Goal: Information Seeking & Learning: Learn about a topic

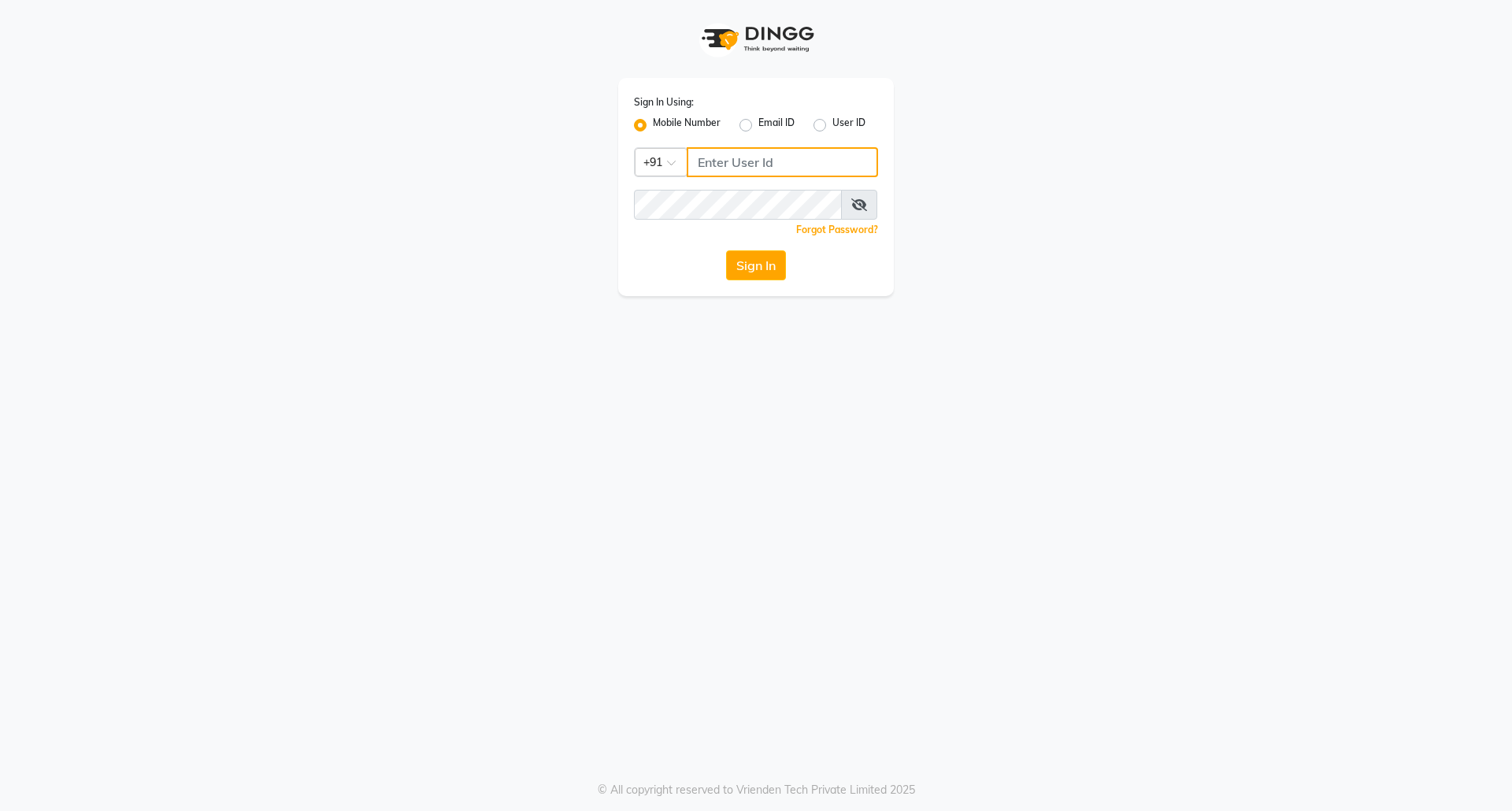
click at [720, 158] on input "Username" at bounding box center [783, 162] width 192 height 30
drag, startPoint x: 808, startPoint y: 164, endPoint x: 634, endPoint y: 175, distance: 174.3
click at [634, 175] on div "Country Code × [PHONE_NUMBER]" at bounding box center [756, 162] width 244 height 30
type input "9458466166"
click at [775, 262] on button "Sign In" at bounding box center [755, 265] width 60 height 30
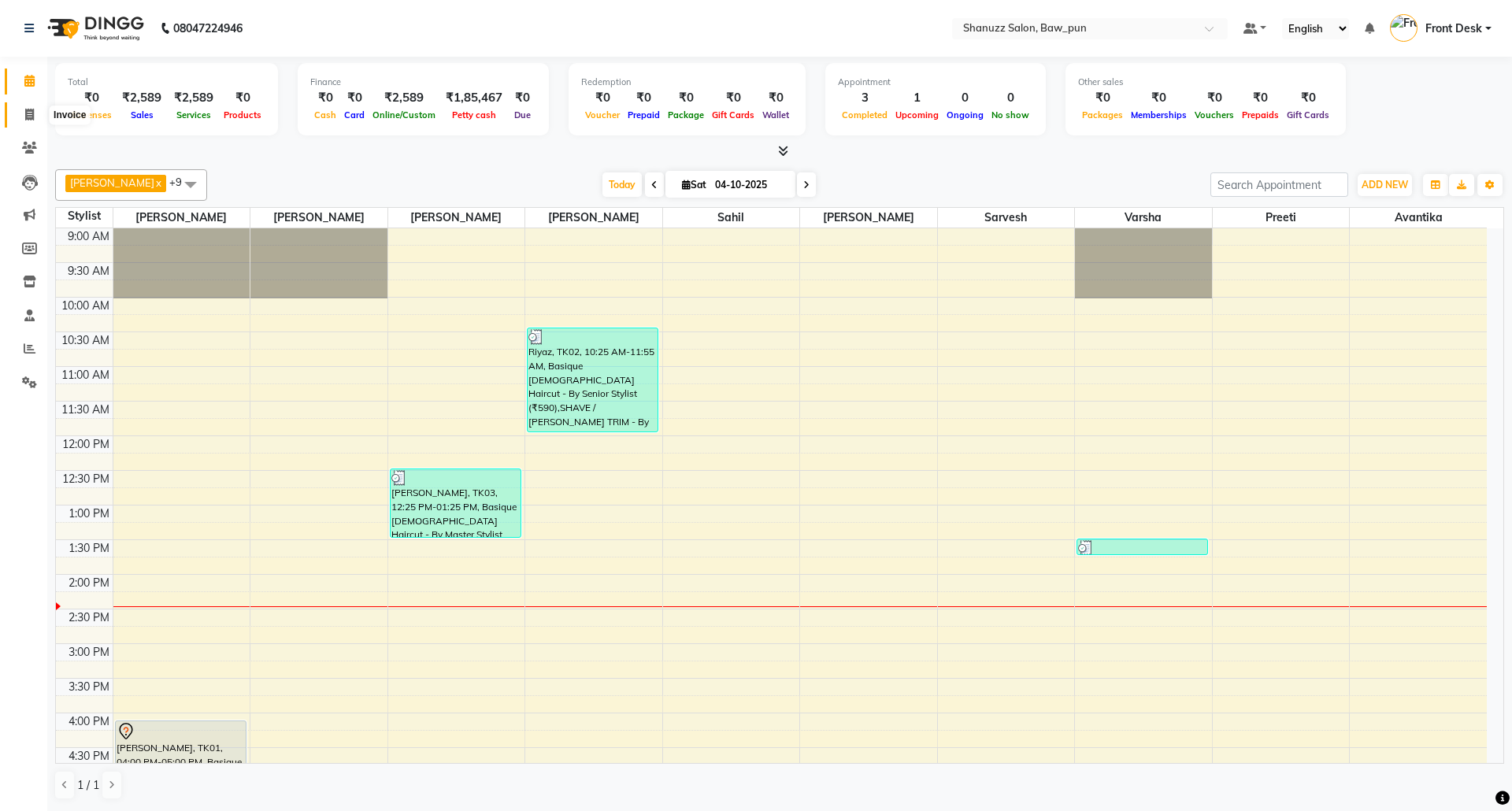
click at [25, 115] on icon at bounding box center [29, 115] width 9 height 12
select select "service"
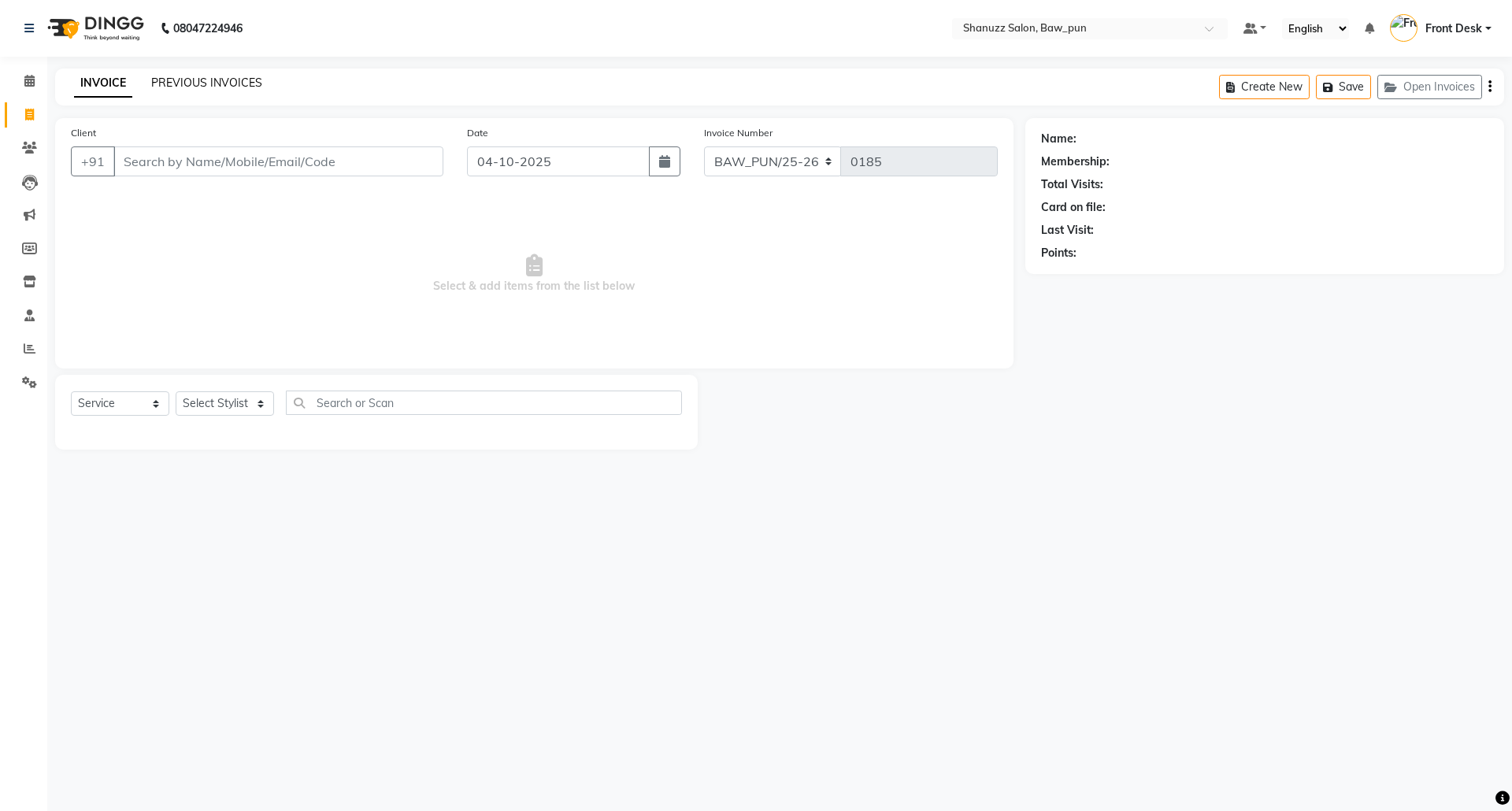
click at [193, 77] on link "PREVIOUS INVOICES" at bounding box center [206, 83] width 111 height 14
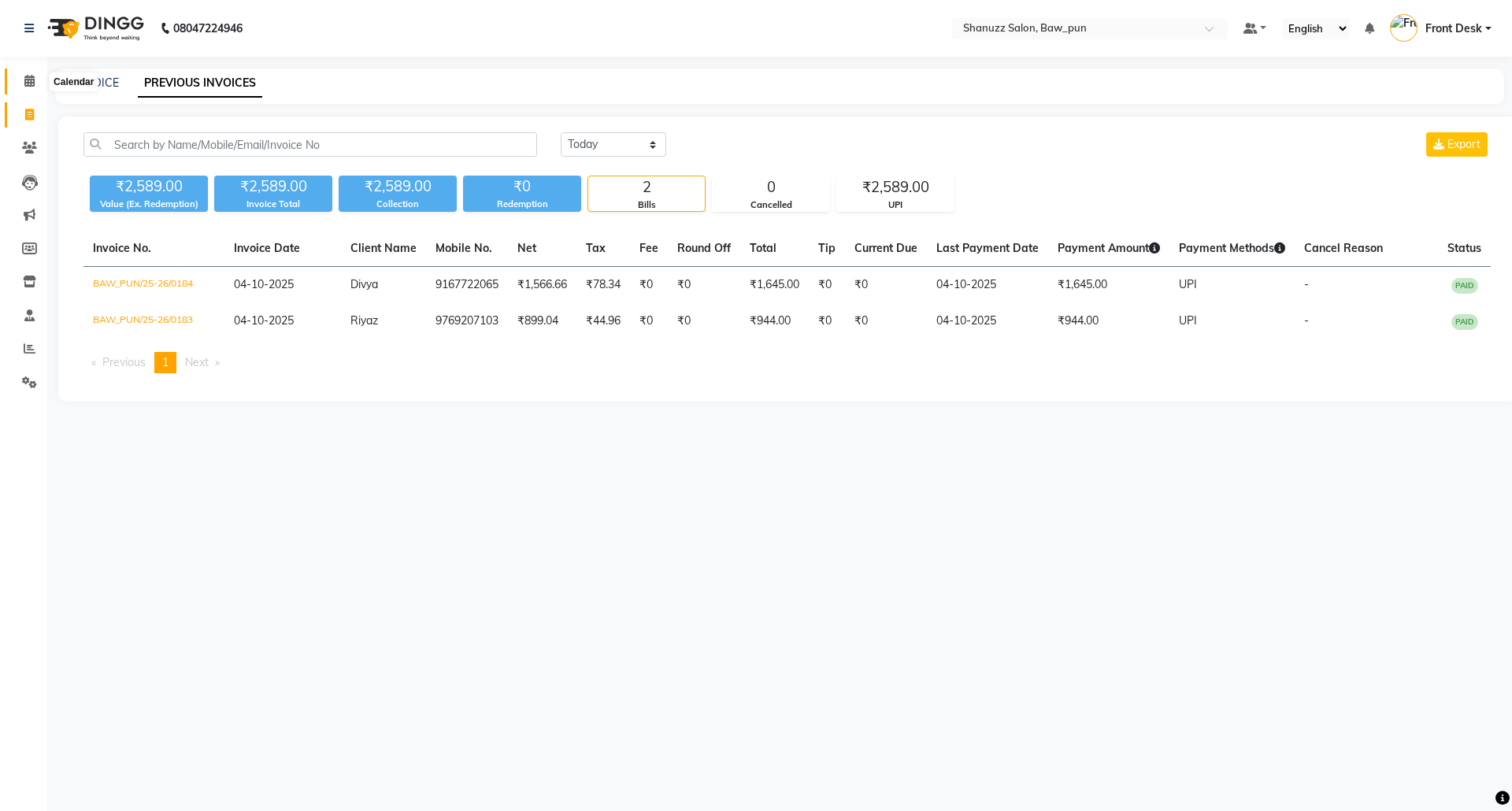
click at [32, 77] on icon at bounding box center [29, 81] width 10 height 12
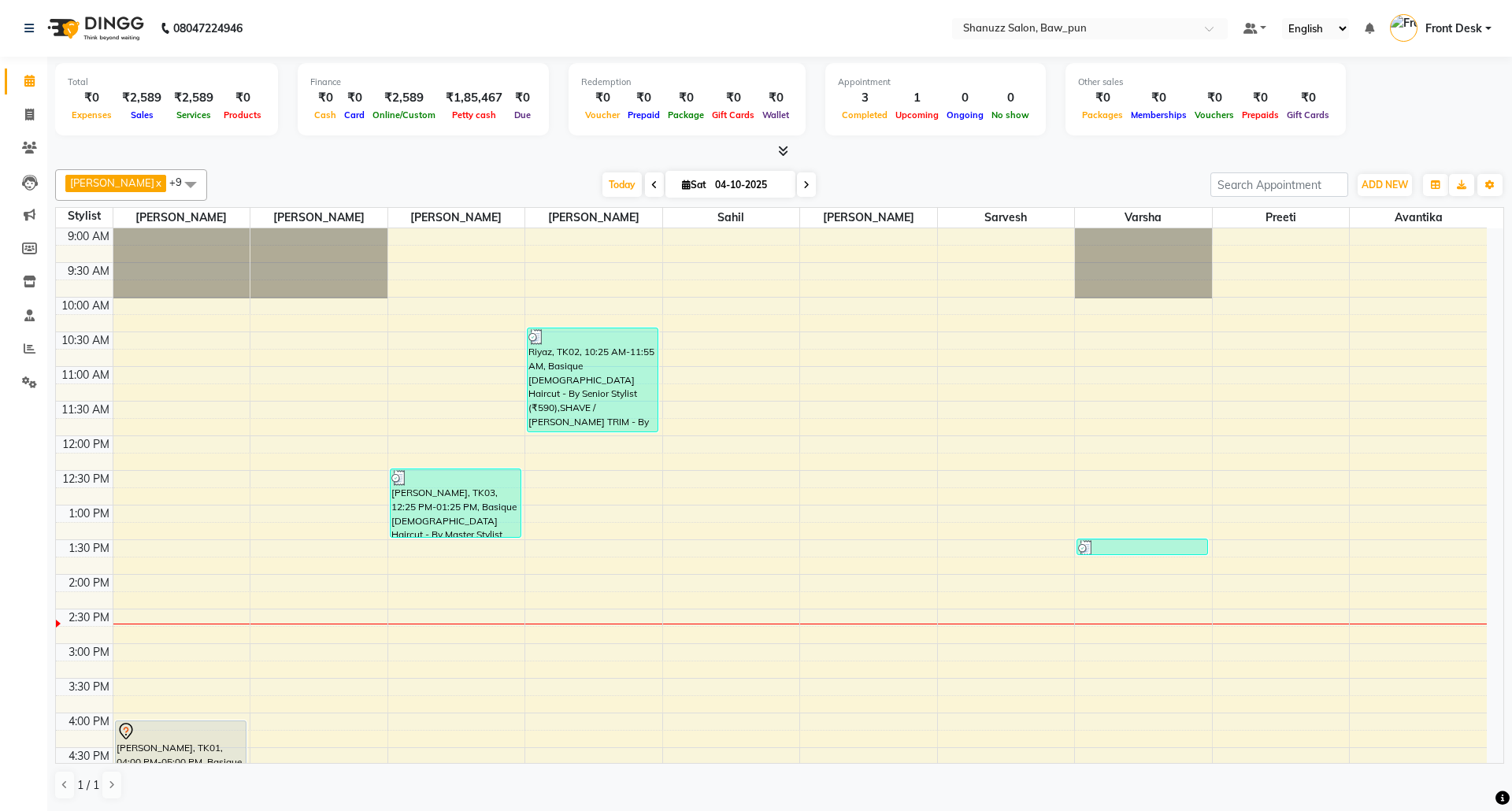
click at [741, 193] on input "04-10-2025" at bounding box center [749, 185] width 79 height 23
select select "10"
select select "2025"
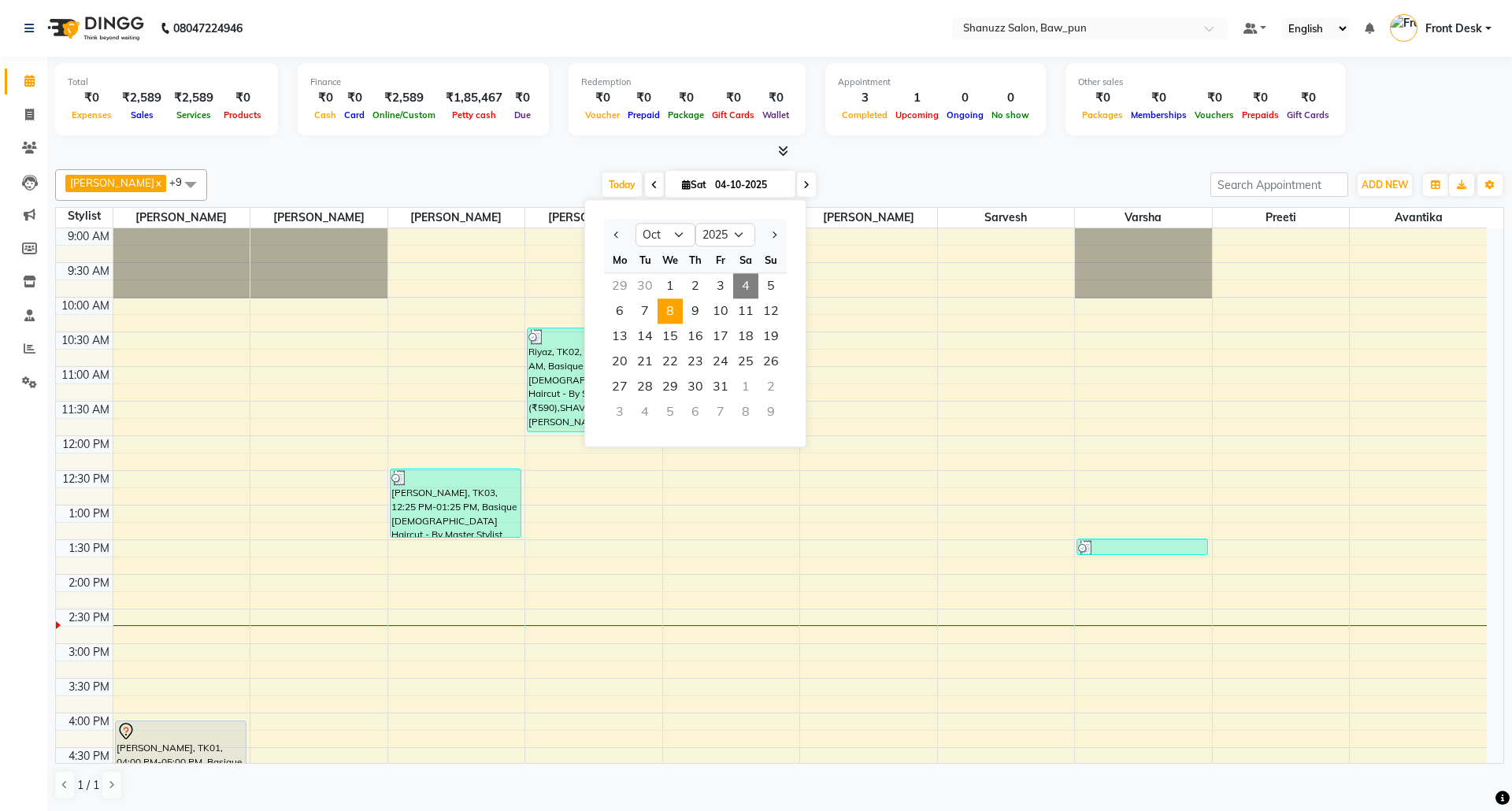
click at [671, 304] on span "8" at bounding box center [670, 311] width 25 height 25
type input "[DATE]"
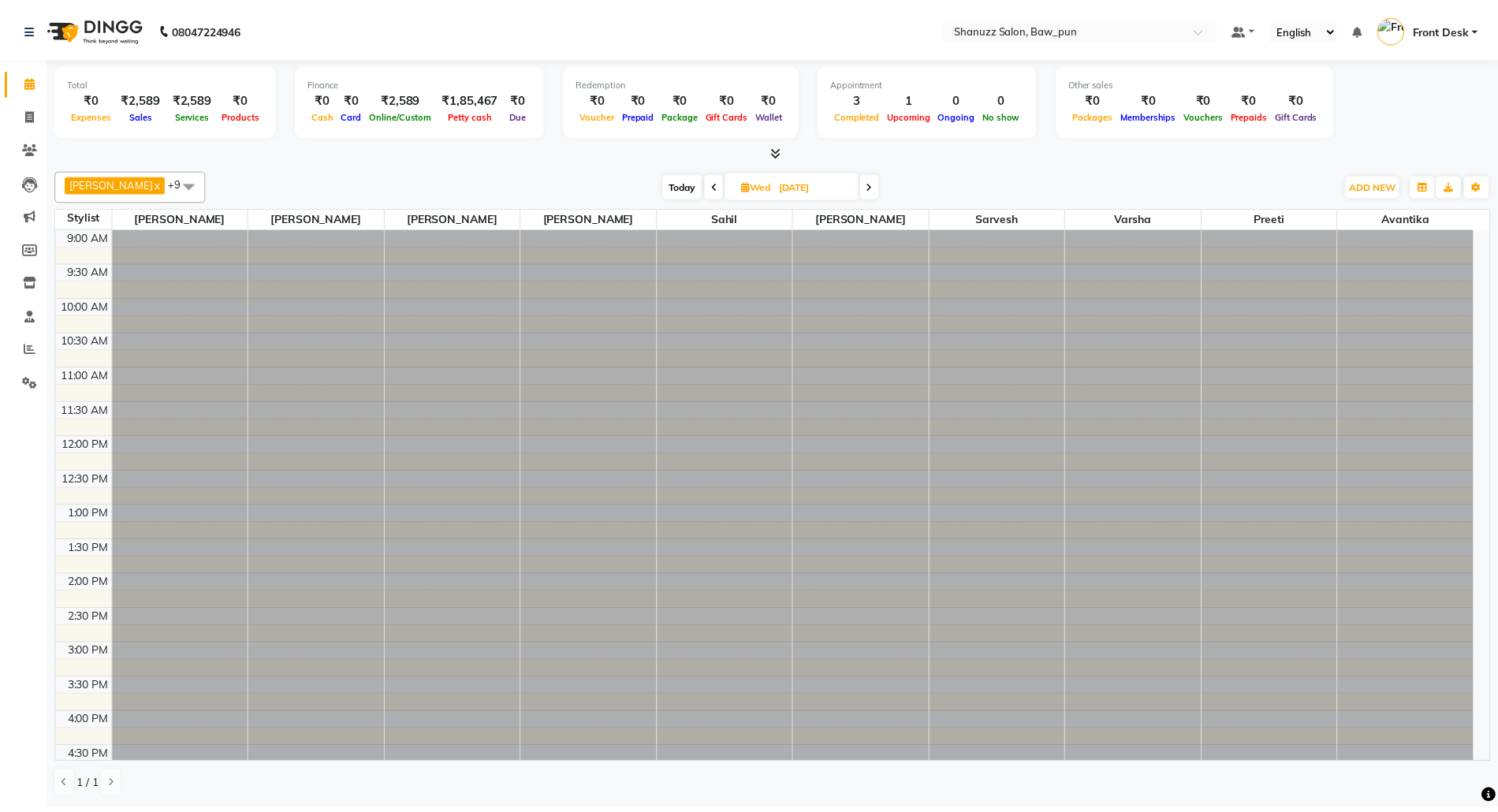
scroll to position [352, 0]
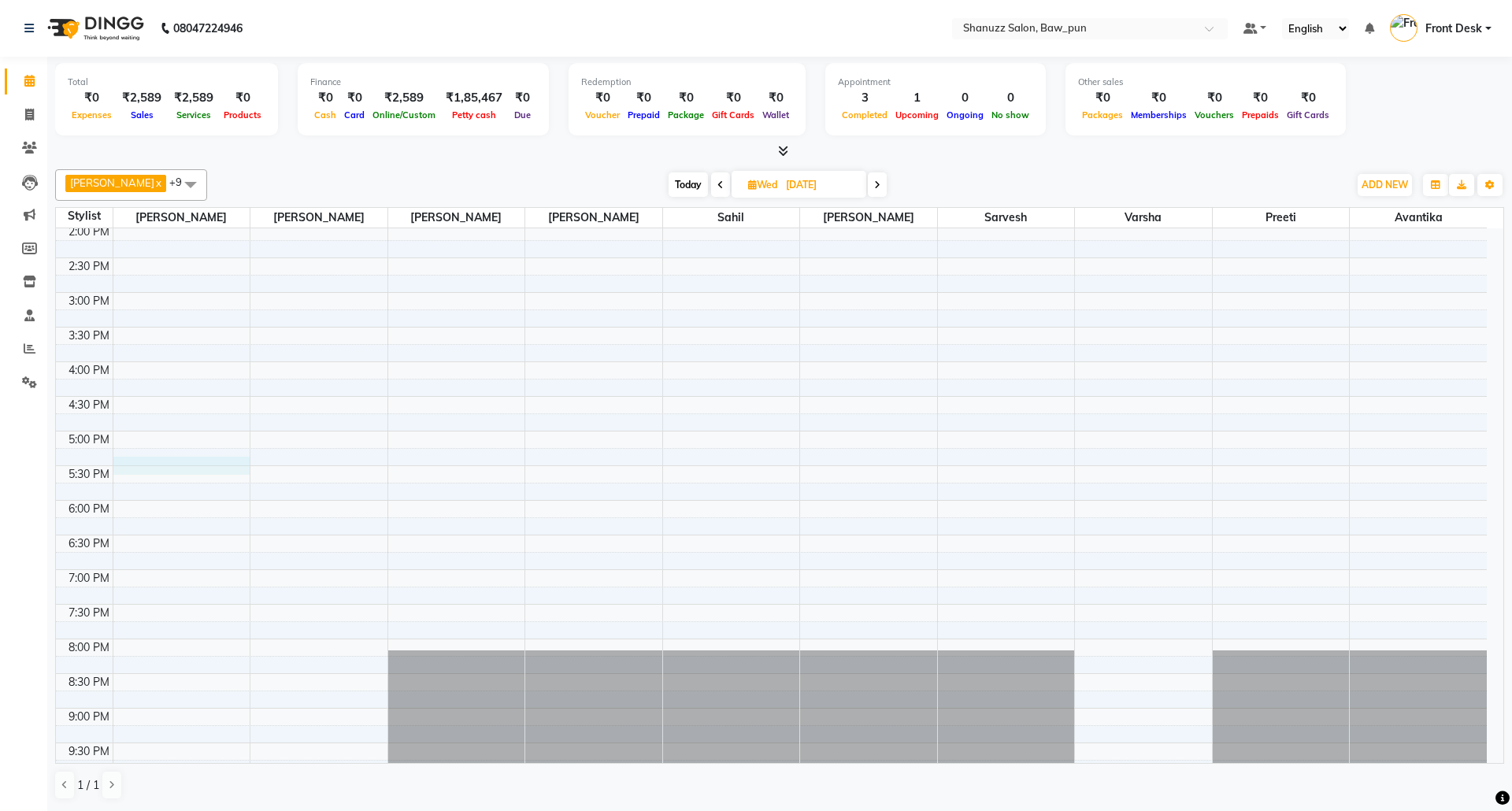
click at [193, 470] on div "9:00 AM 9:30 AM 10:00 AM 10:30 AM 11:00 AM 11:30 AM 12:00 PM 12:30 PM 1:00 PM 1…" at bounding box center [772, 361] width 1431 height 969
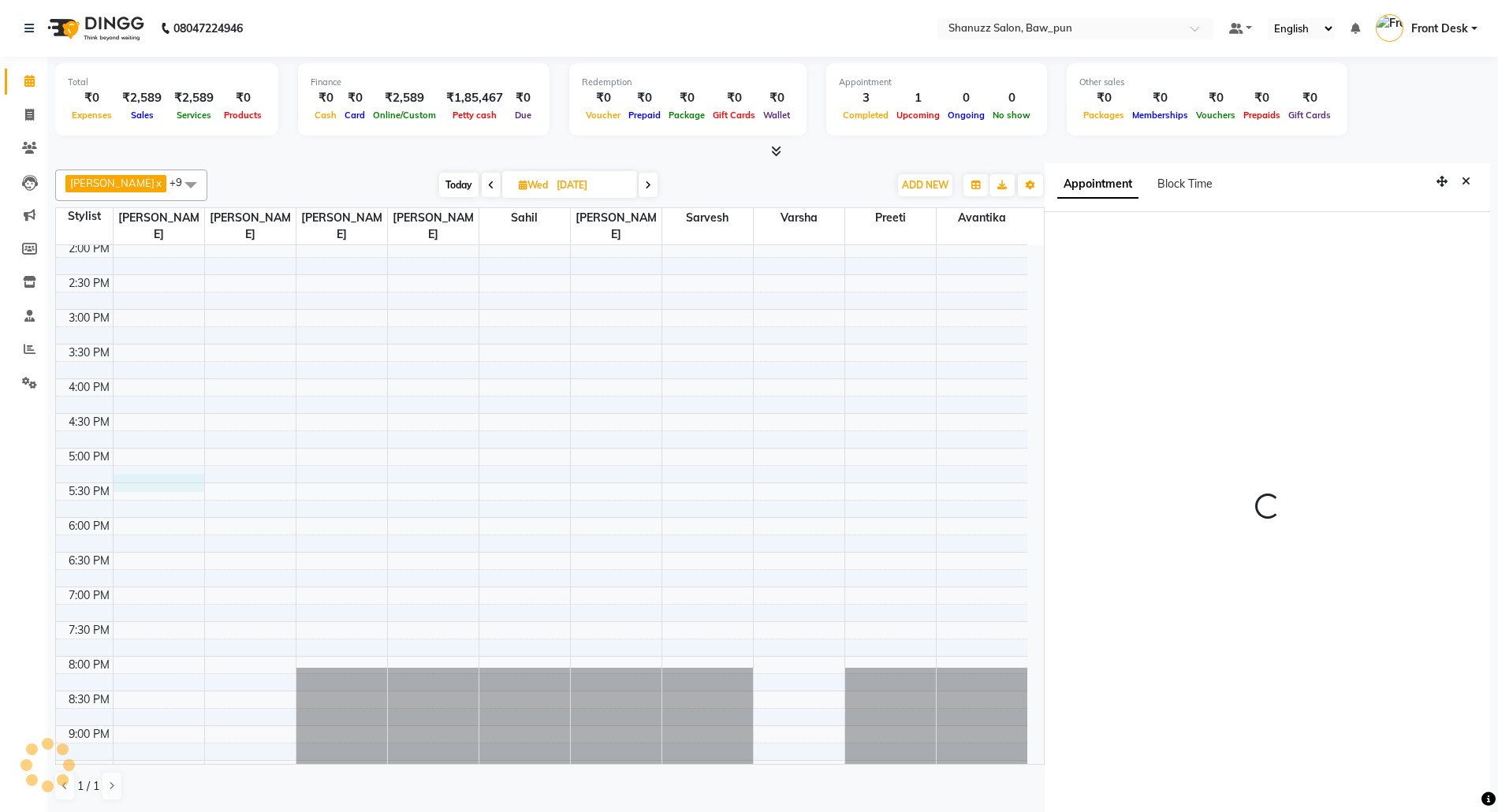
scroll to position [6, 0]
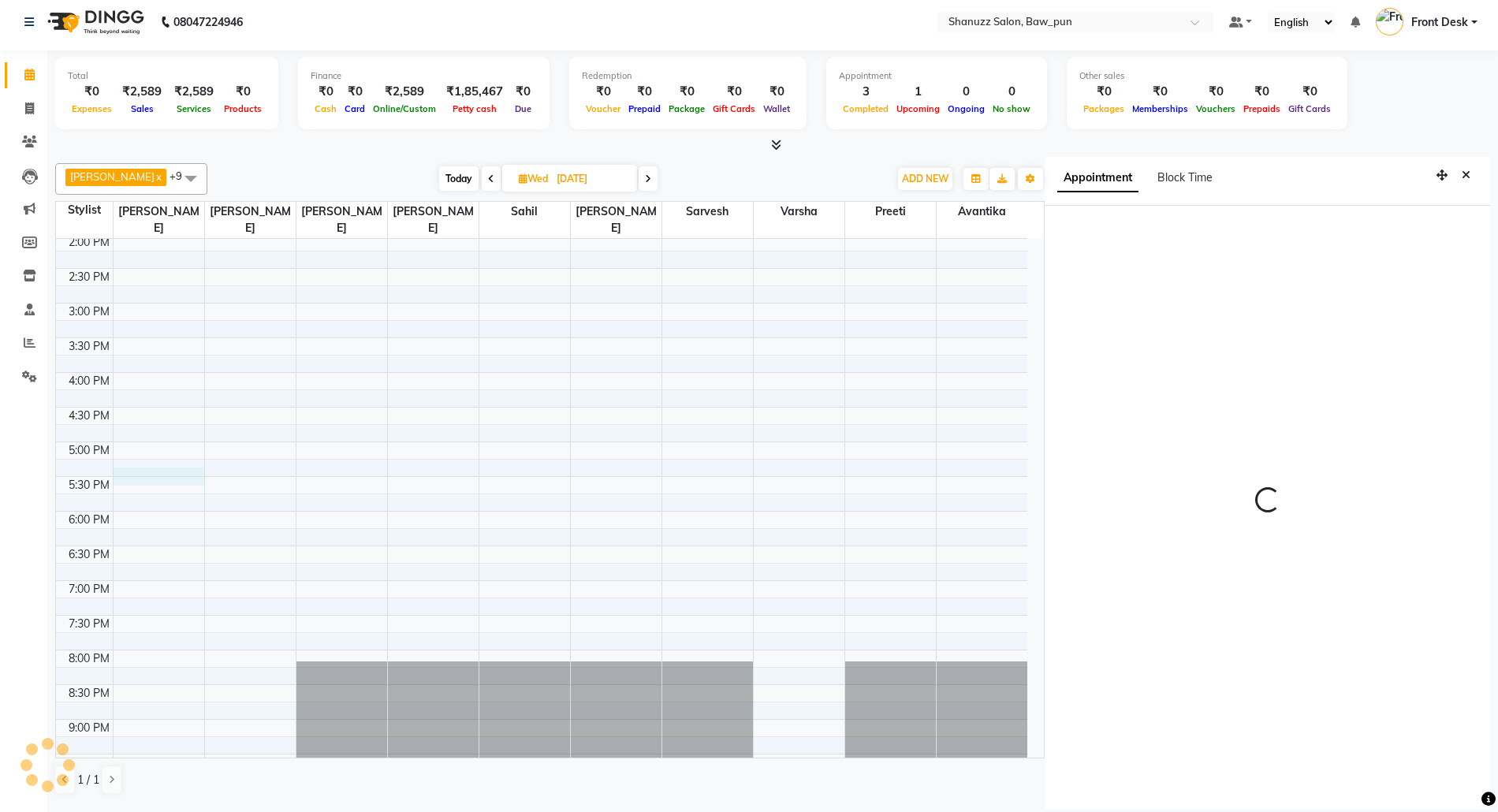
select select "91995"
select select "tentative"
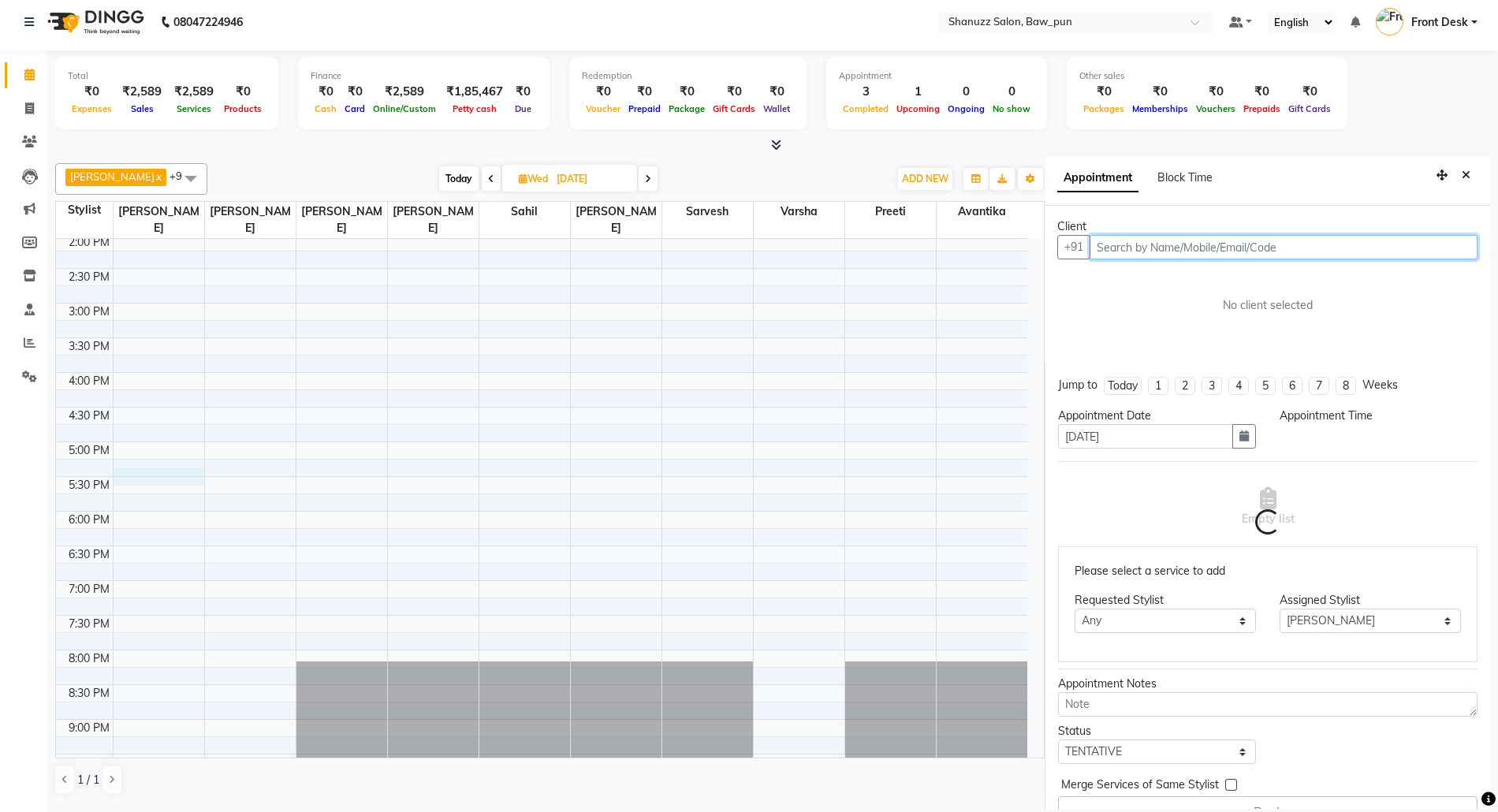
select select "1035"
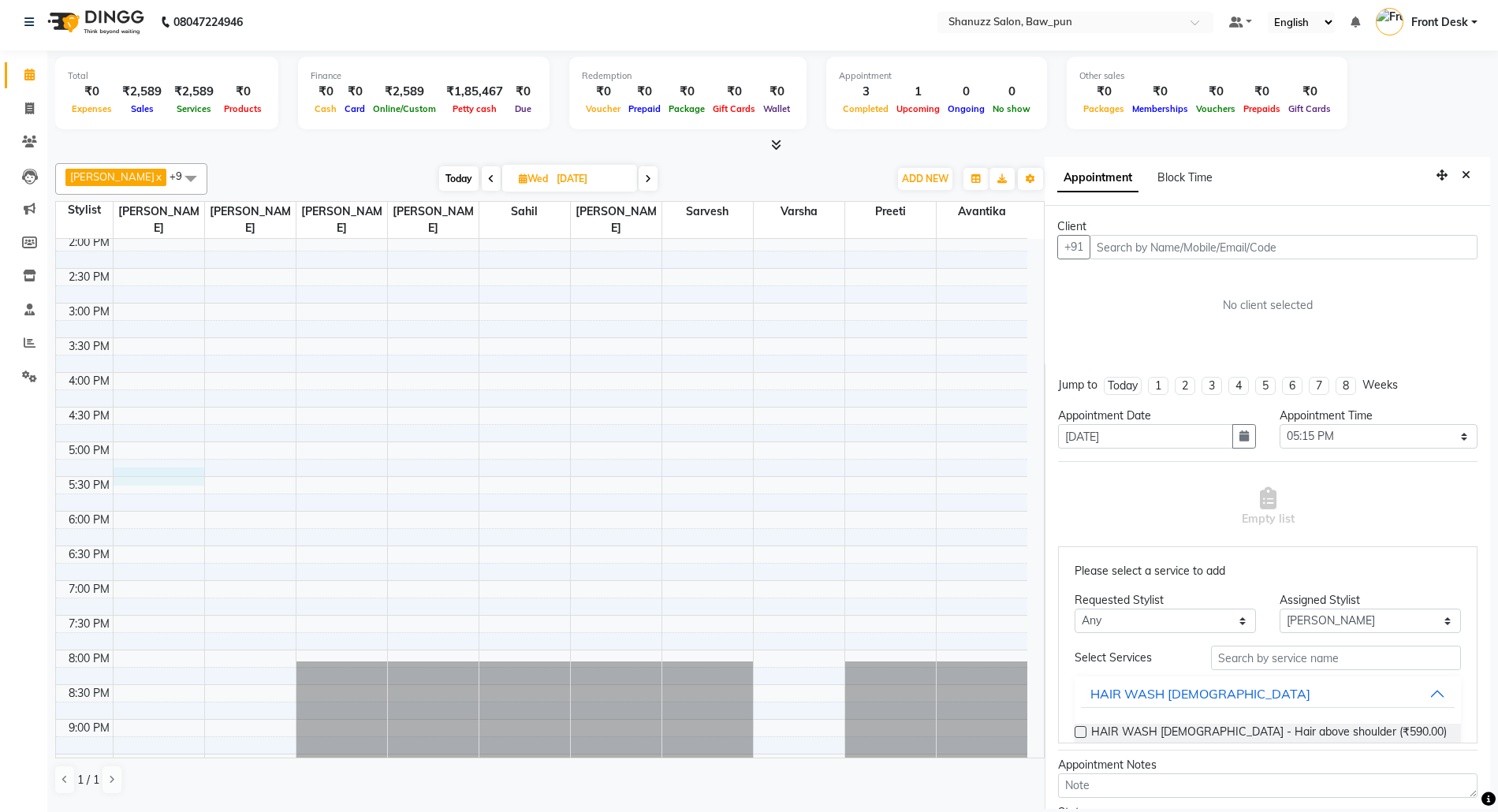
click at [663, 163] on div "[PERSON_NAME] [PERSON_NAME] x [PERSON_NAME] x [PERSON_NAME] x [PERSON_NAME] x […" at bounding box center [549, 179] width 989 height 32
click at [279, 175] on div "[DATE] [DATE]" at bounding box center [548, 178] width 665 height 23
click at [268, 172] on div "[DATE] [DATE]" at bounding box center [548, 178] width 665 height 23
click at [1455, 167] on button "Close" at bounding box center [1466, 175] width 22 height 24
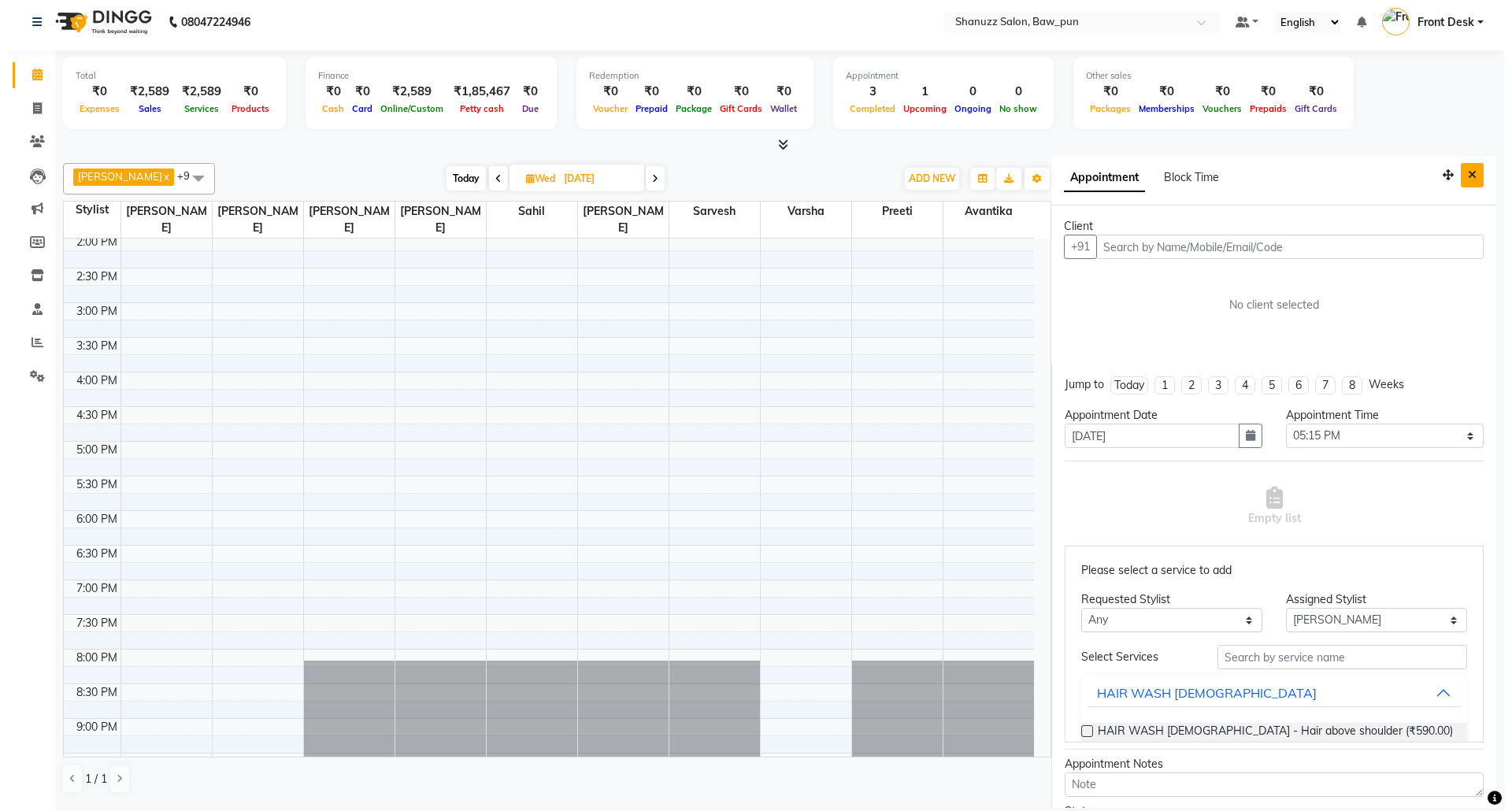
scroll to position [0, 0]
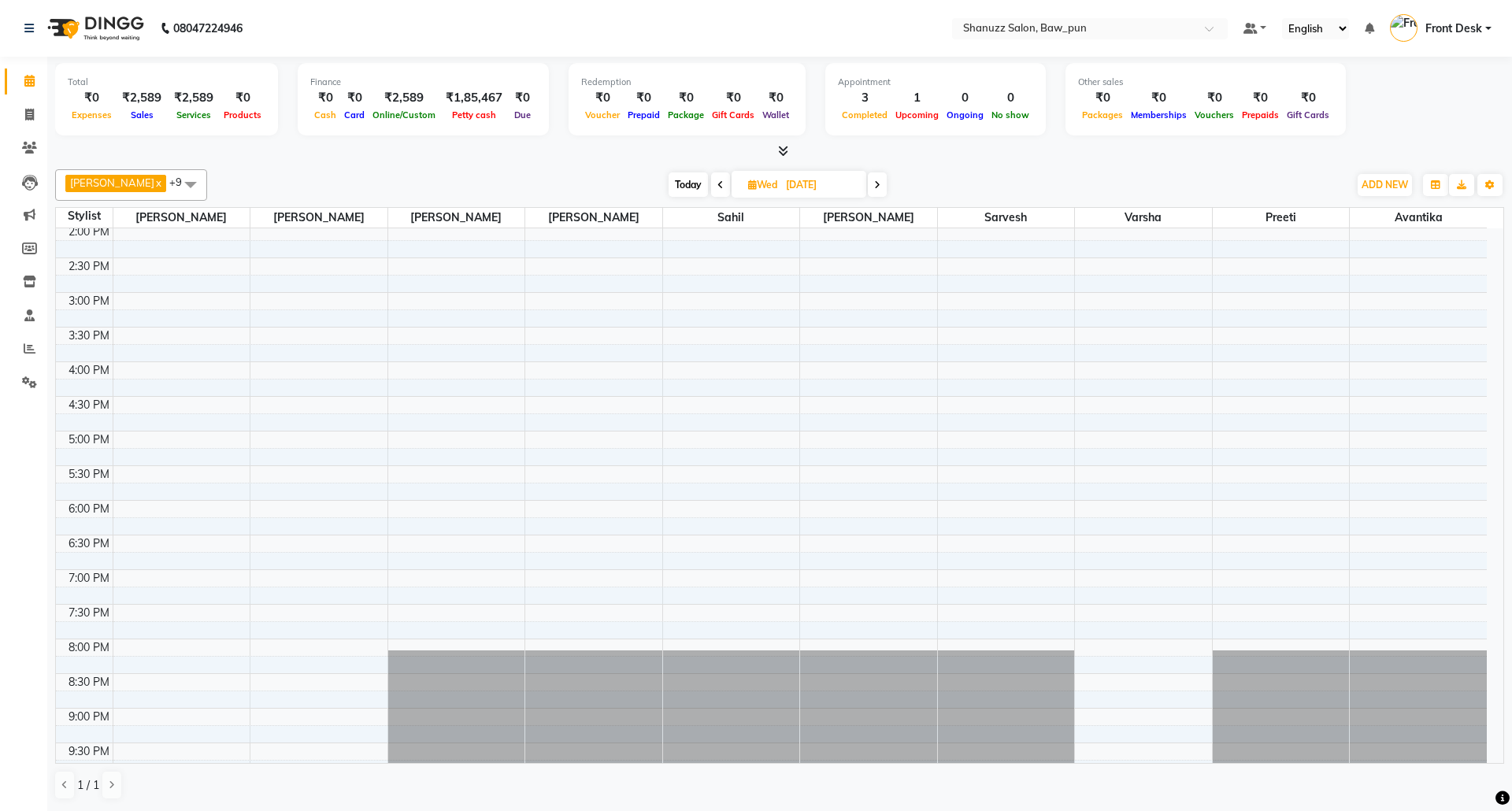
click at [391, 148] on div at bounding box center [779, 151] width 1449 height 16
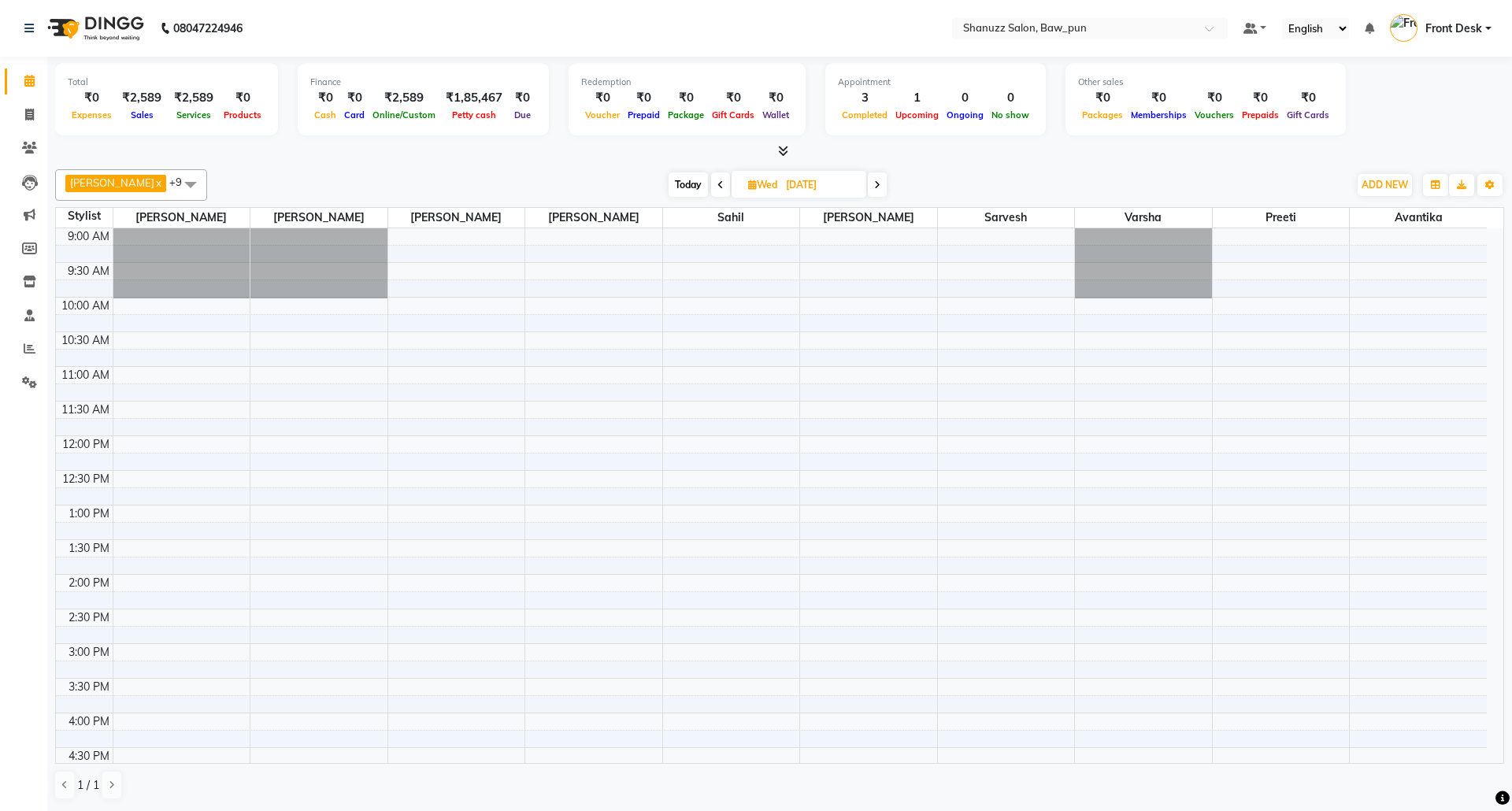
click at [384, 191] on div "[DATE] [DATE]" at bounding box center [778, 185] width 1125 height 23
click at [423, 170] on div "[PERSON_NAME] [PERSON_NAME] x [PERSON_NAME] x [PERSON_NAME] x [PERSON_NAME] x […" at bounding box center [779, 185] width 1449 height 32
click at [381, 177] on div "[DATE] [DATE]" at bounding box center [778, 185] width 1125 height 23
click at [386, 151] on div at bounding box center [779, 151] width 1449 height 16
click at [344, 494] on div "9:00 AM 9:30 AM 10:00 AM 10:30 AM 11:00 AM 11:30 AM 12:00 PM 12:30 PM 1:00 PM 1…" at bounding box center [772, 713] width 1431 height 969
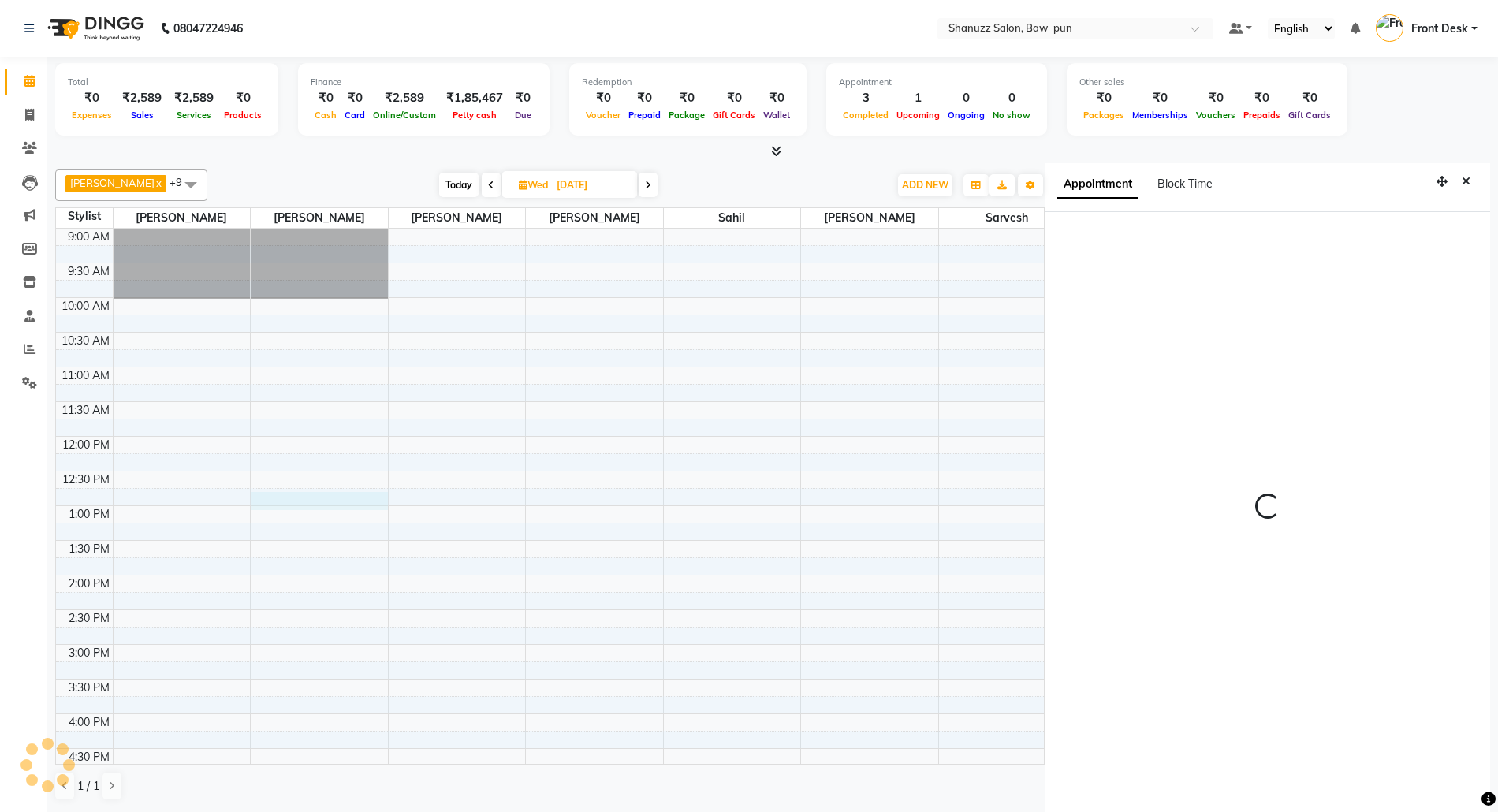
scroll to position [6, 0]
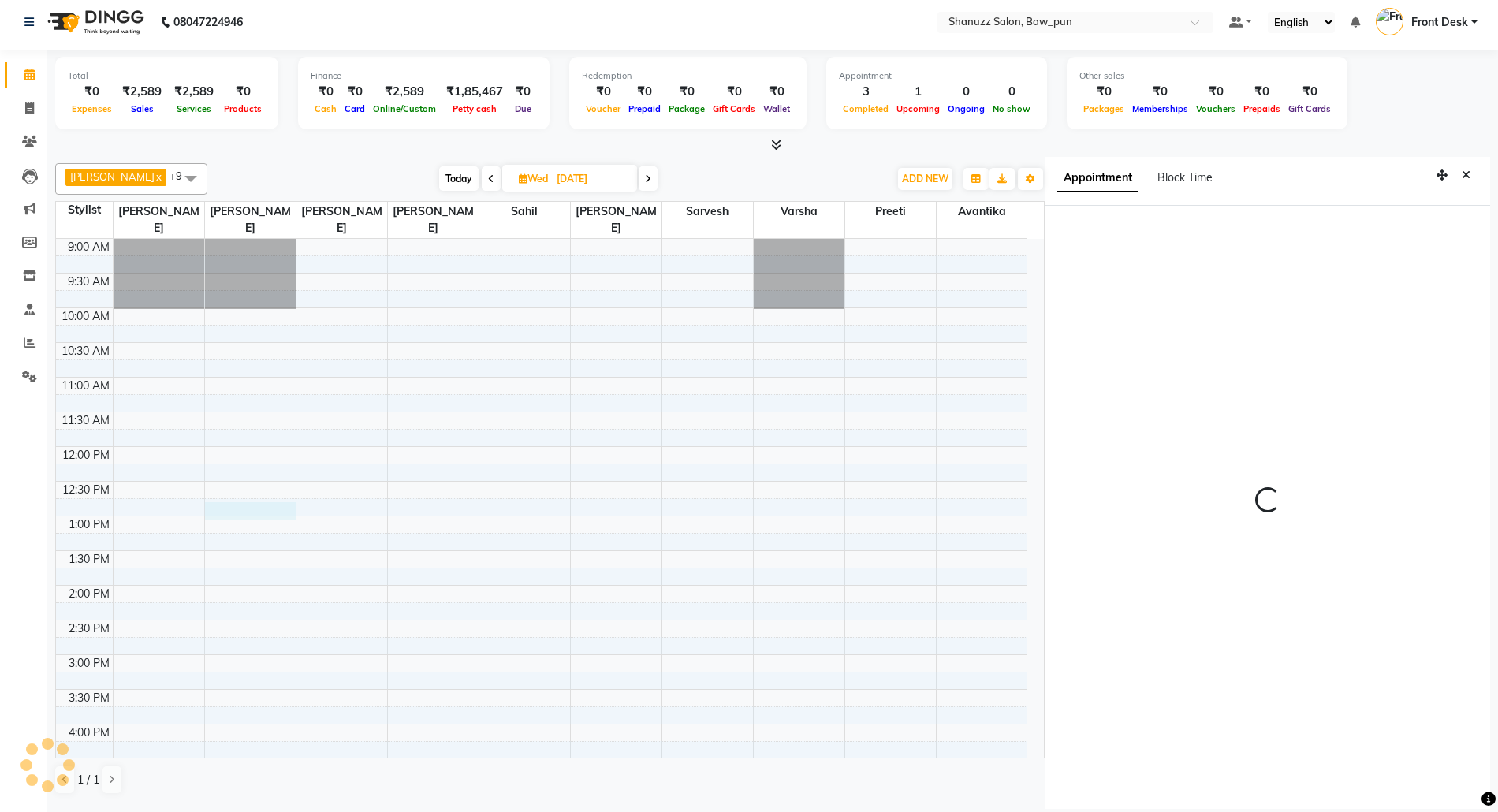
select select "765"
select select "91997"
select select "tentative"
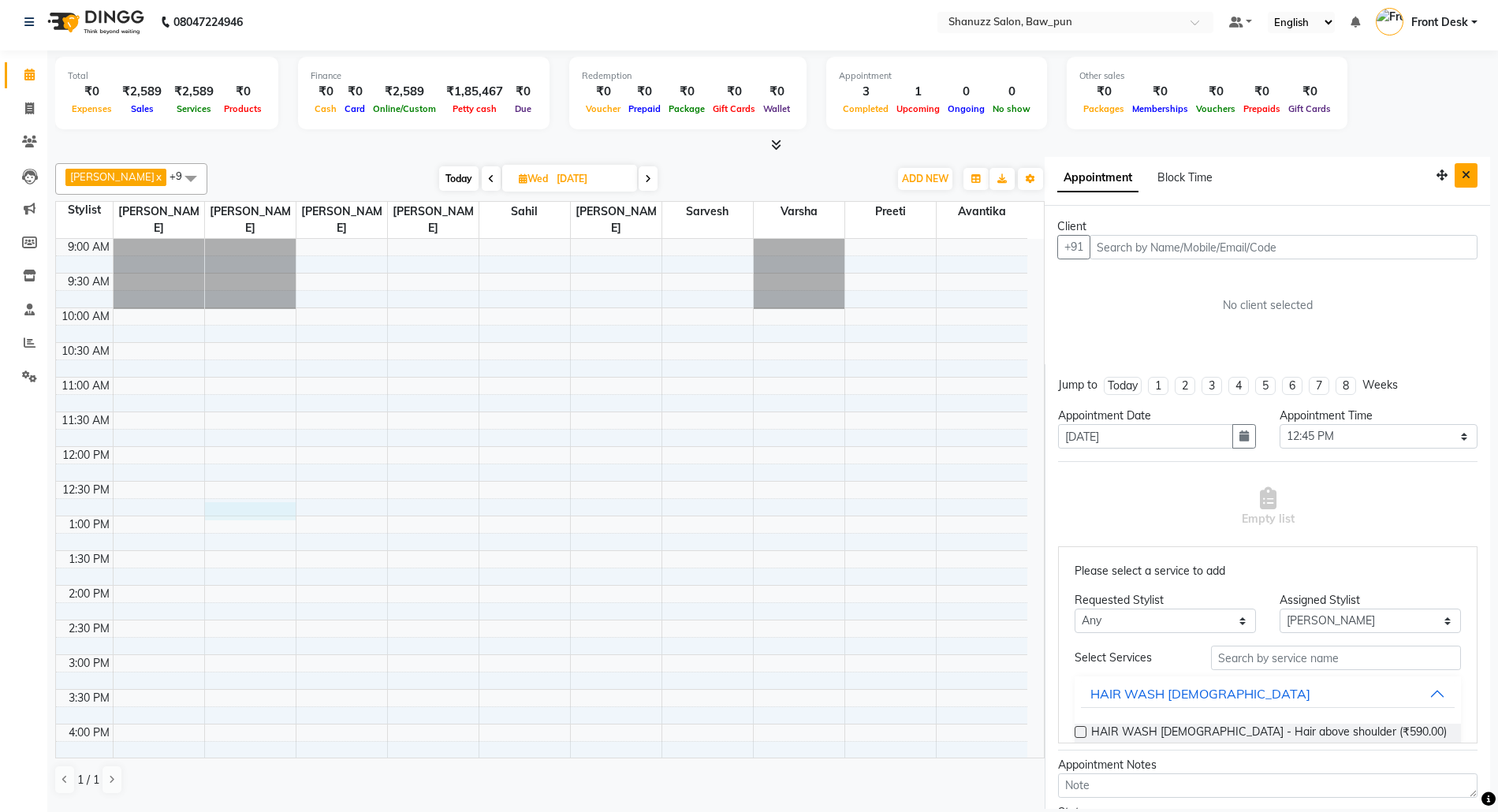
click at [1462, 177] on icon "Close" at bounding box center [1466, 174] width 9 height 11
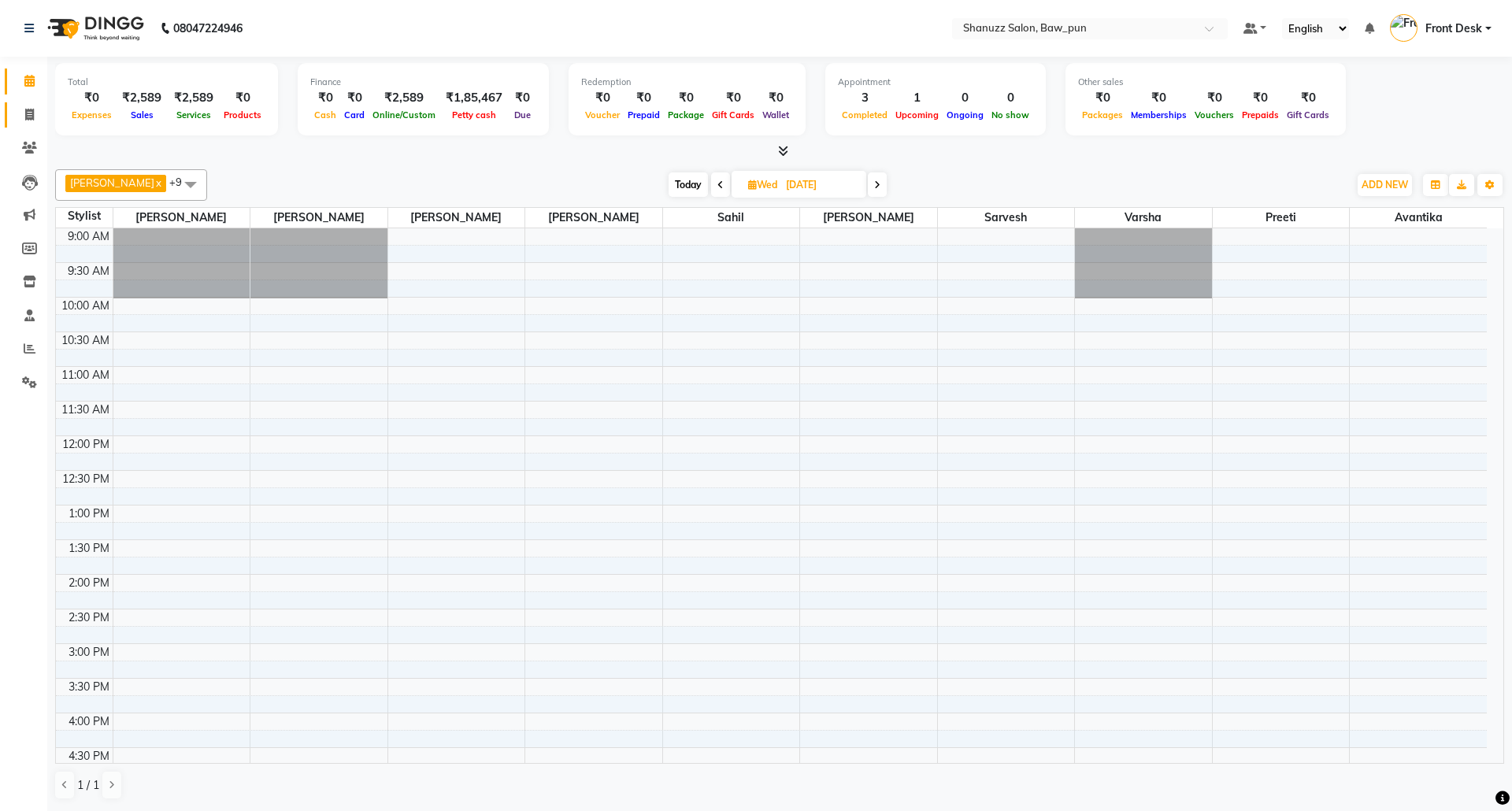
click at [28, 104] on link "Invoice" at bounding box center [23, 116] width 38 height 26
select select "service"
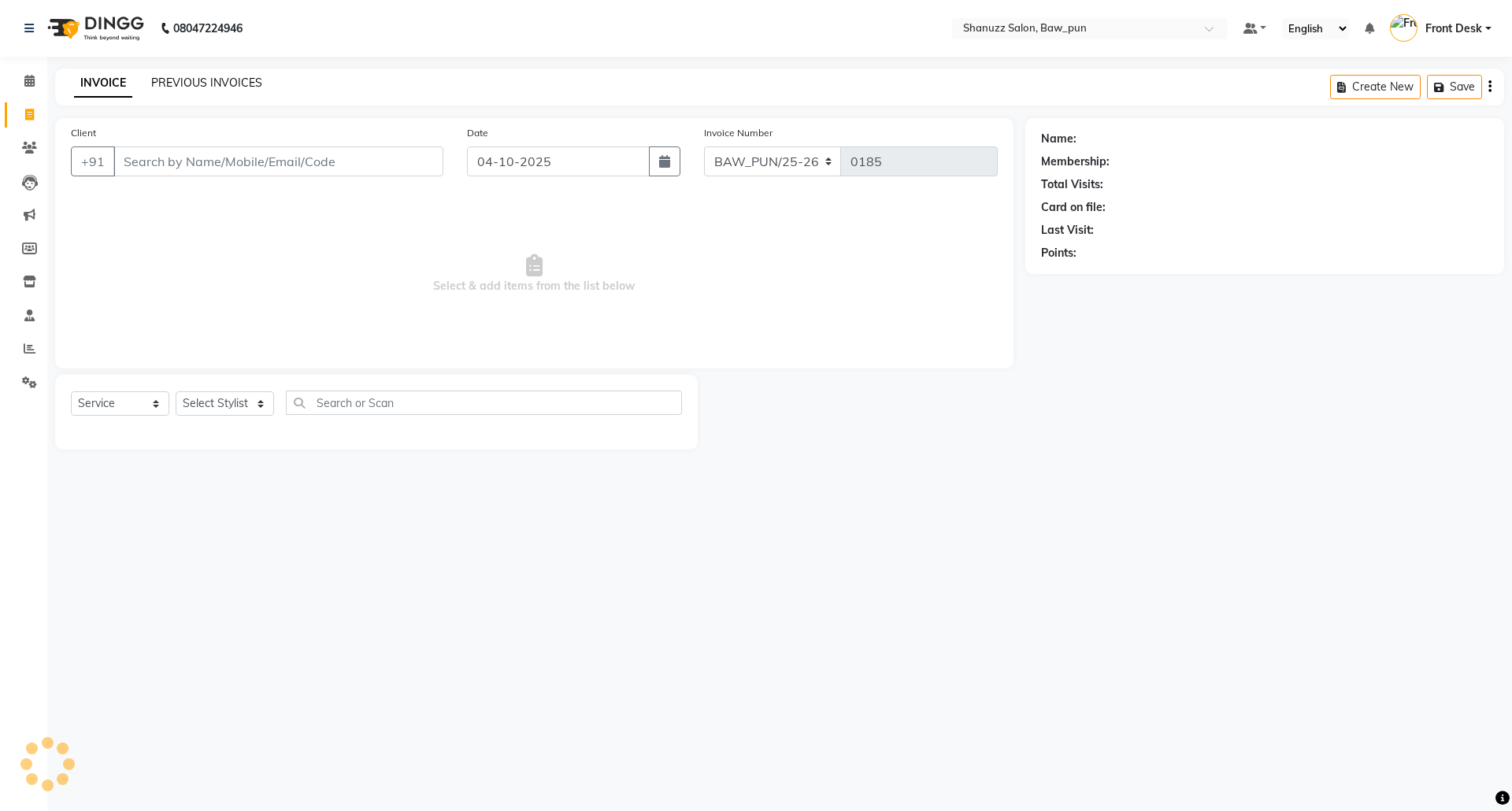
click at [185, 89] on link "PREVIOUS INVOICES" at bounding box center [206, 83] width 111 height 14
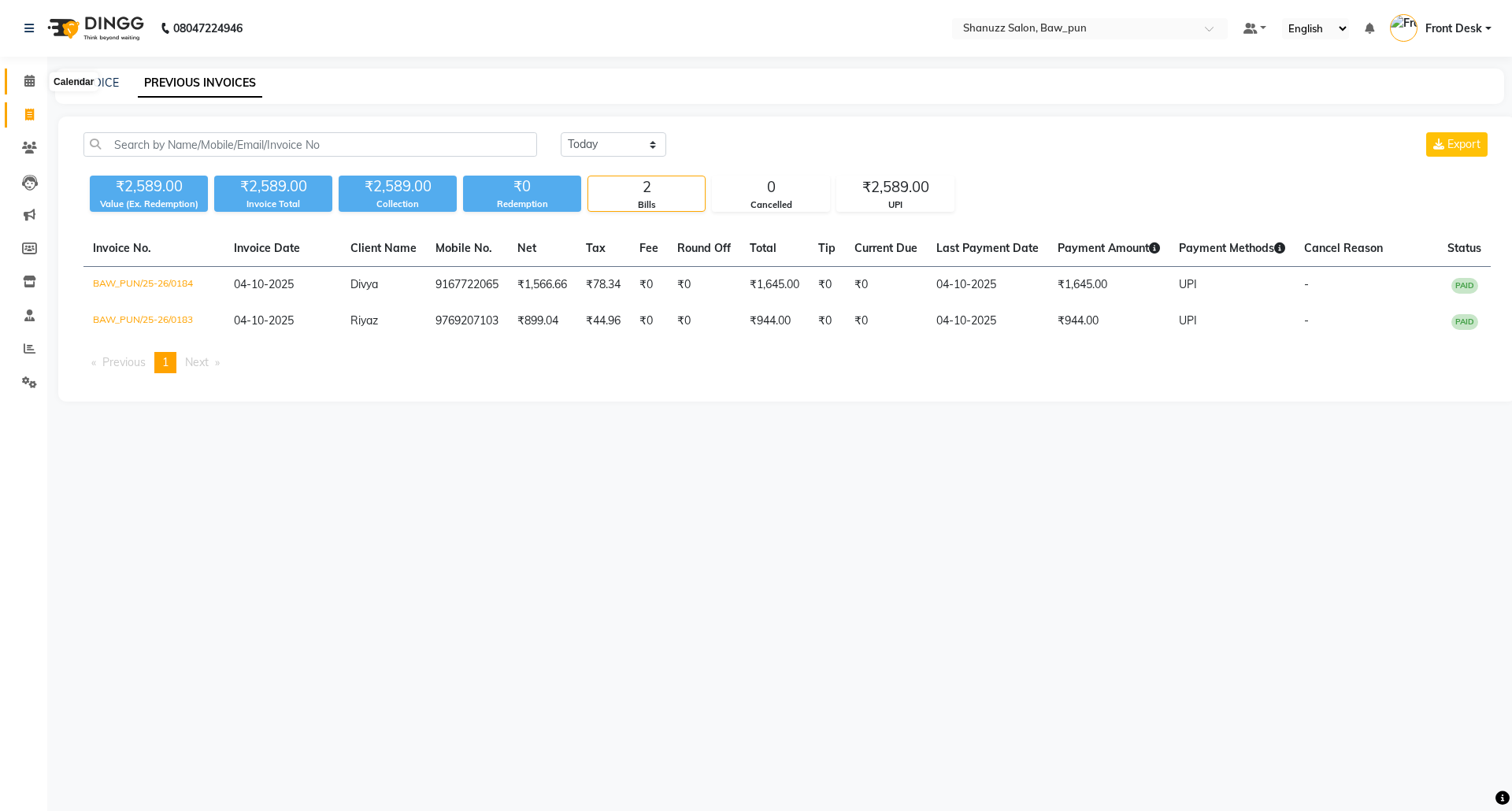
click at [29, 83] on icon at bounding box center [29, 81] width 10 height 12
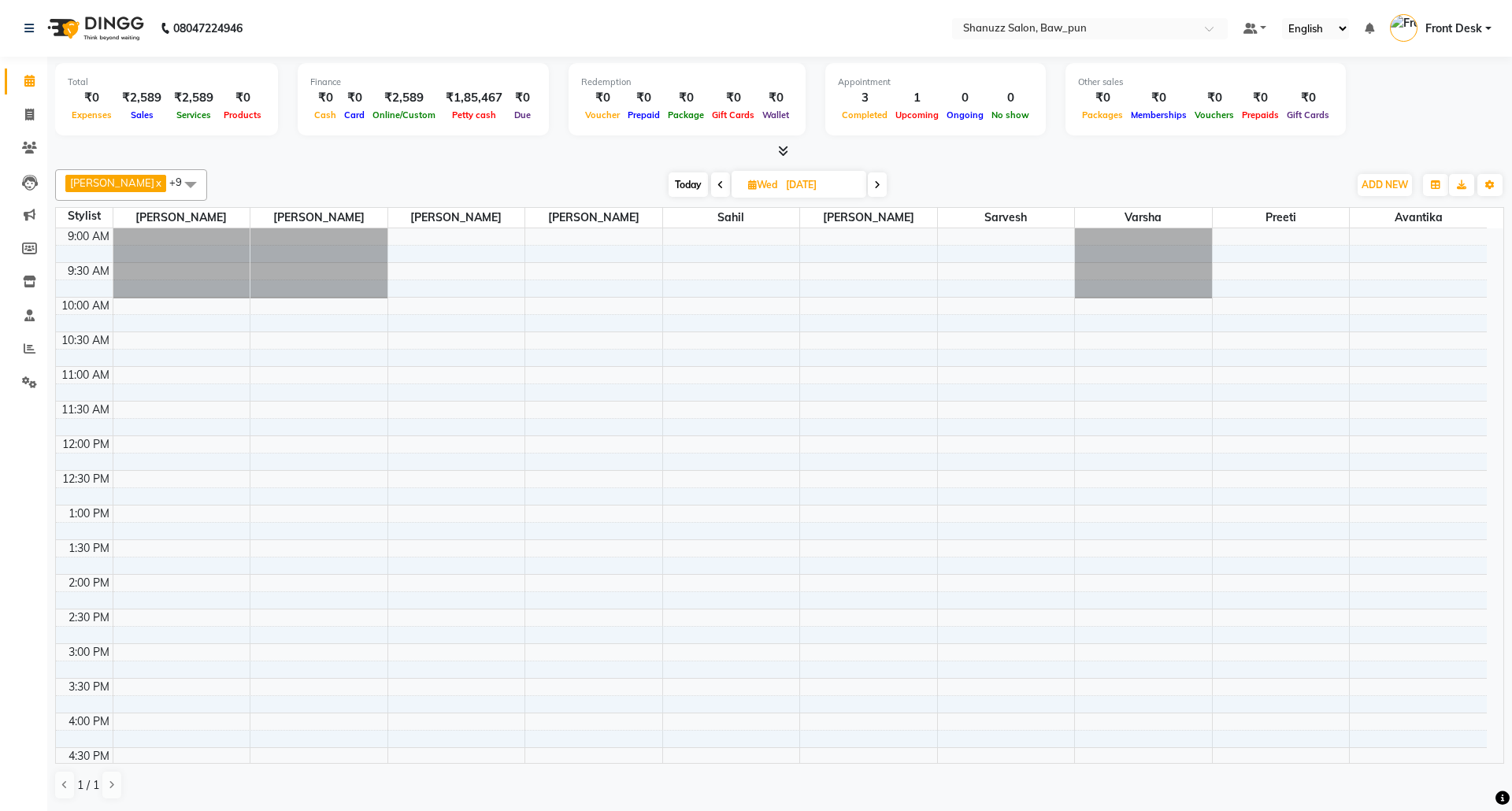
click at [29, 83] on icon at bounding box center [29, 81] width 10 height 12
click at [32, 348] on icon at bounding box center [29, 349] width 12 height 12
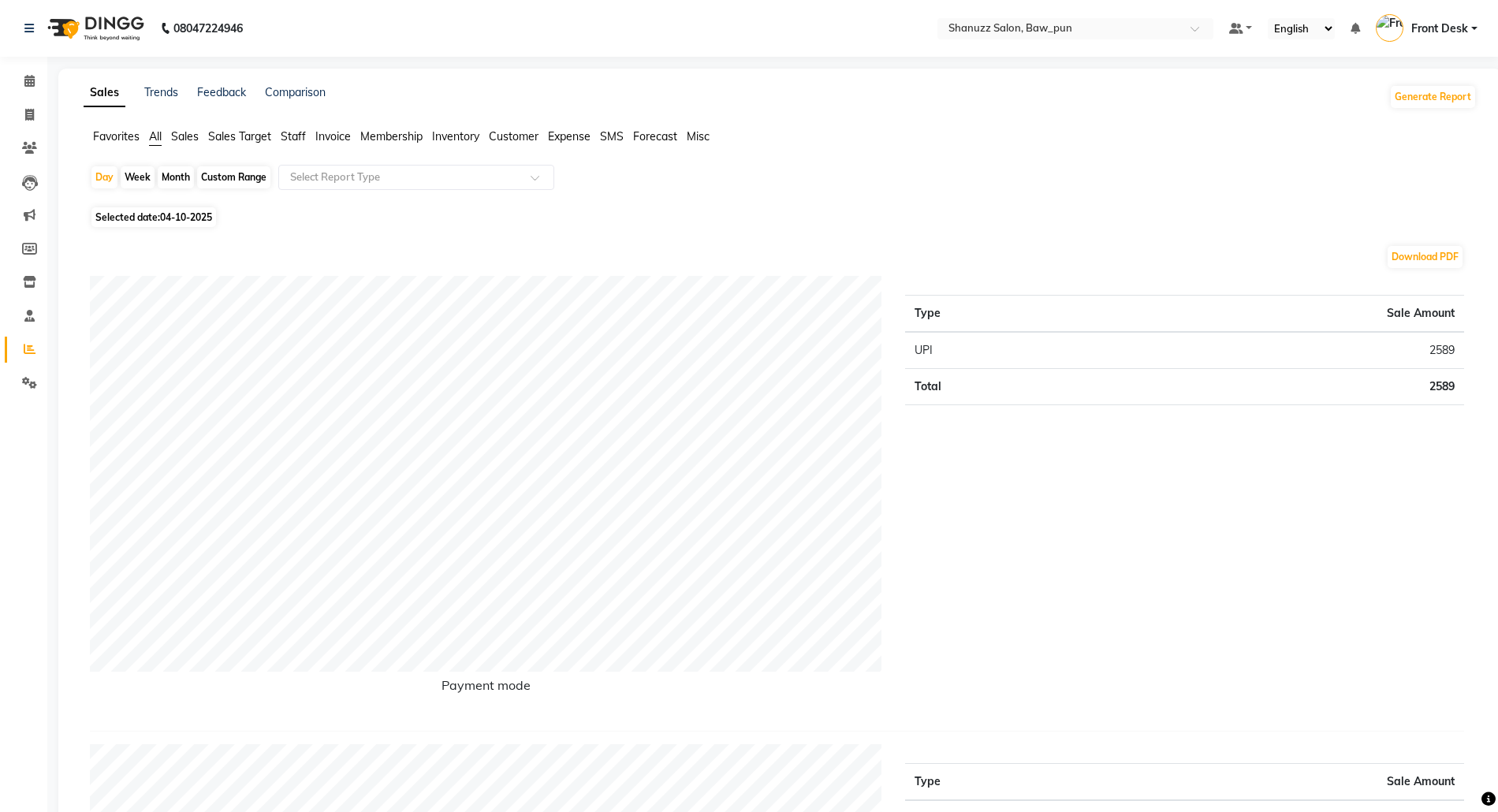
click at [187, 140] on span "Sales" at bounding box center [185, 136] width 28 height 14
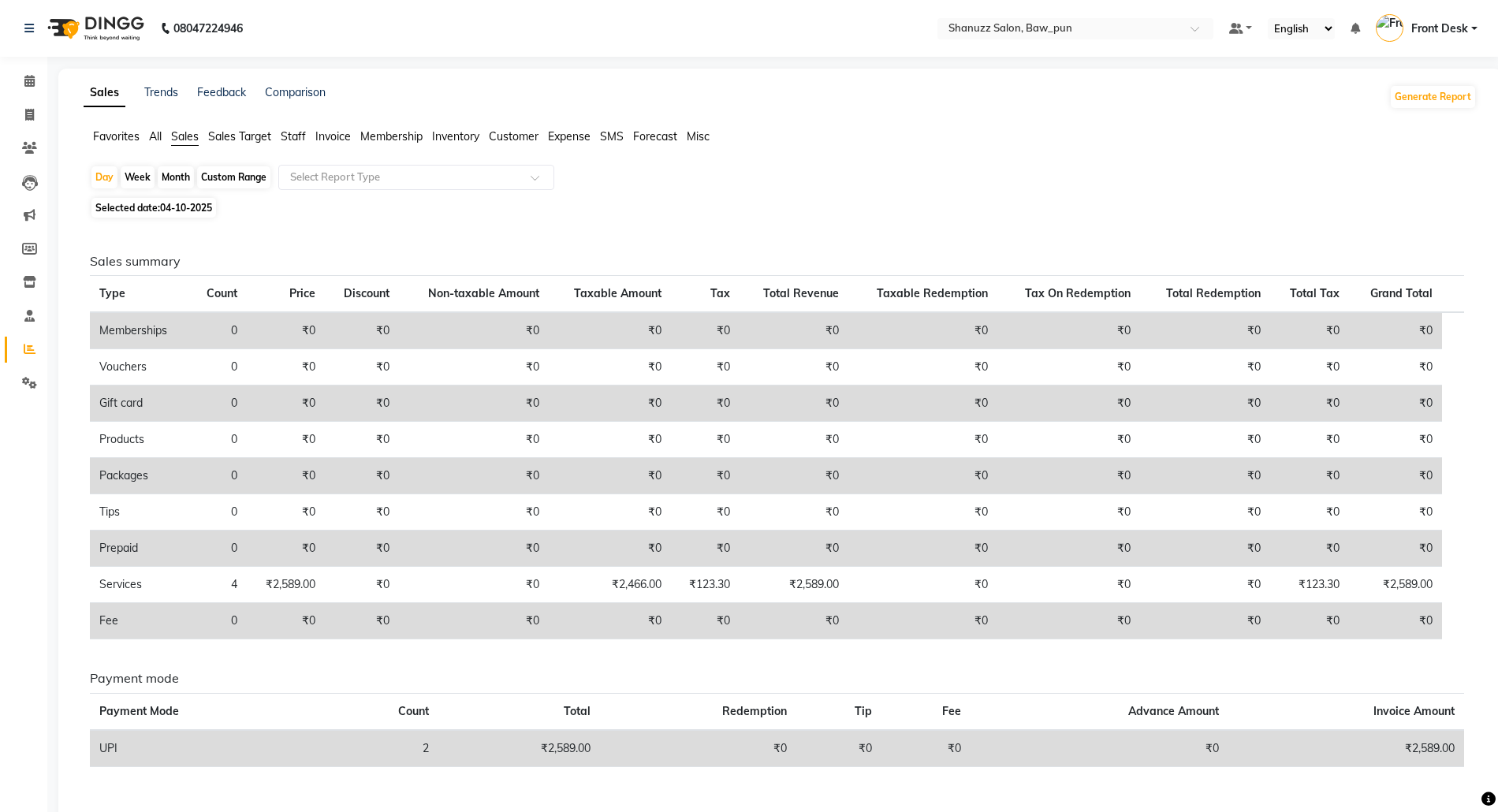
click at [178, 205] on span "04-10-2025" at bounding box center [186, 208] width 52 height 12
select select "10"
select select "2025"
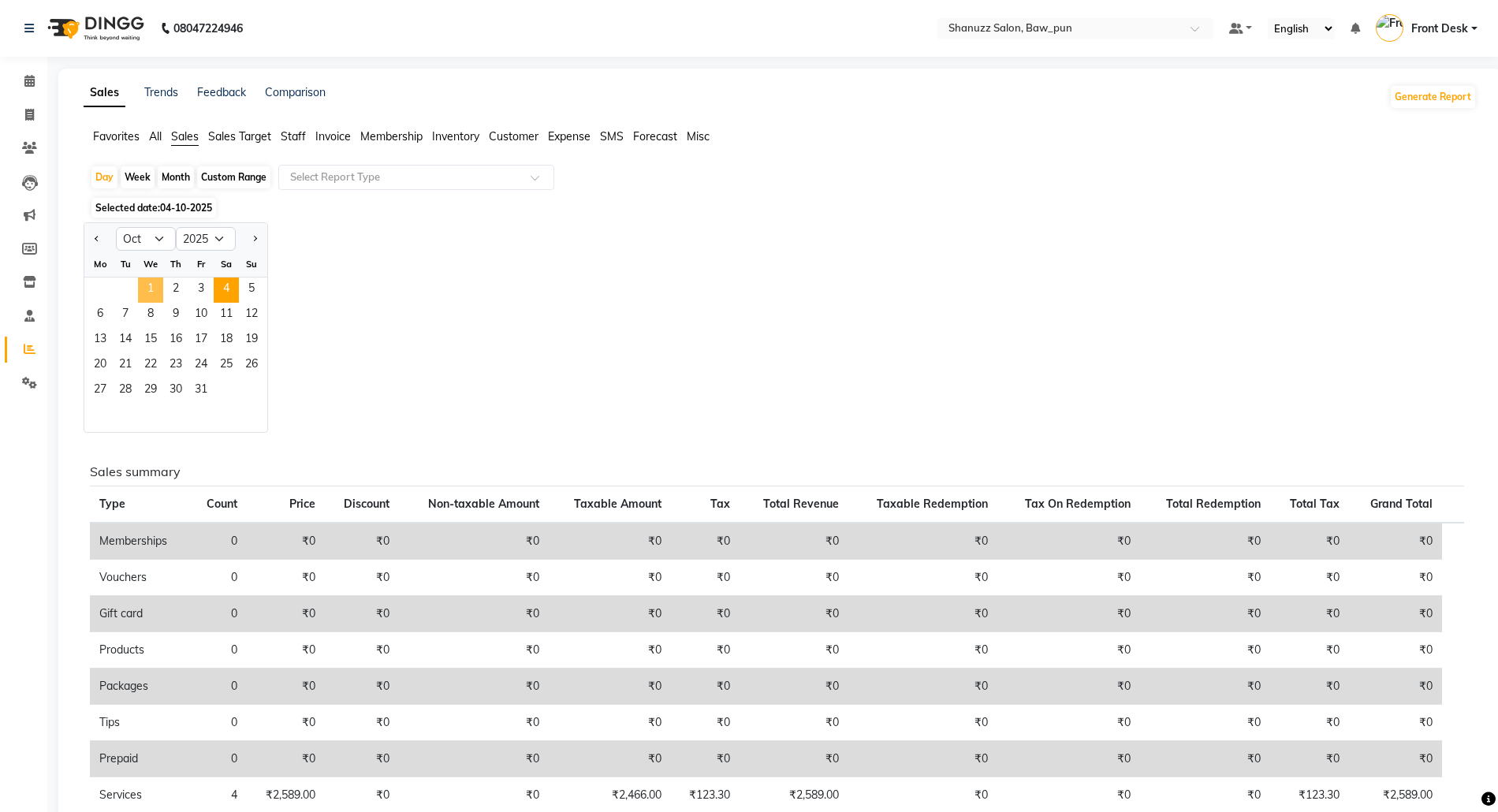
click at [152, 289] on span "1" at bounding box center [150, 289] width 25 height 25
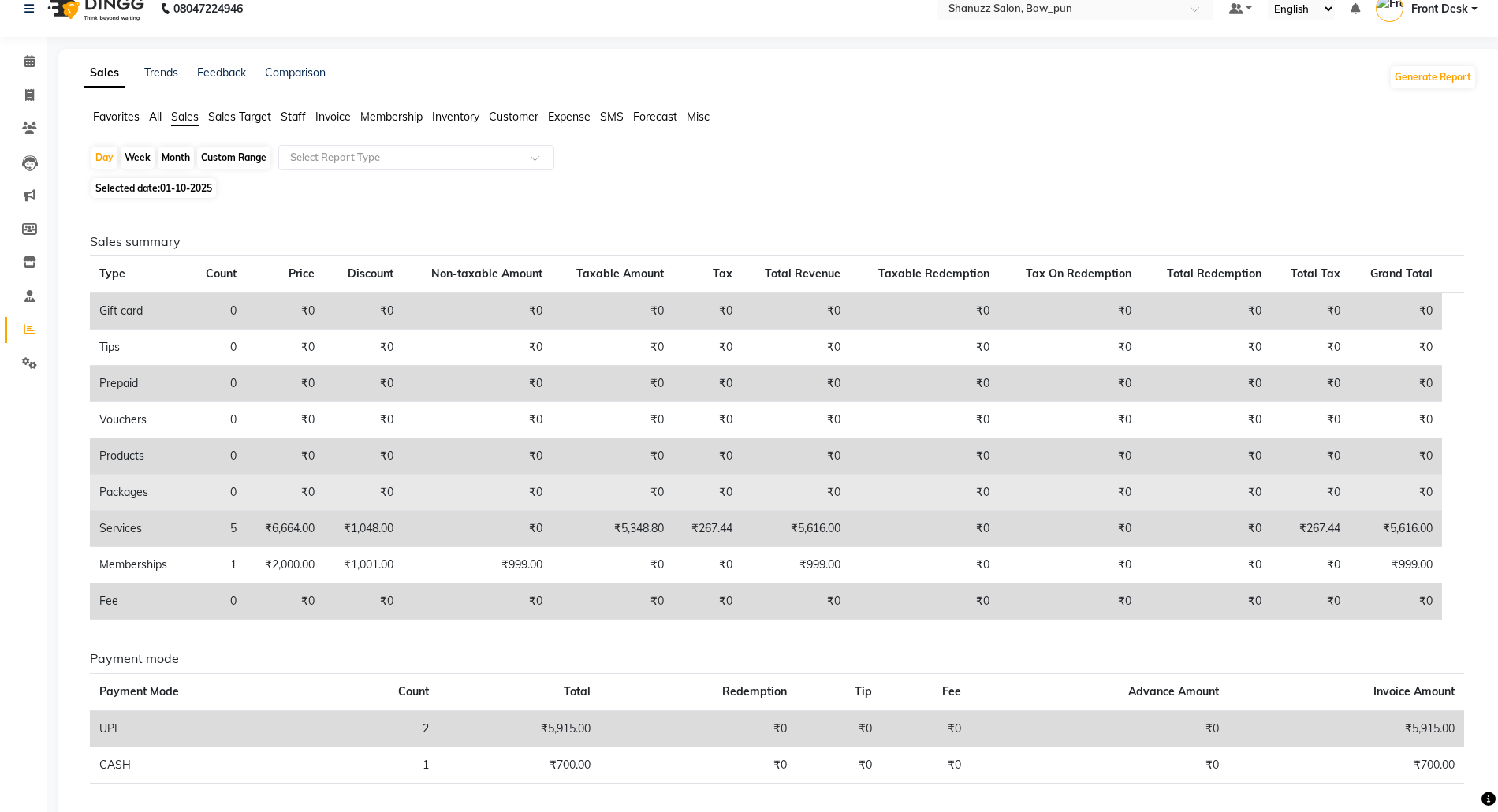
scroll to position [77, 0]
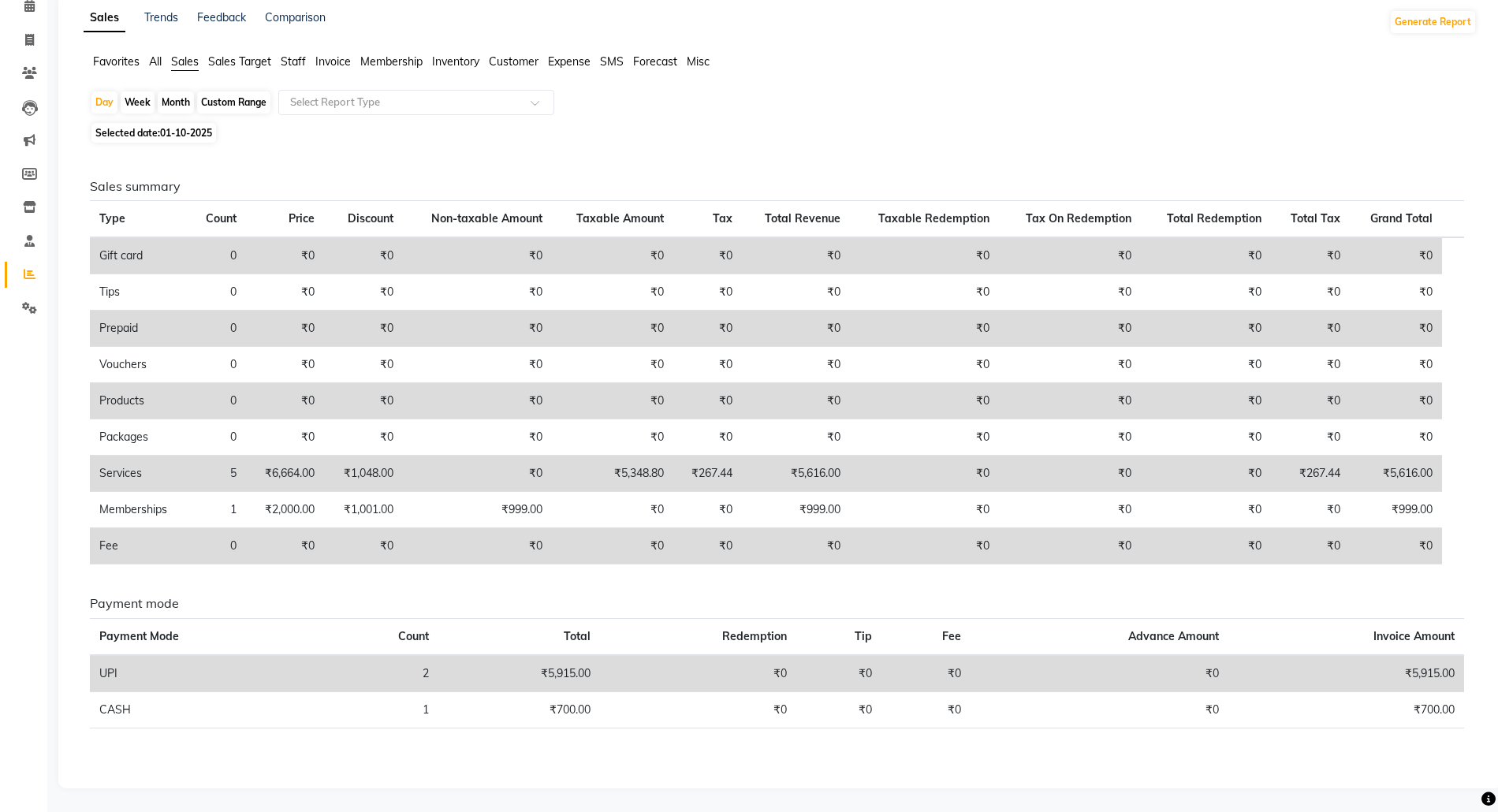
click at [195, 136] on span "01-10-2025" at bounding box center [186, 133] width 52 height 12
select select "10"
select select "2025"
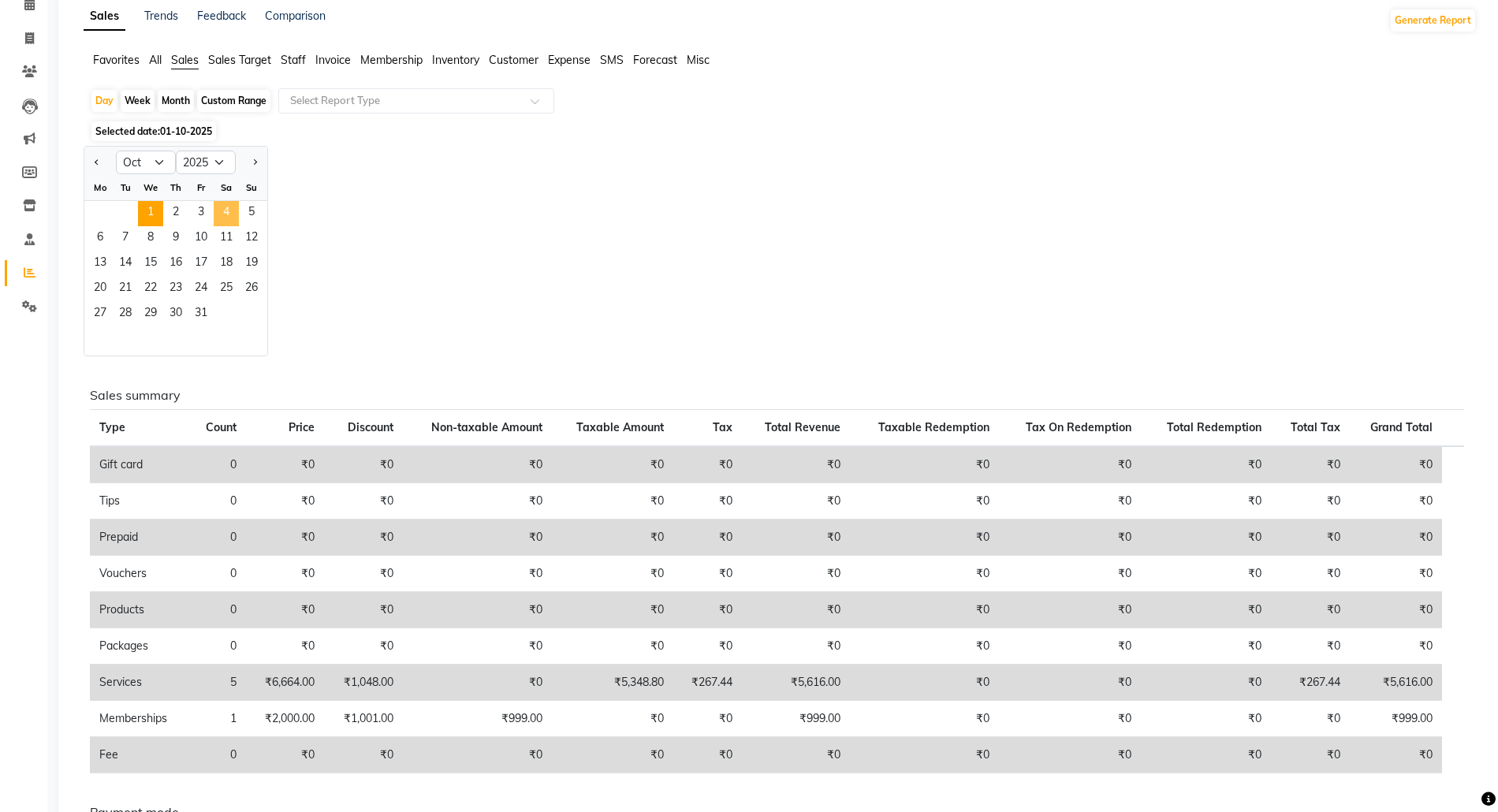
click at [221, 215] on span "4" at bounding box center [225, 213] width 25 height 25
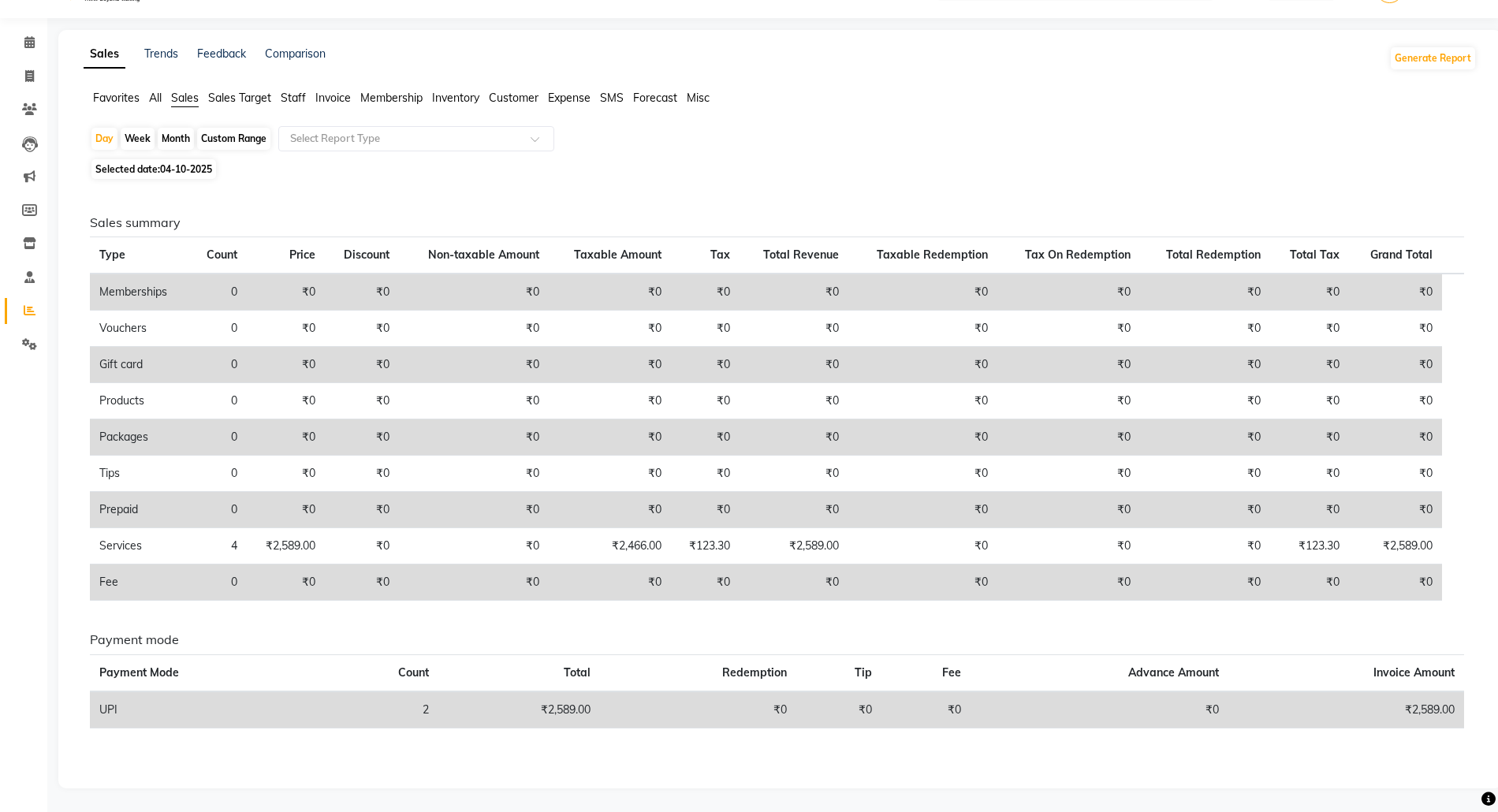
scroll to position [0, 0]
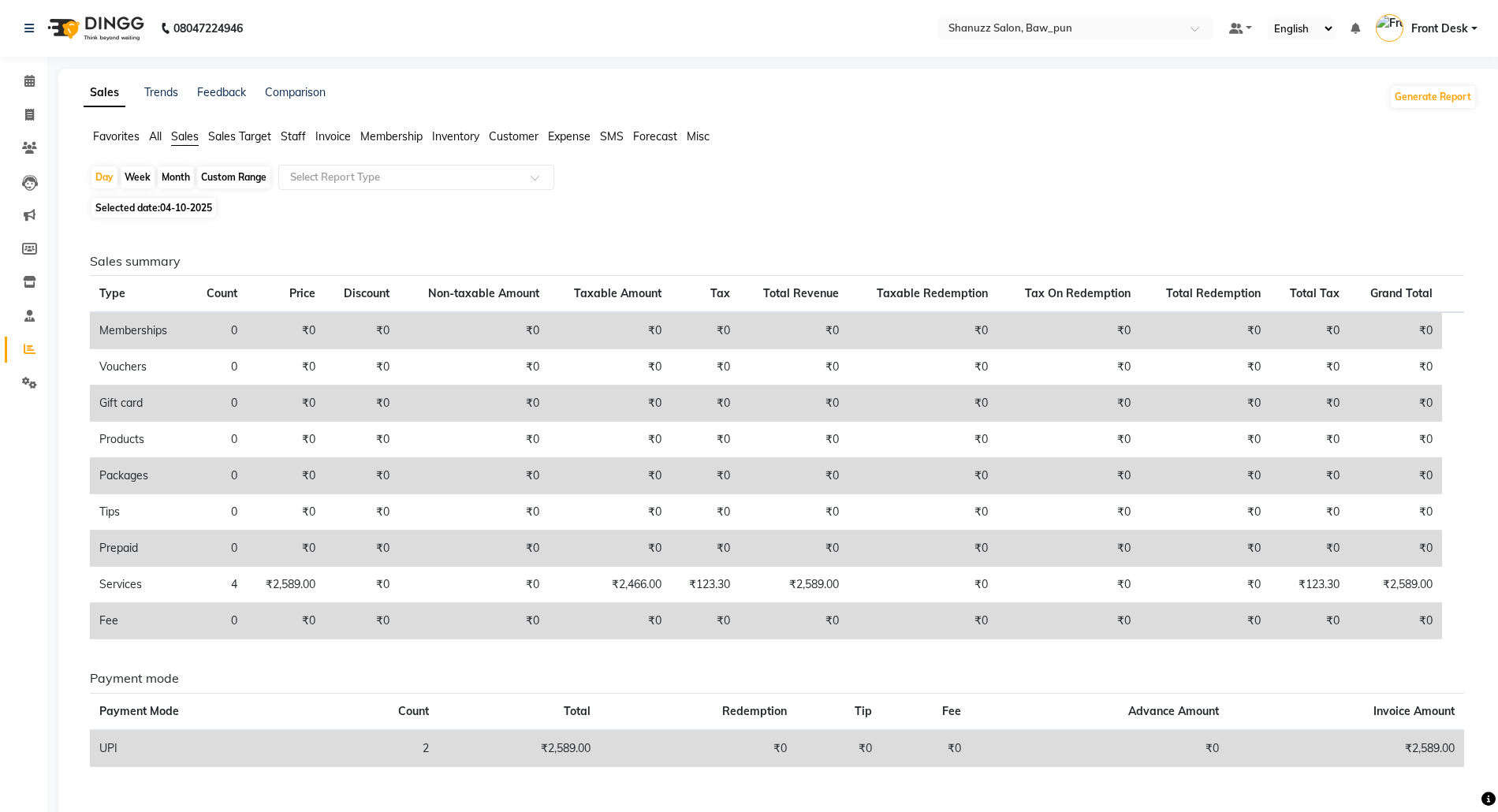
click at [130, 178] on div "Week" at bounding box center [137, 178] width 34 height 22
select select "10"
select select "2025"
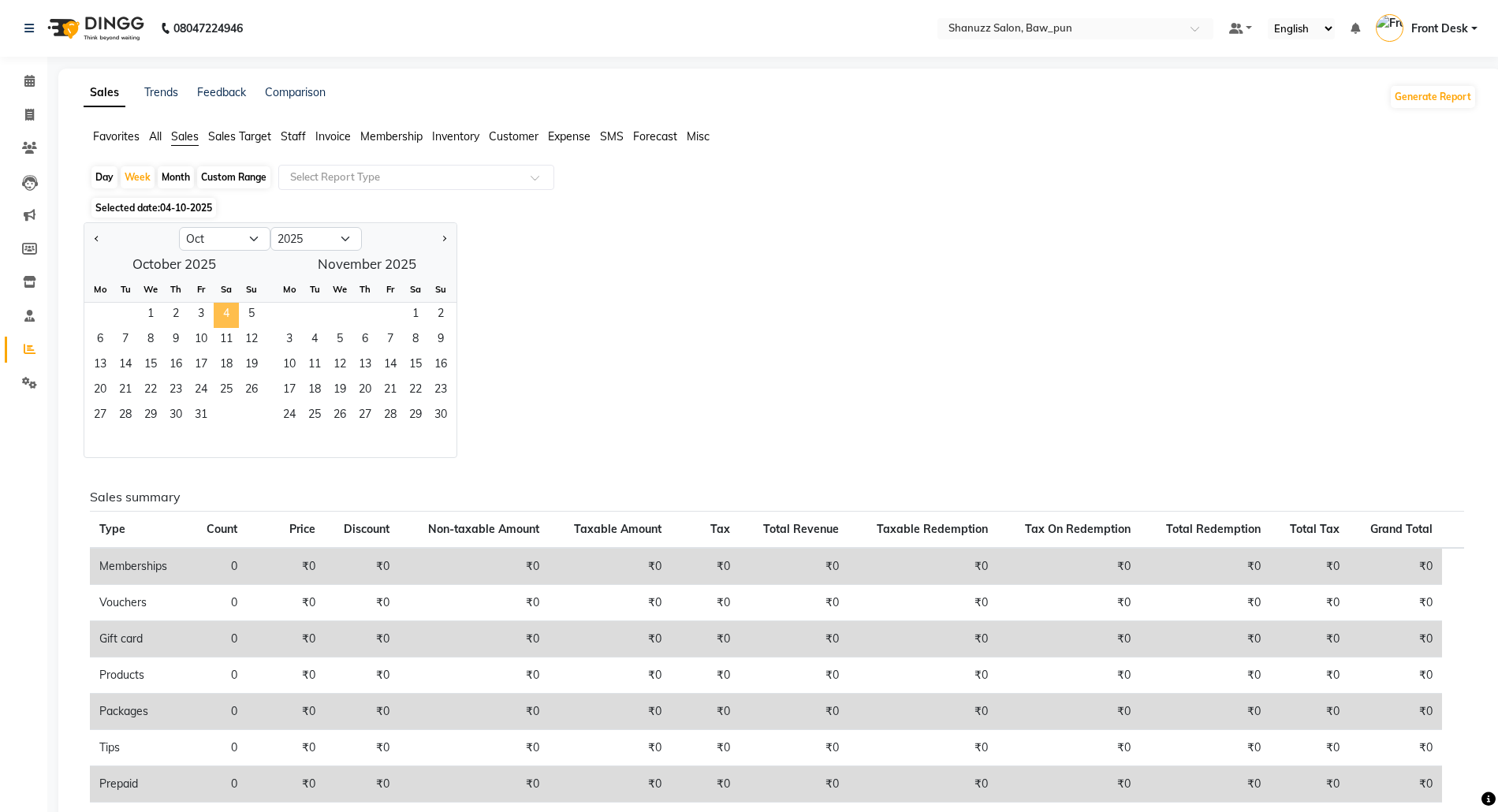
click at [225, 316] on span "4" at bounding box center [225, 314] width 25 height 25
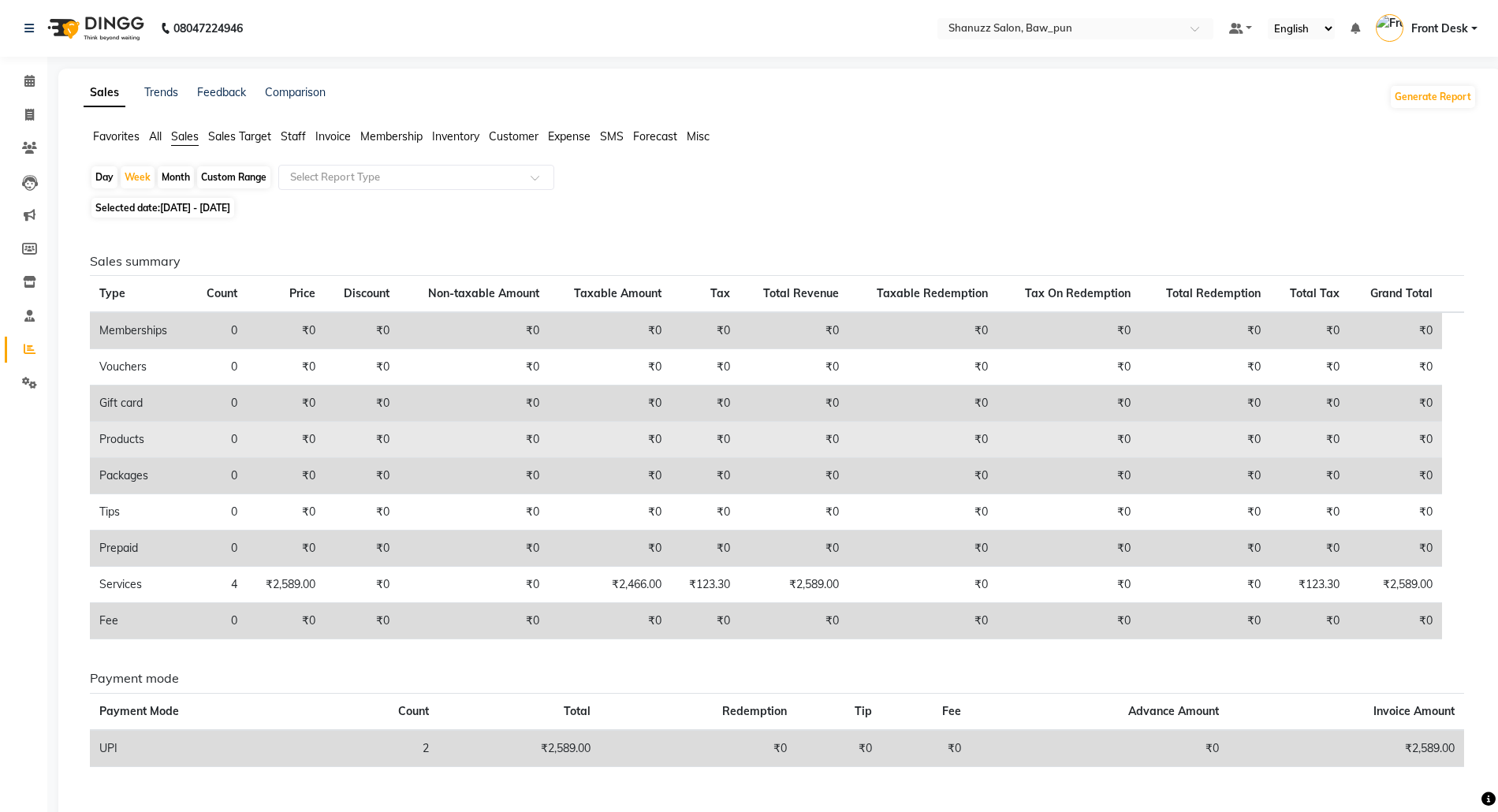
scroll to position [41, 0]
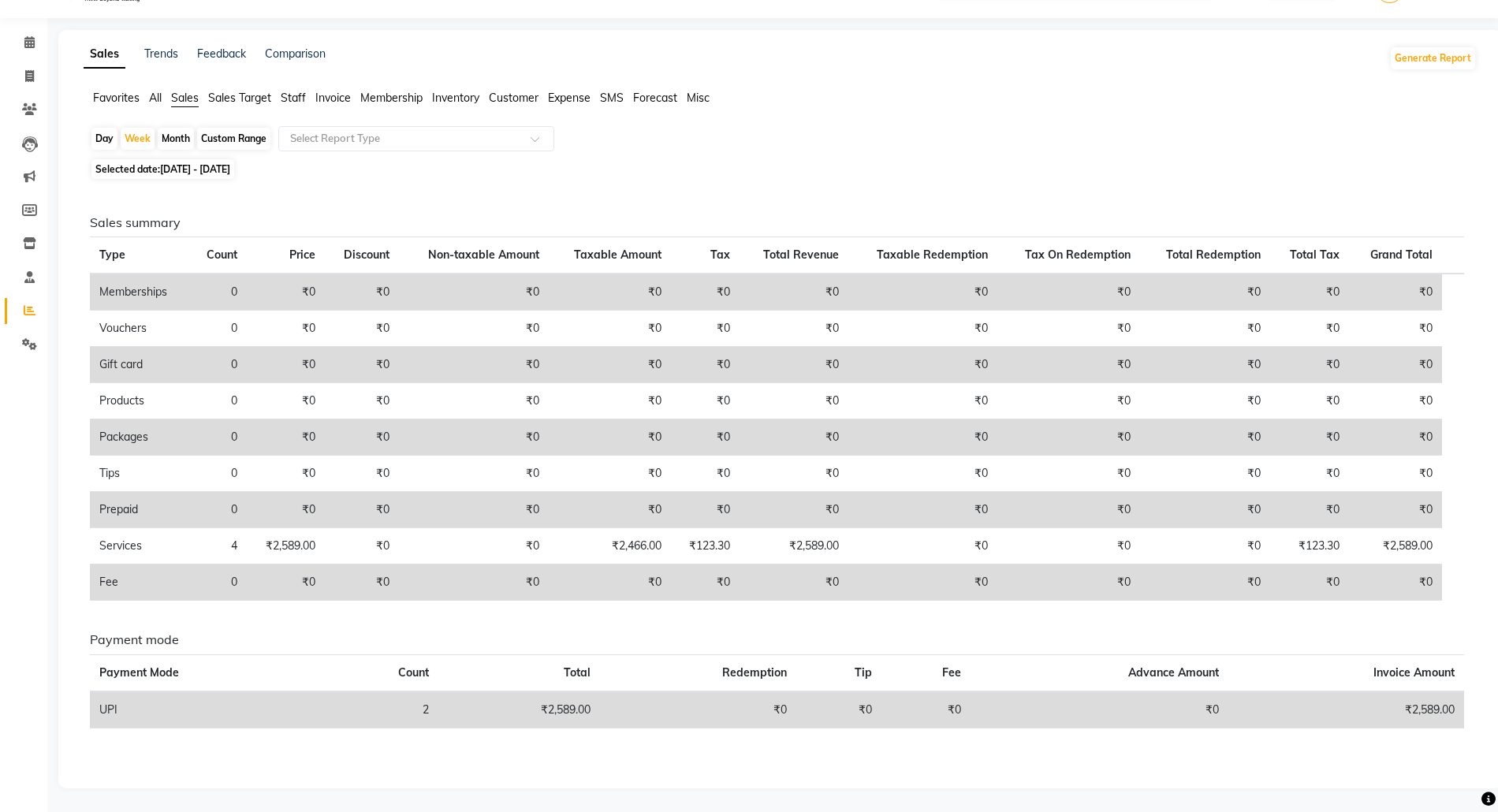
click at [171, 102] on span "Sales" at bounding box center [185, 98] width 28 height 14
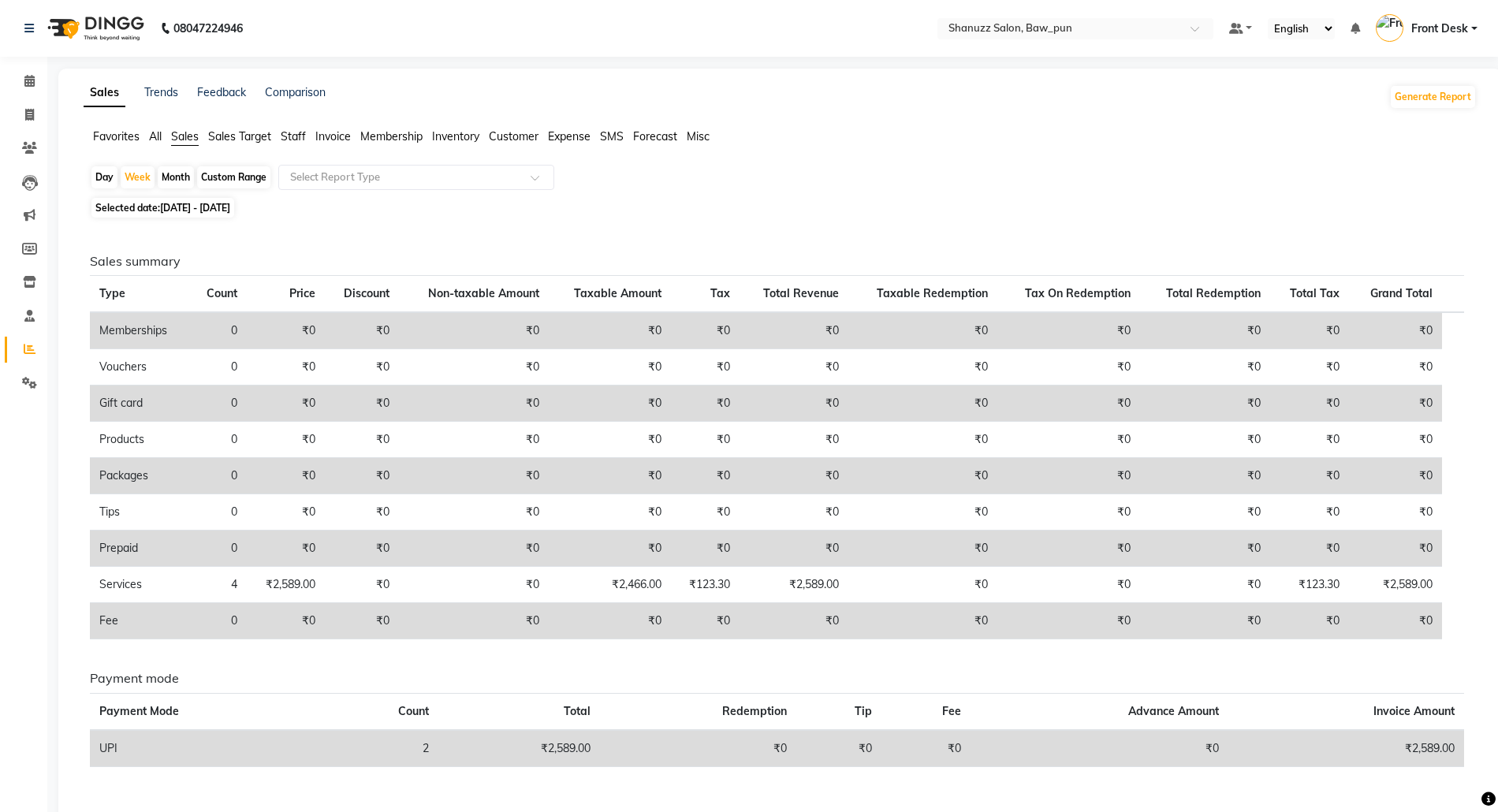
click at [114, 181] on div "Day" at bounding box center [105, 178] width 26 height 22
select select "10"
select select "2025"
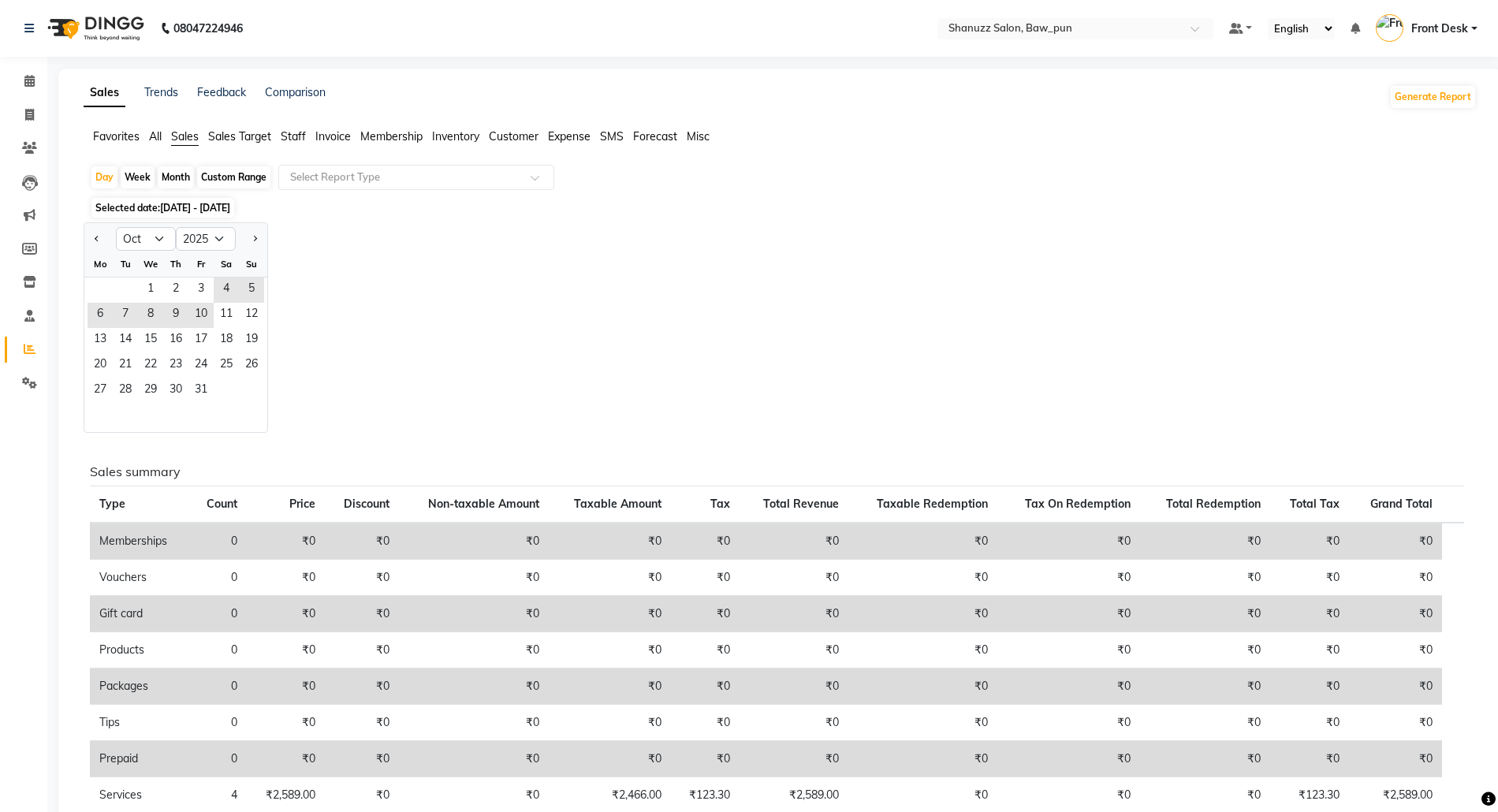
click at [147, 177] on div "Week" at bounding box center [137, 178] width 34 height 22
select select "10"
select select "2025"
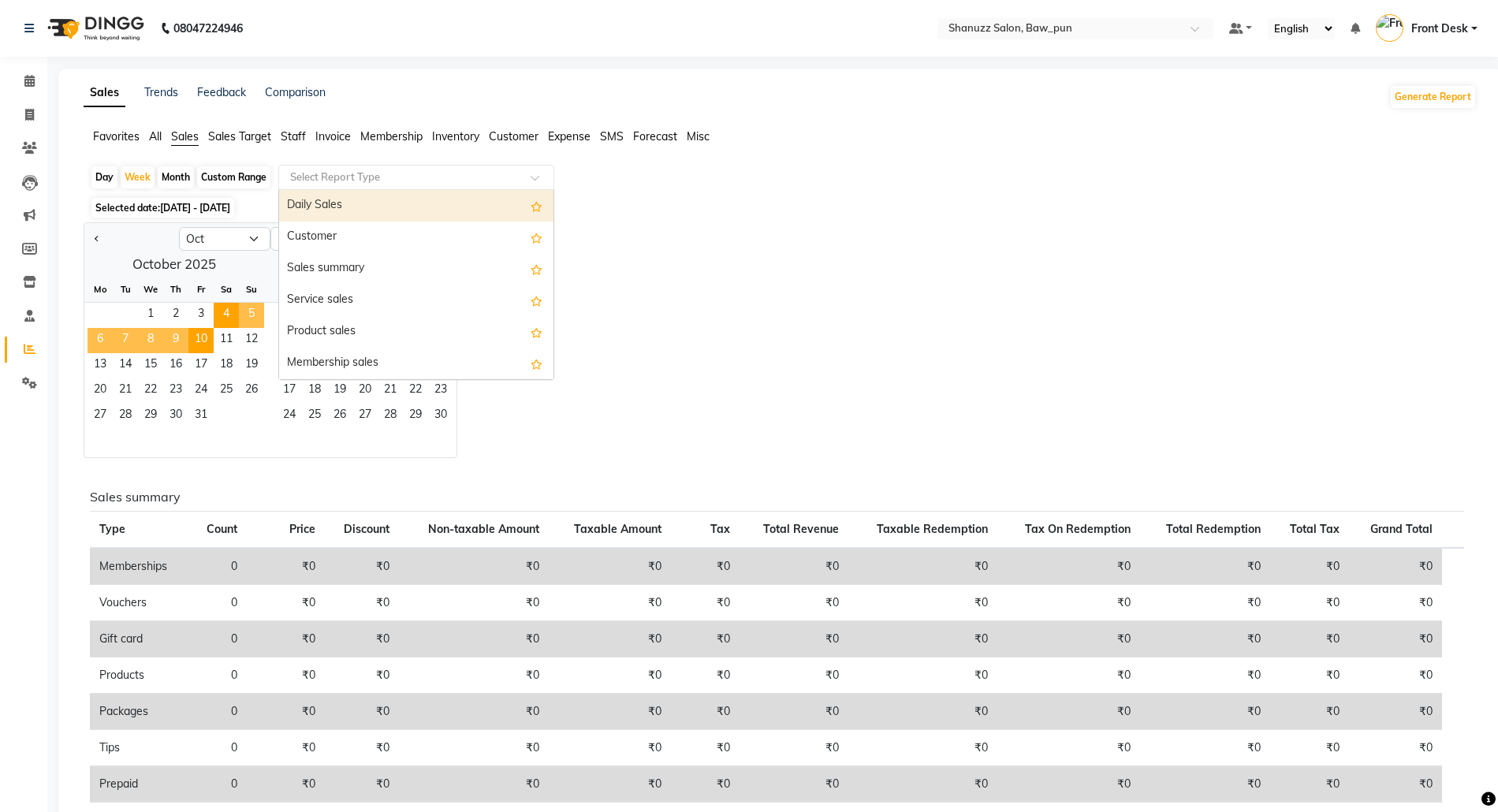
click at [312, 186] on div "Select Report Type" at bounding box center [416, 177] width 276 height 25
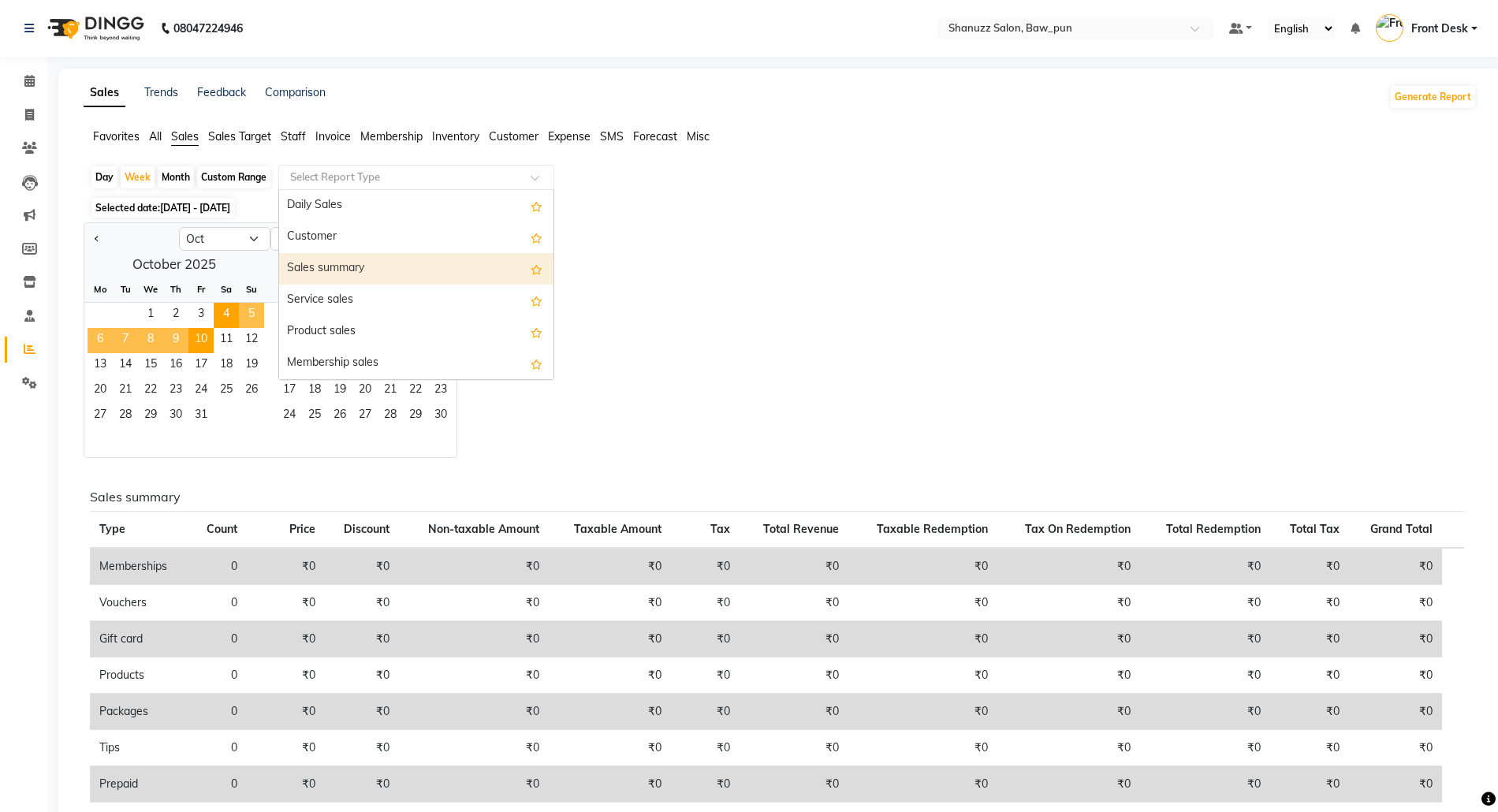
click at [339, 260] on div "Sales summary" at bounding box center [416, 269] width 275 height 32
select select "full_report"
select select "csv"
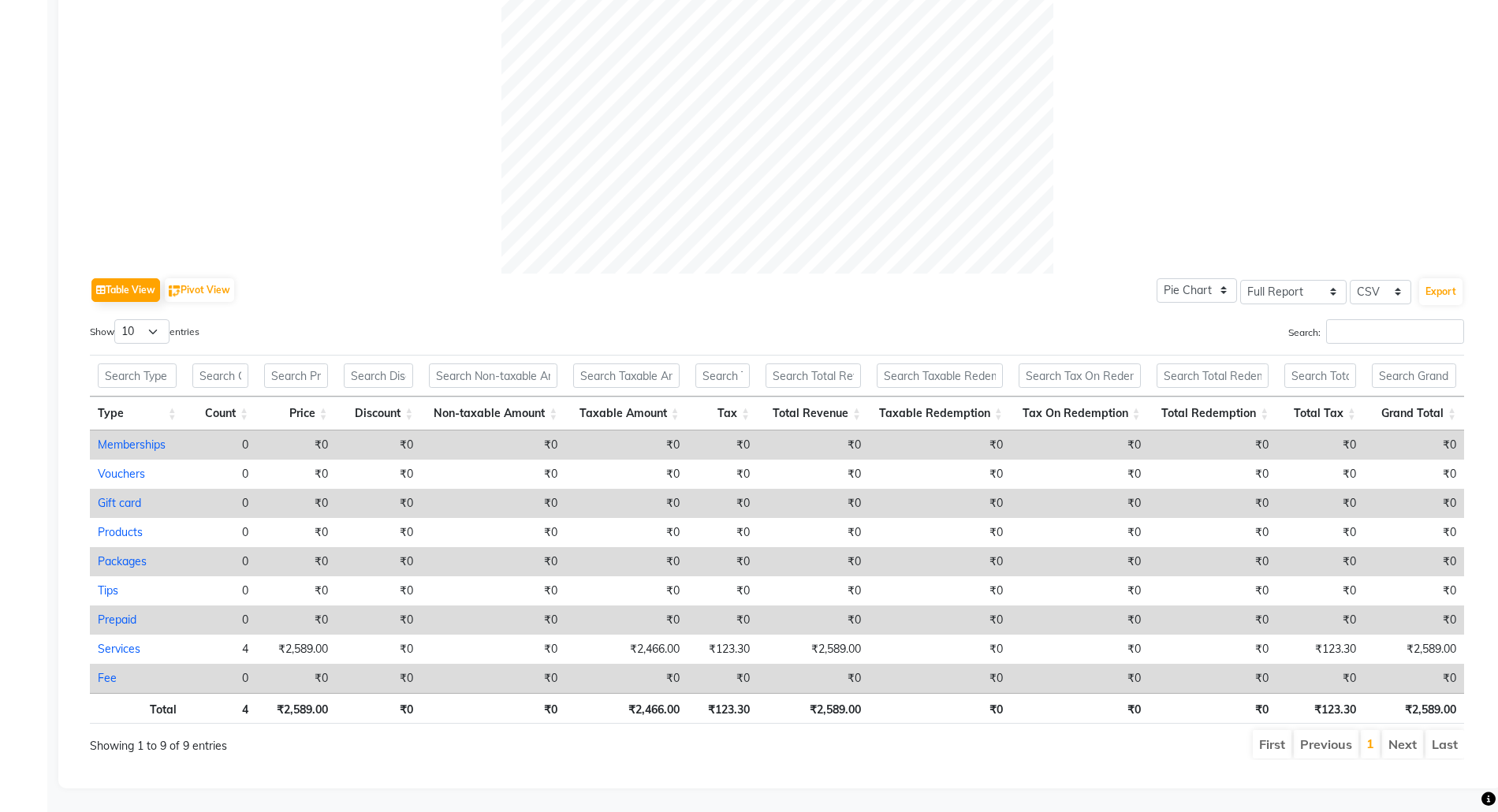
scroll to position [26, 0]
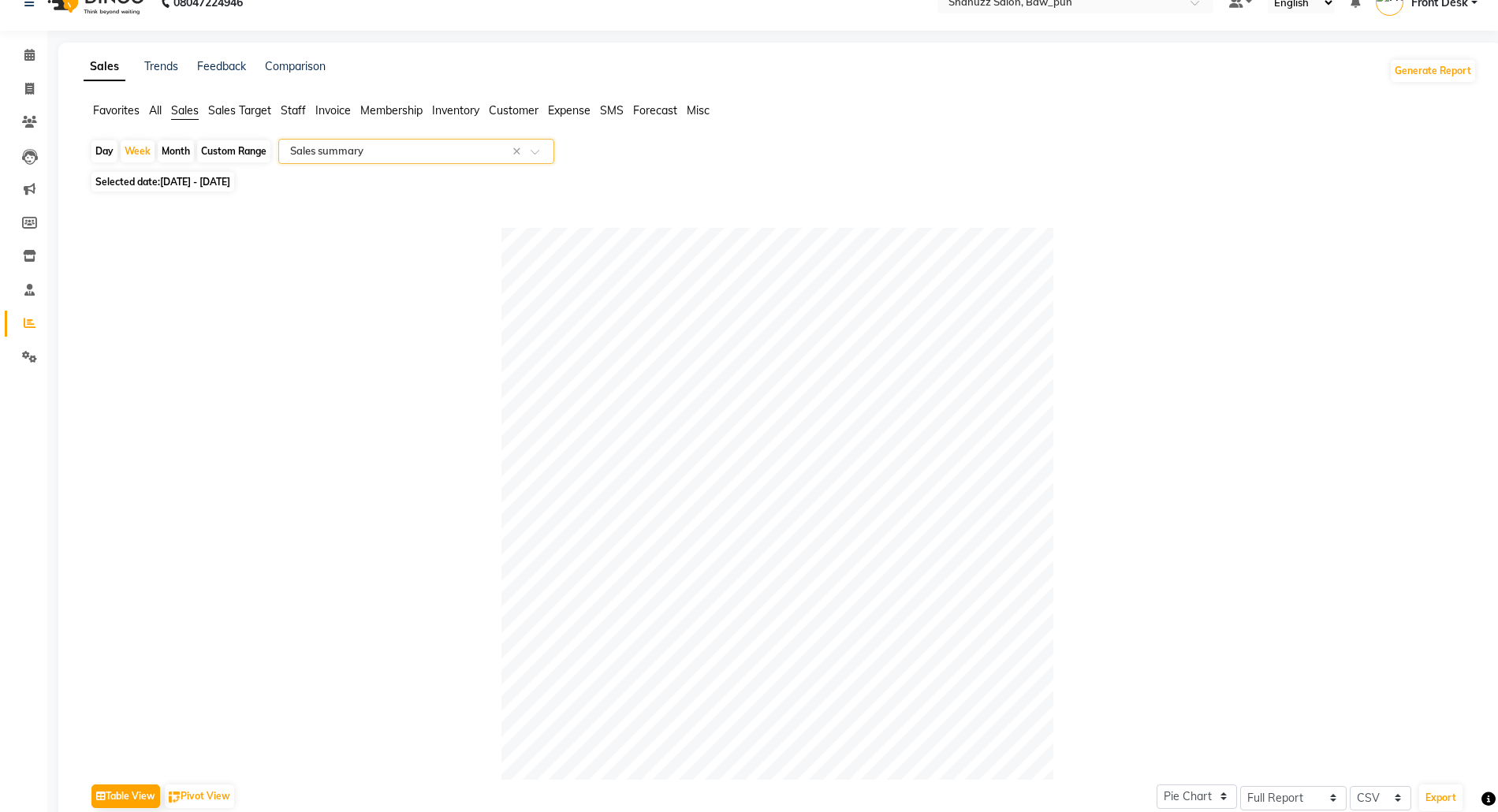
click at [178, 181] on span "[DATE] - [DATE]" at bounding box center [194, 181] width 70 height 12
select select "10"
select select "2025"
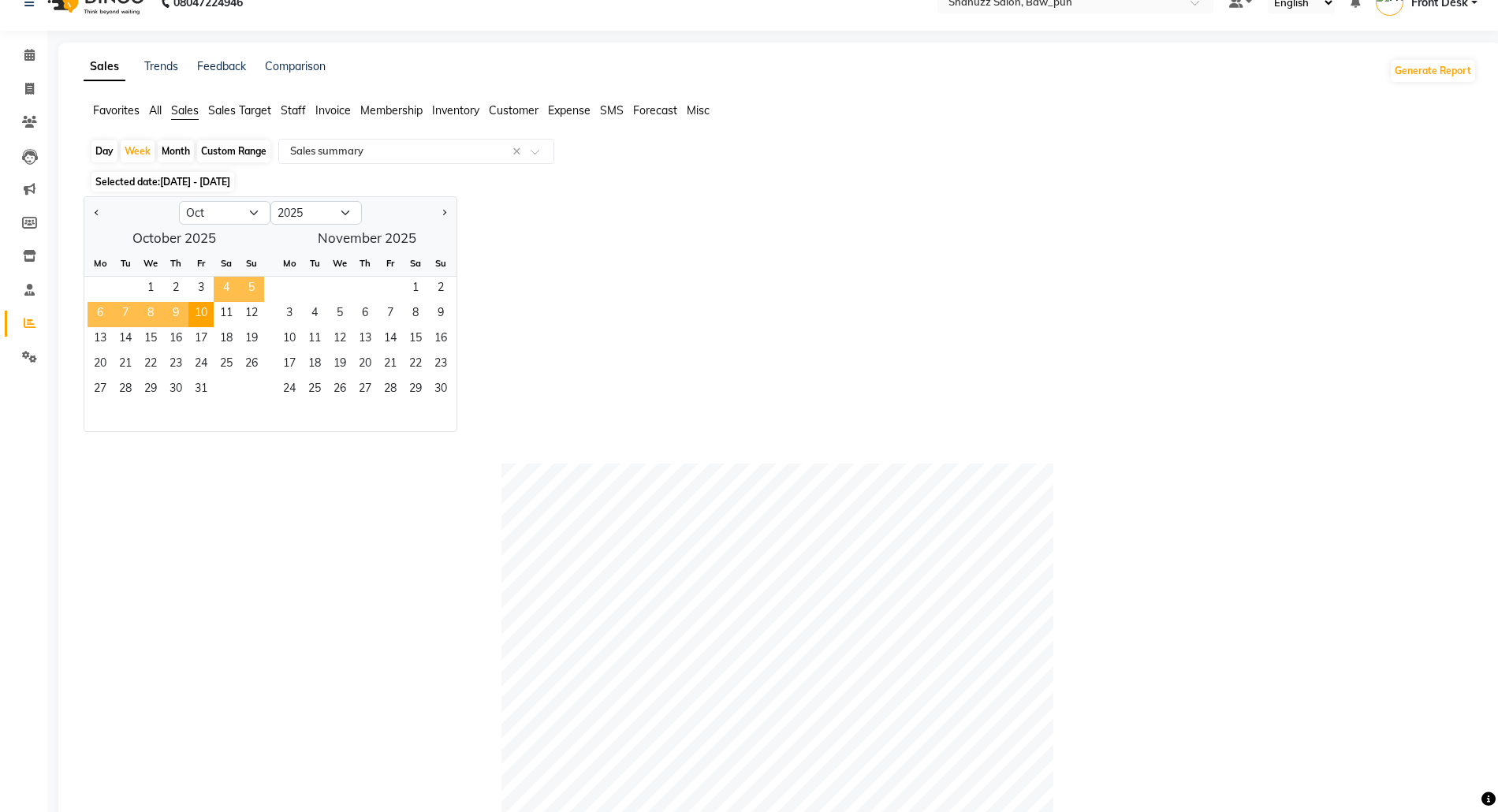
click at [221, 296] on span "4" at bounding box center [225, 289] width 25 height 25
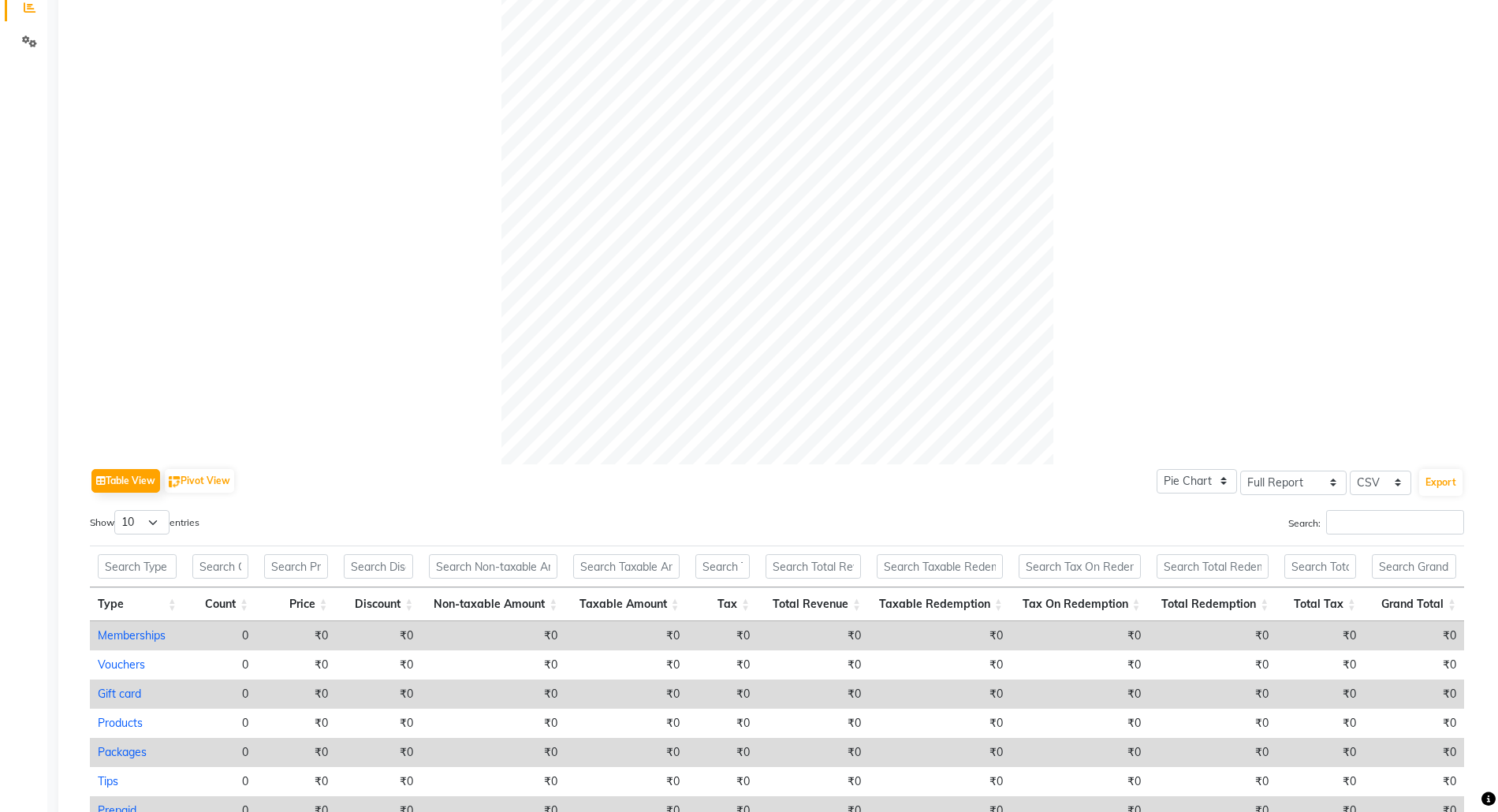
scroll to position [0, 0]
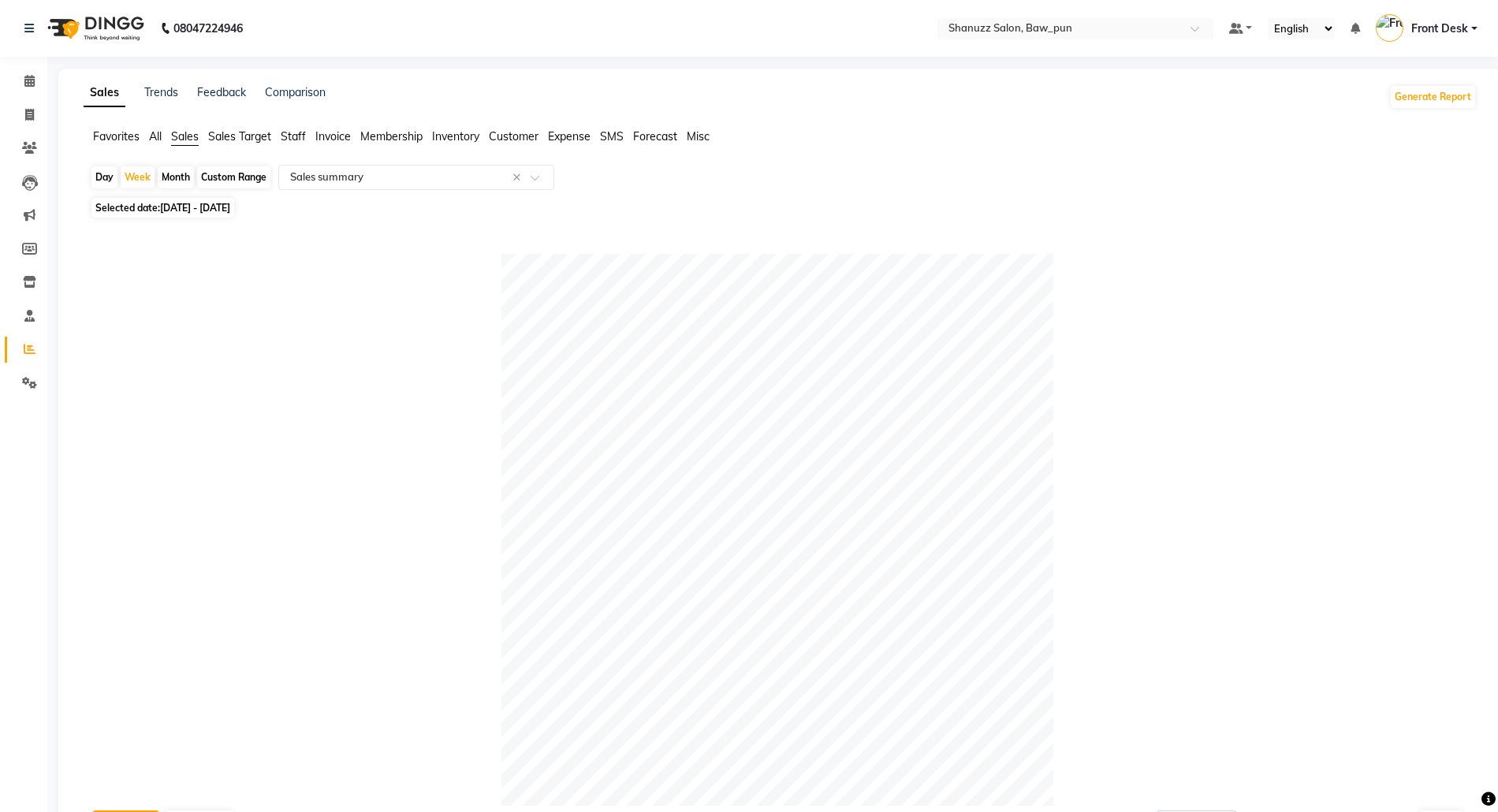
click at [296, 140] on span "Staff" at bounding box center [293, 136] width 25 height 14
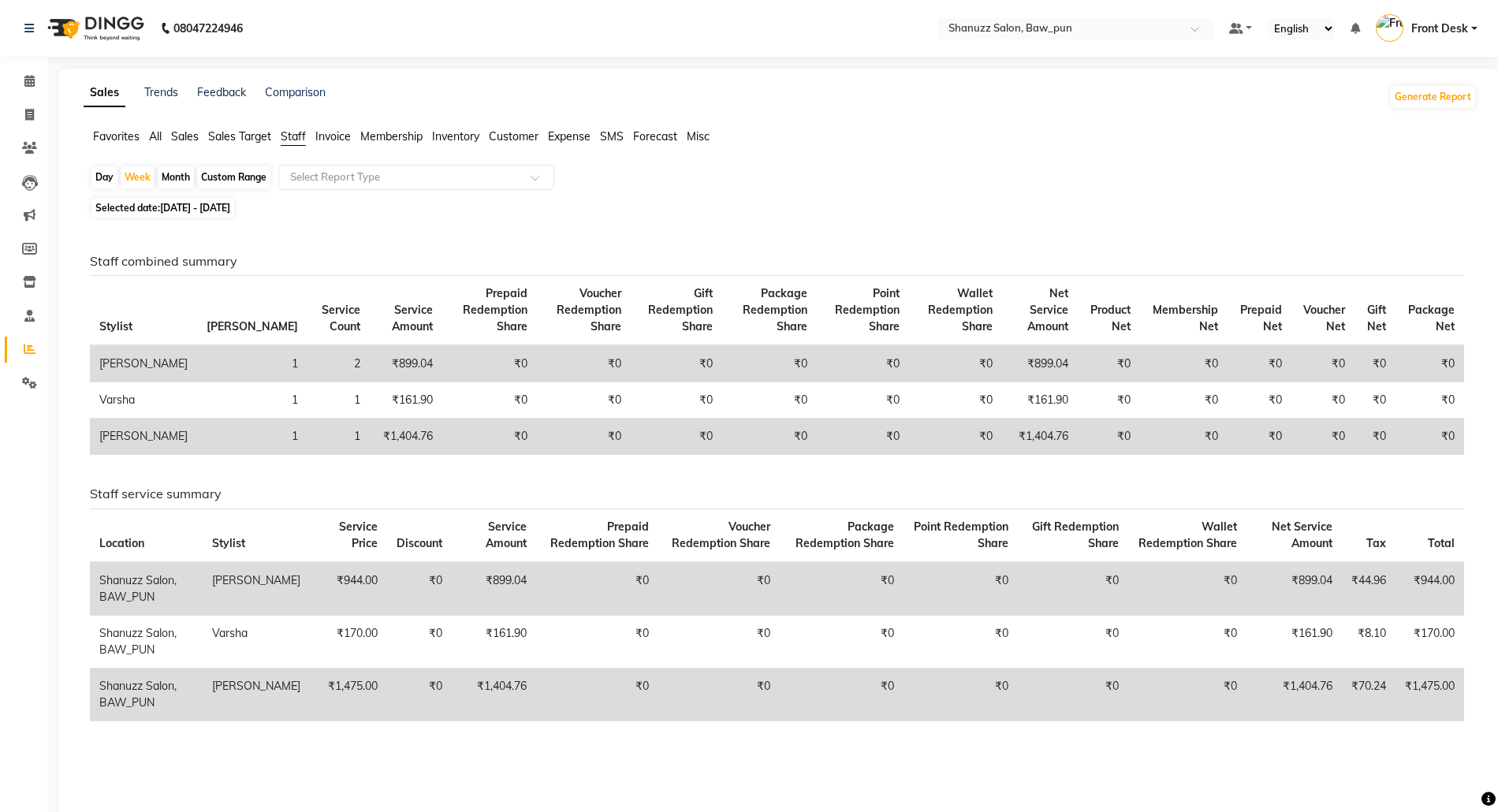
click at [175, 212] on span "[DATE] - [DATE]" at bounding box center [194, 208] width 70 height 12
select select "10"
select select "2025"
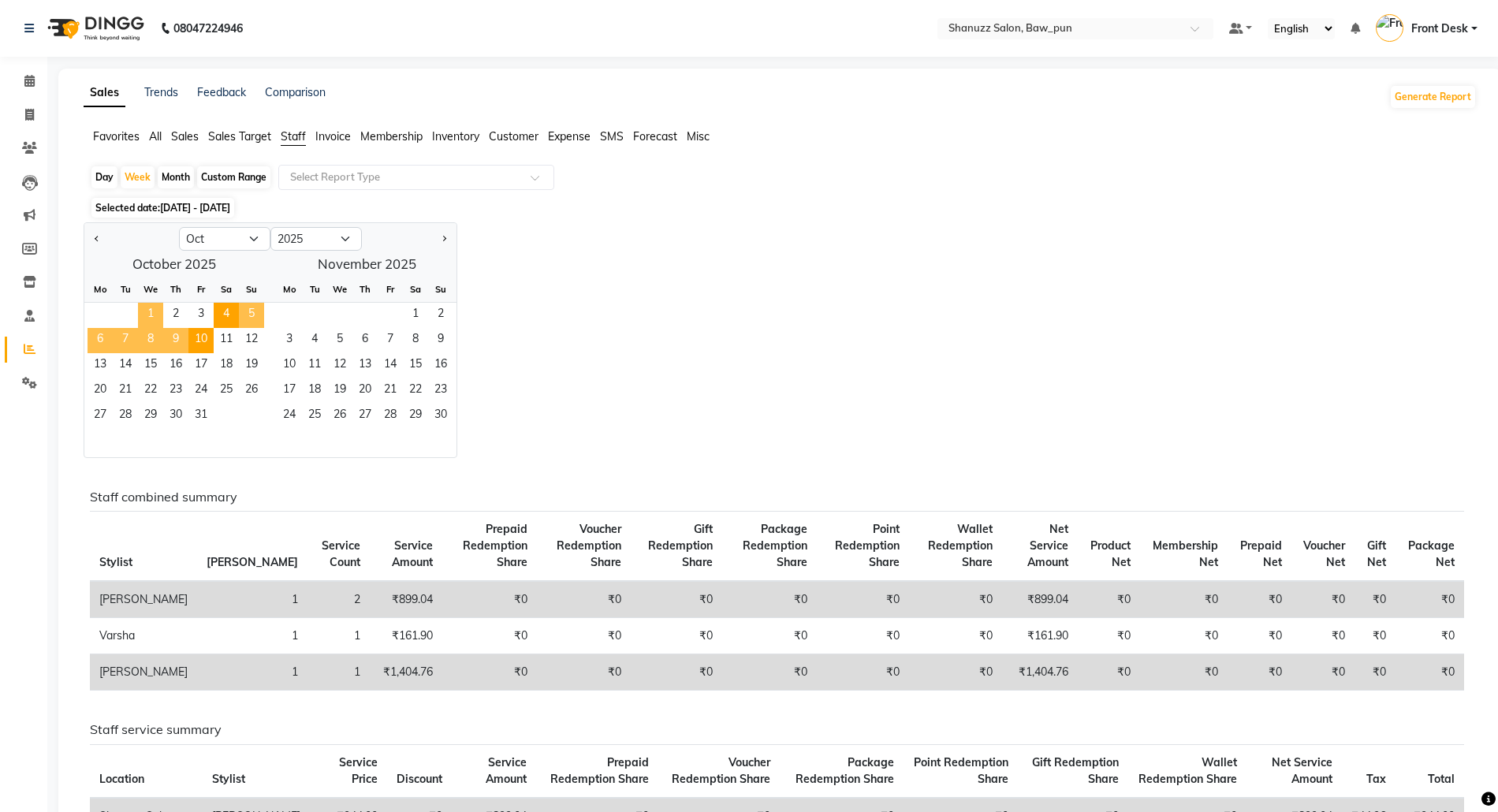
click at [155, 311] on span "1" at bounding box center [150, 314] width 25 height 25
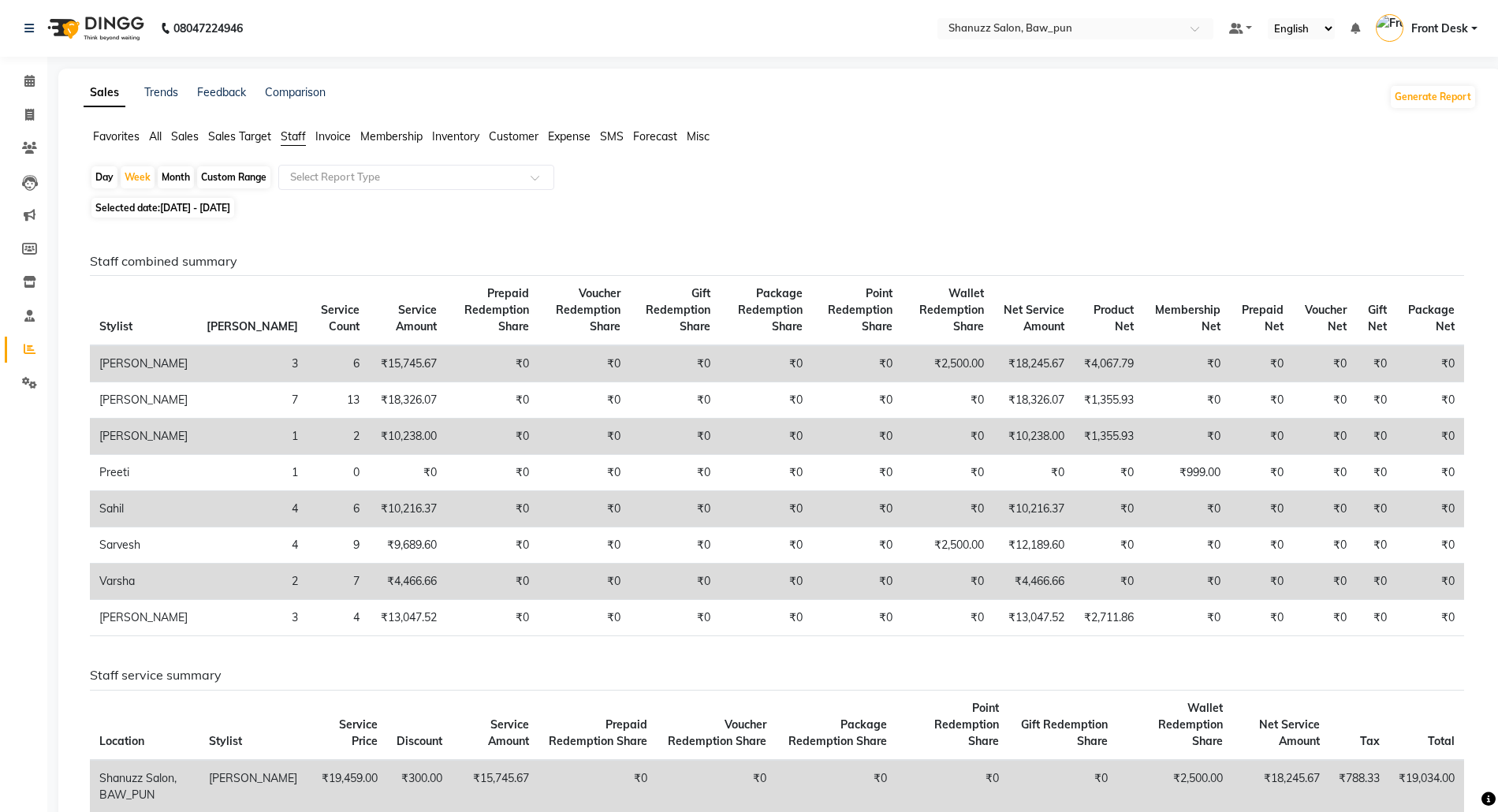
click at [186, 212] on span "[DATE] - [DATE]" at bounding box center [194, 208] width 70 height 12
select select "10"
select select "2025"
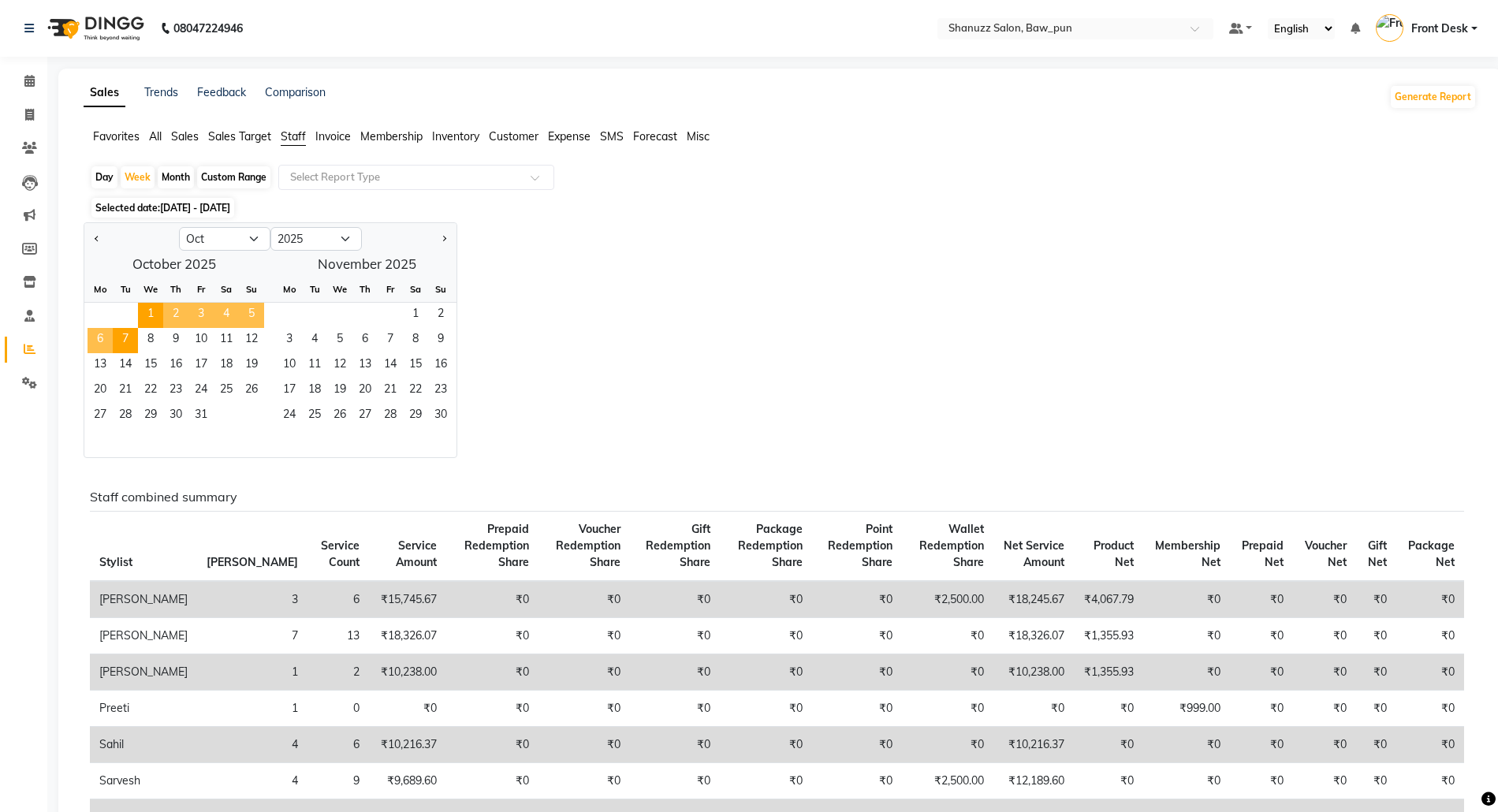
click at [205, 319] on span "3" at bounding box center [200, 314] width 25 height 25
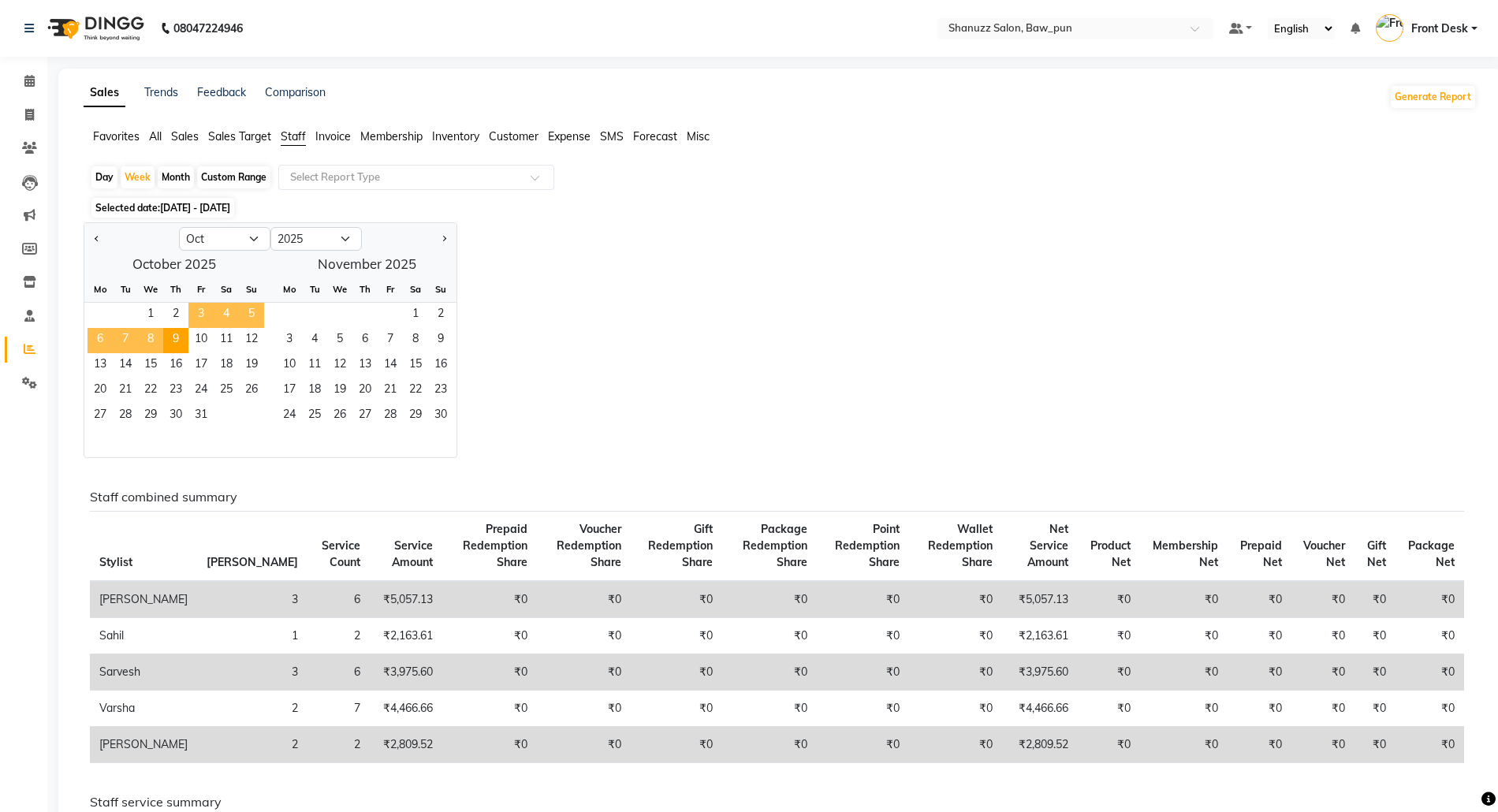
click at [205, 319] on span "3" at bounding box center [200, 314] width 25 height 25
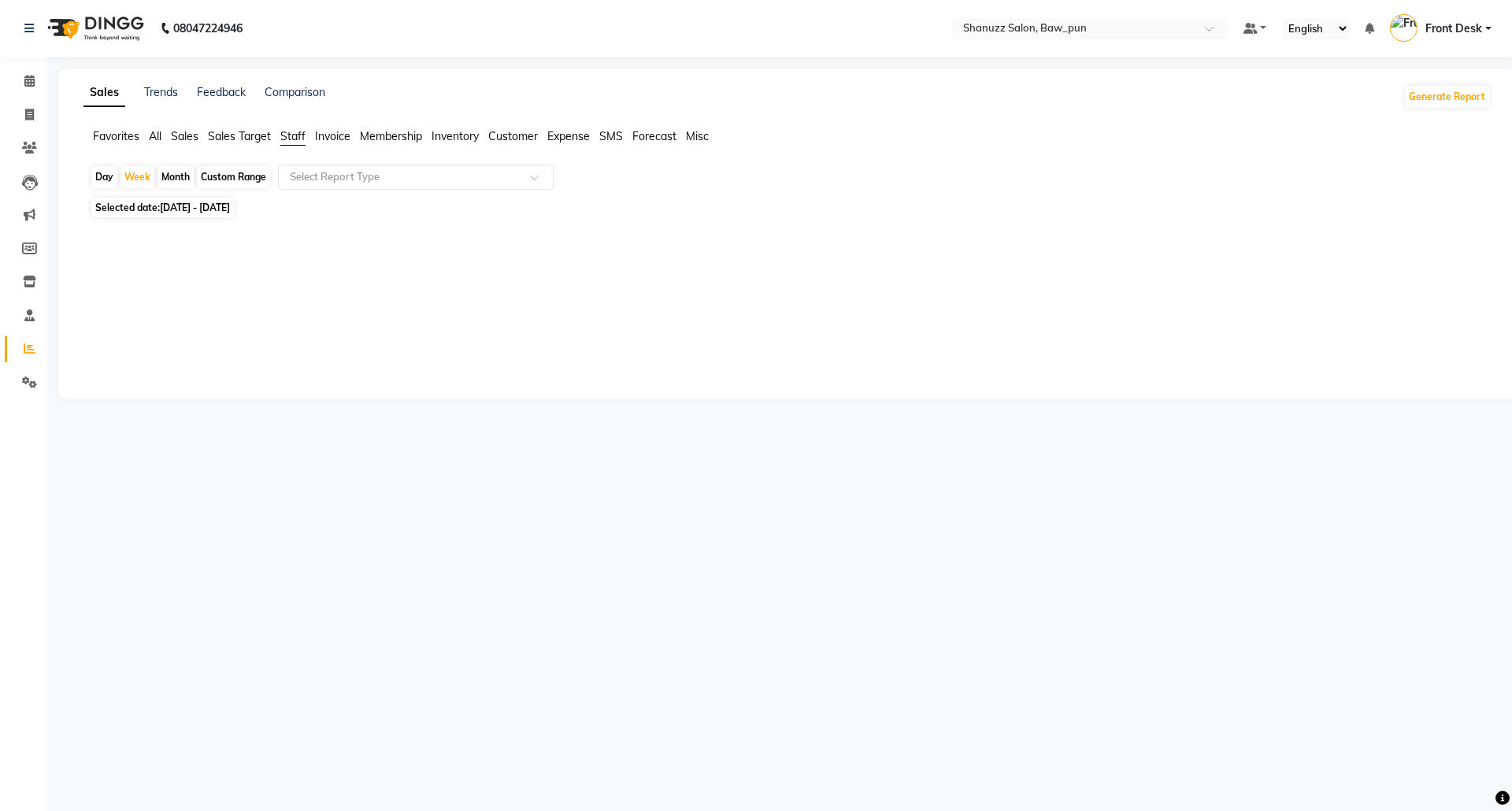
click at [98, 181] on div "Day" at bounding box center [104, 178] width 26 height 22
select select "10"
select select "2025"
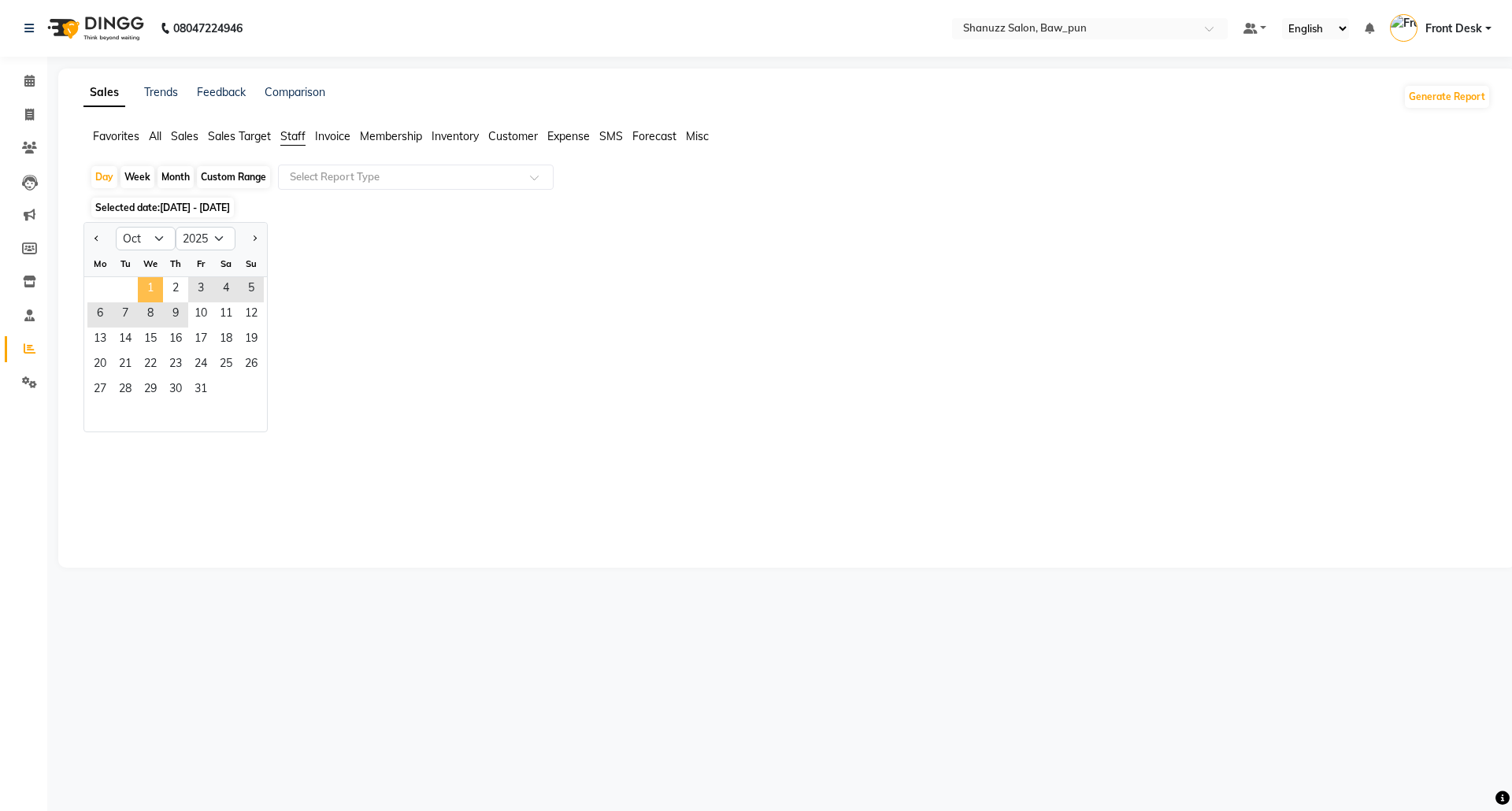
click at [146, 291] on span "1" at bounding box center [150, 289] width 25 height 25
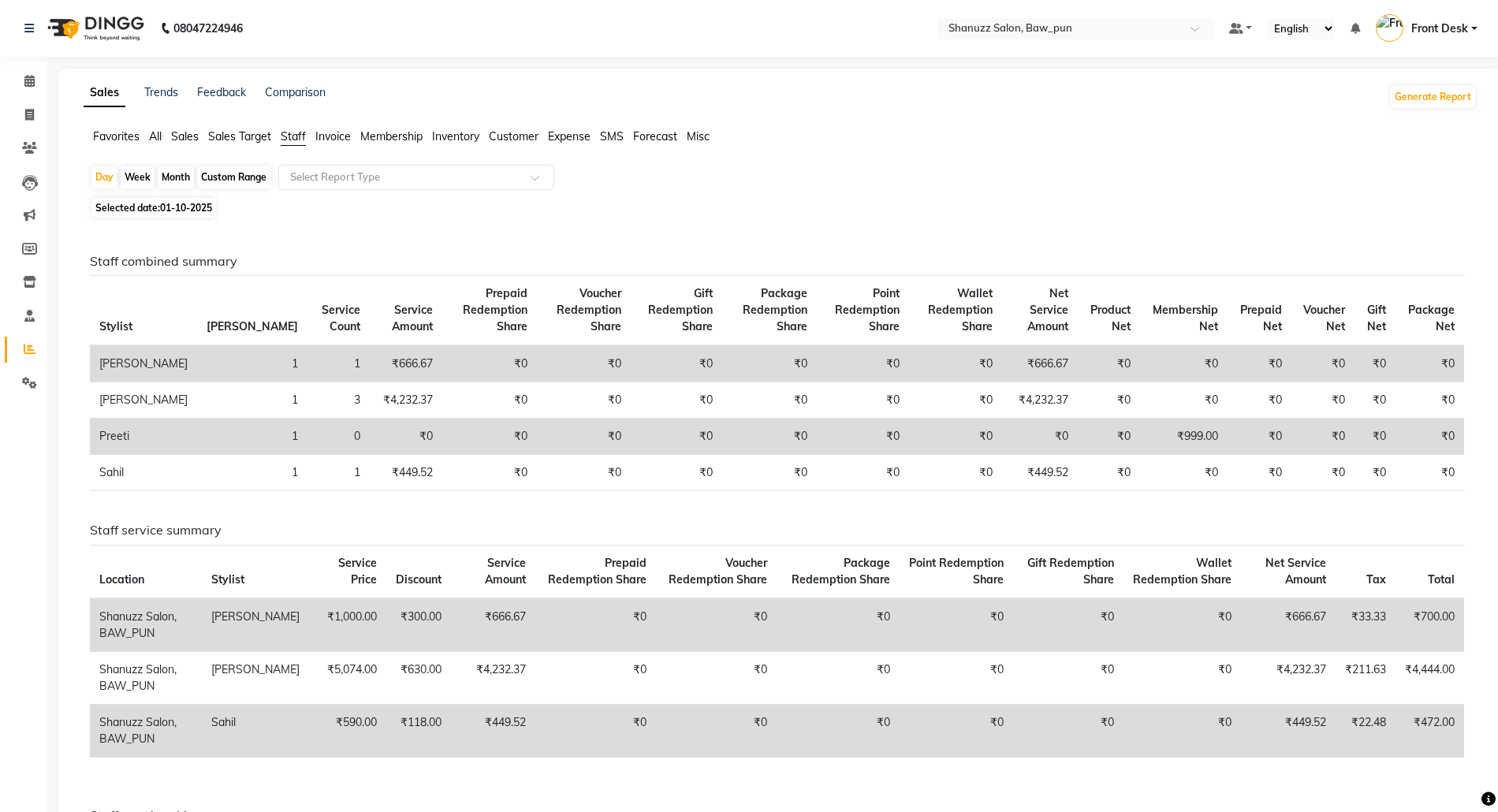
click at [178, 212] on span "01-10-2025" at bounding box center [186, 208] width 52 height 12
select select "10"
select select "2025"
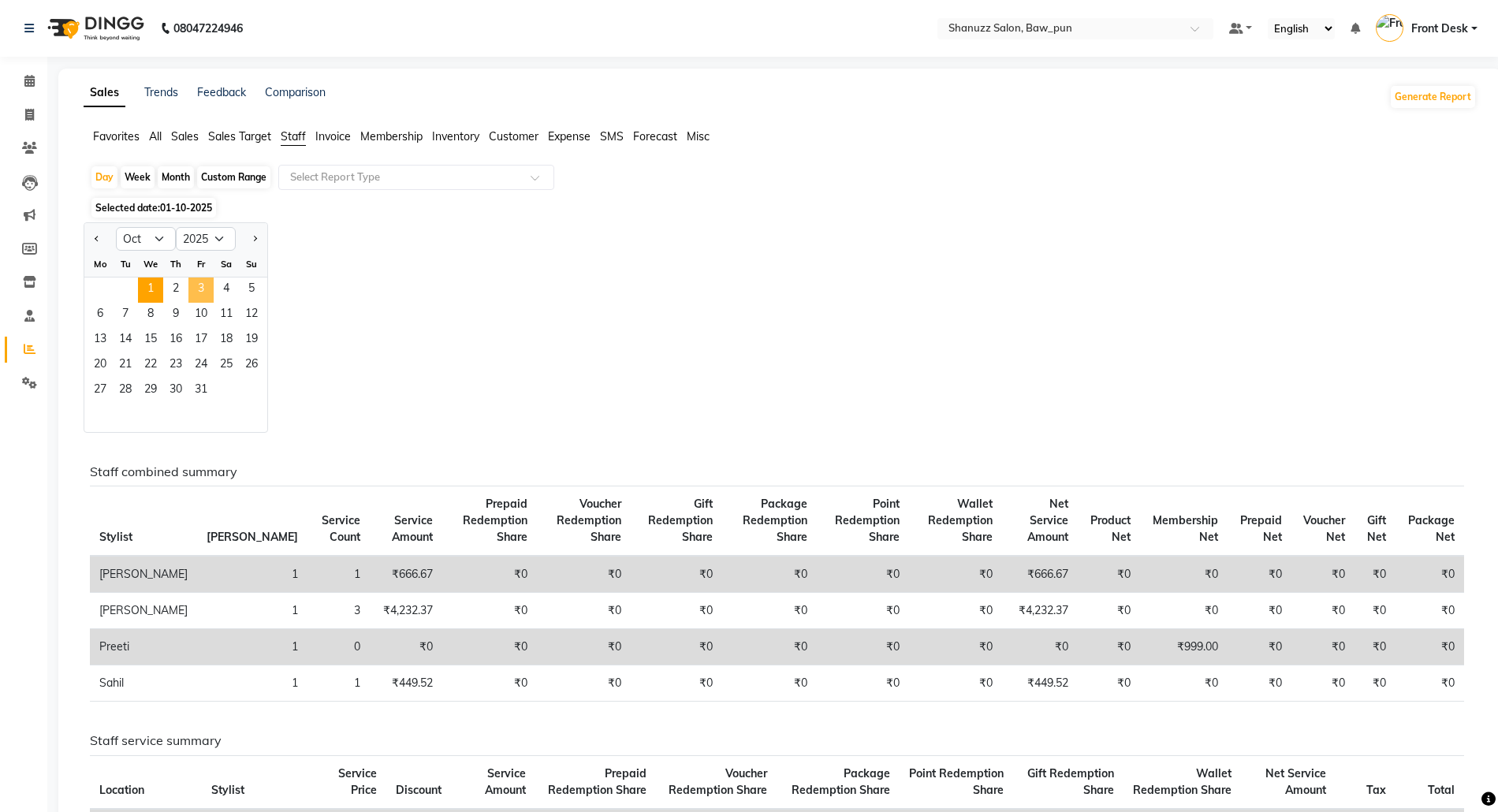
click at [200, 287] on span "3" at bounding box center [200, 289] width 25 height 25
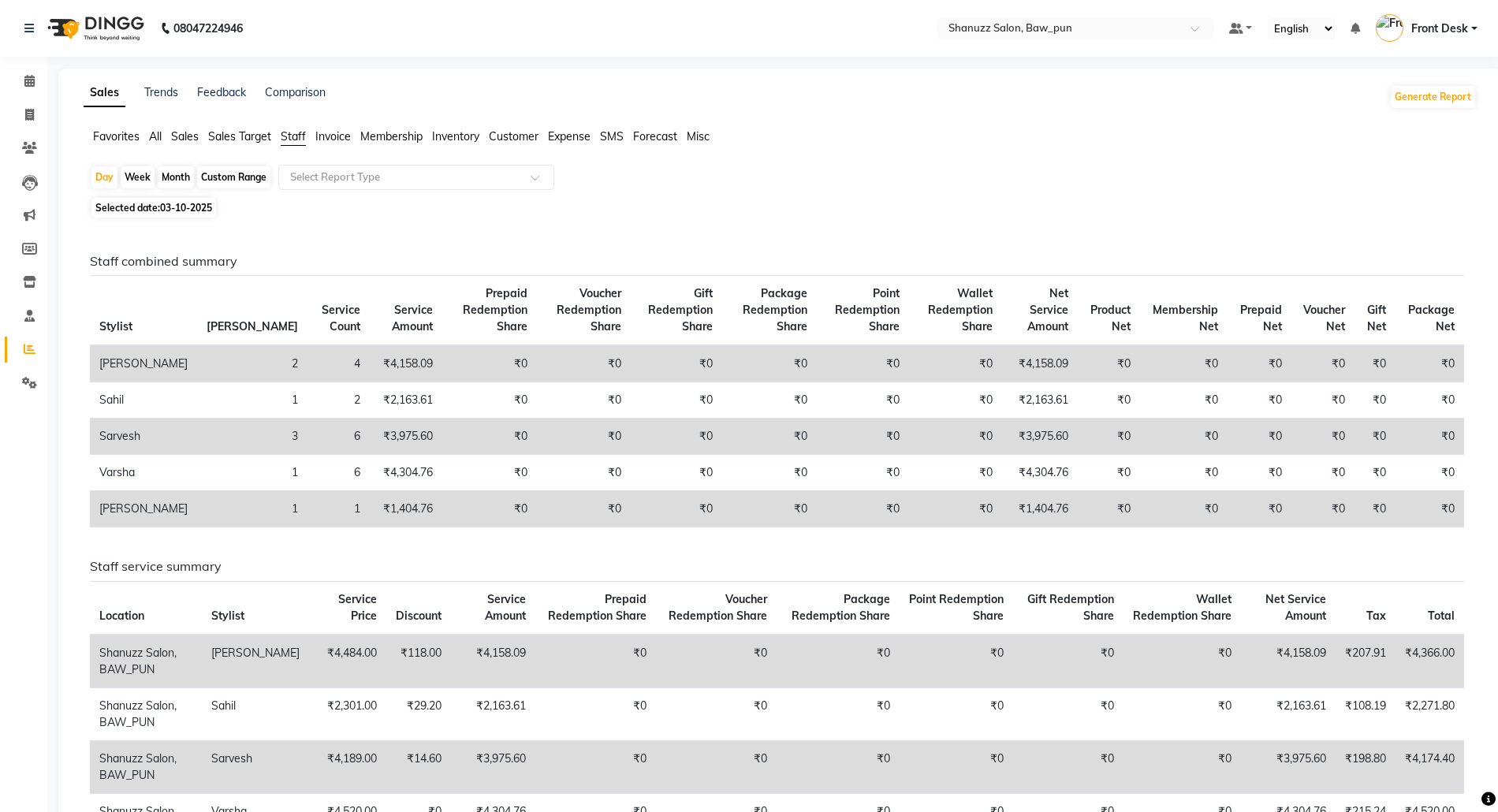
click at [162, 171] on div "Month" at bounding box center [176, 178] width 36 height 22
select select "10"
select select "2025"
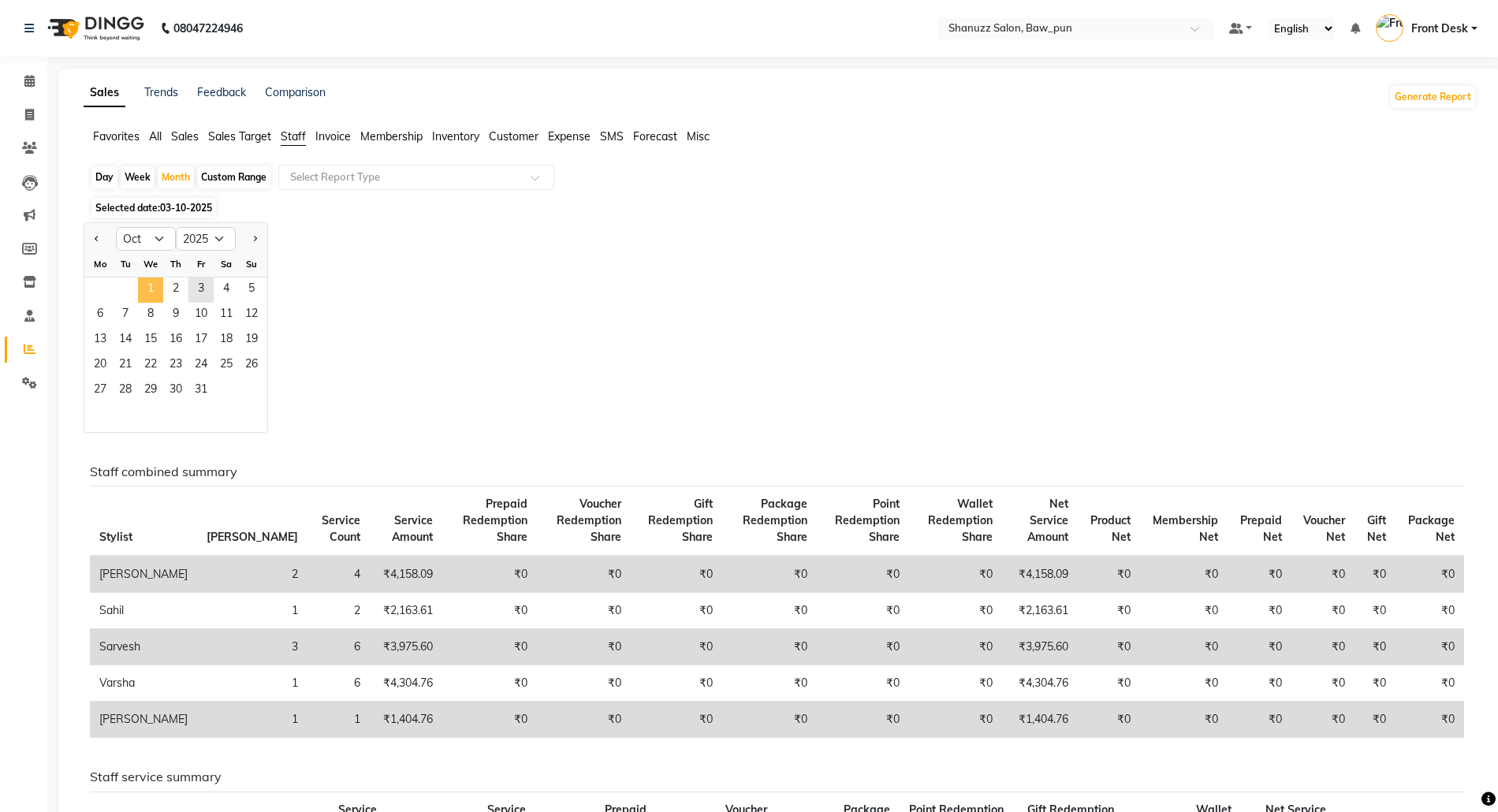
click at [151, 292] on span "1" at bounding box center [150, 289] width 25 height 25
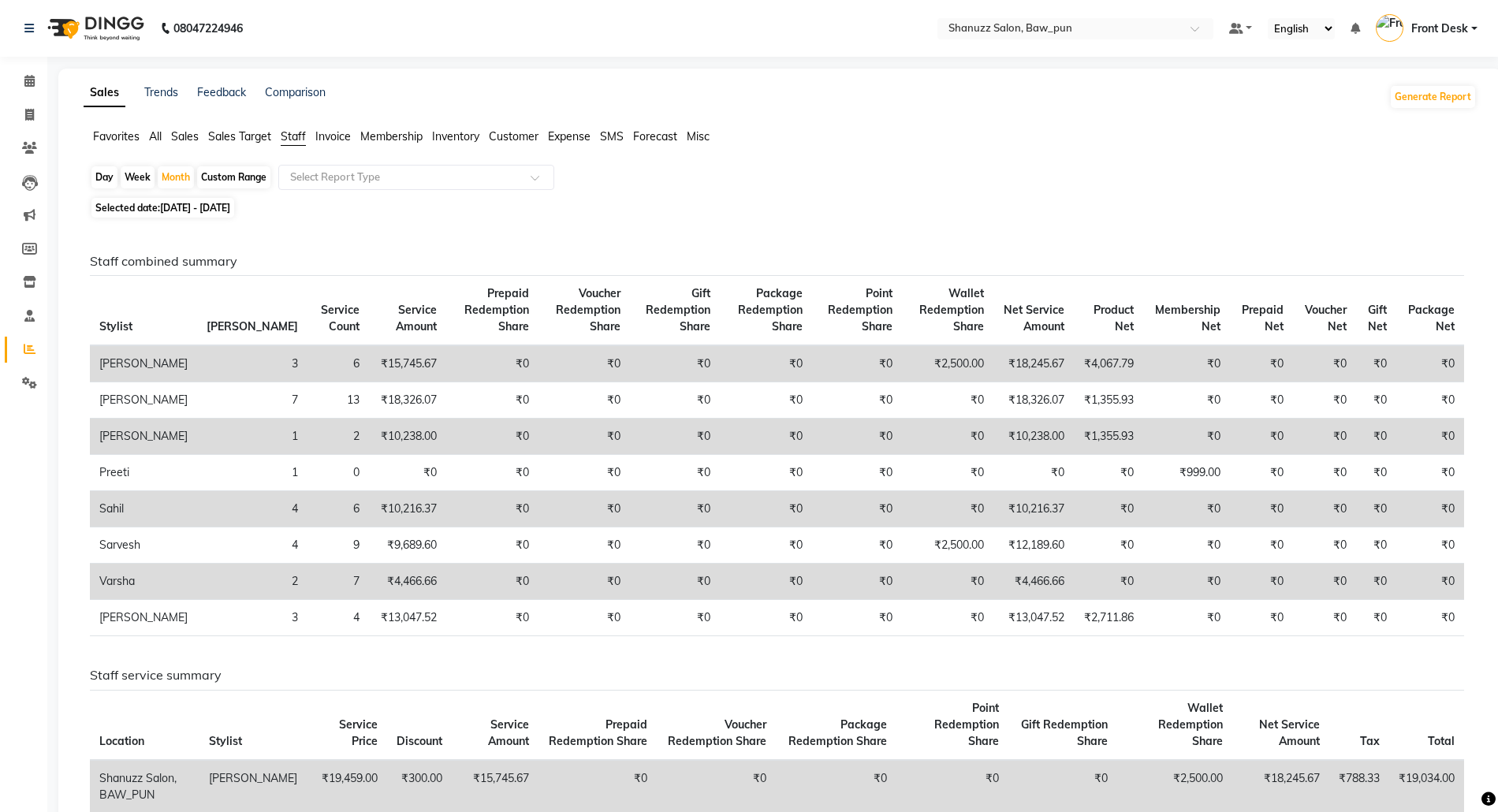
click at [302, 143] on span "Staff" at bounding box center [293, 136] width 25 height 14
click at [152, 136] on span "All" at bounding box center [155, 136] width 13 height 14
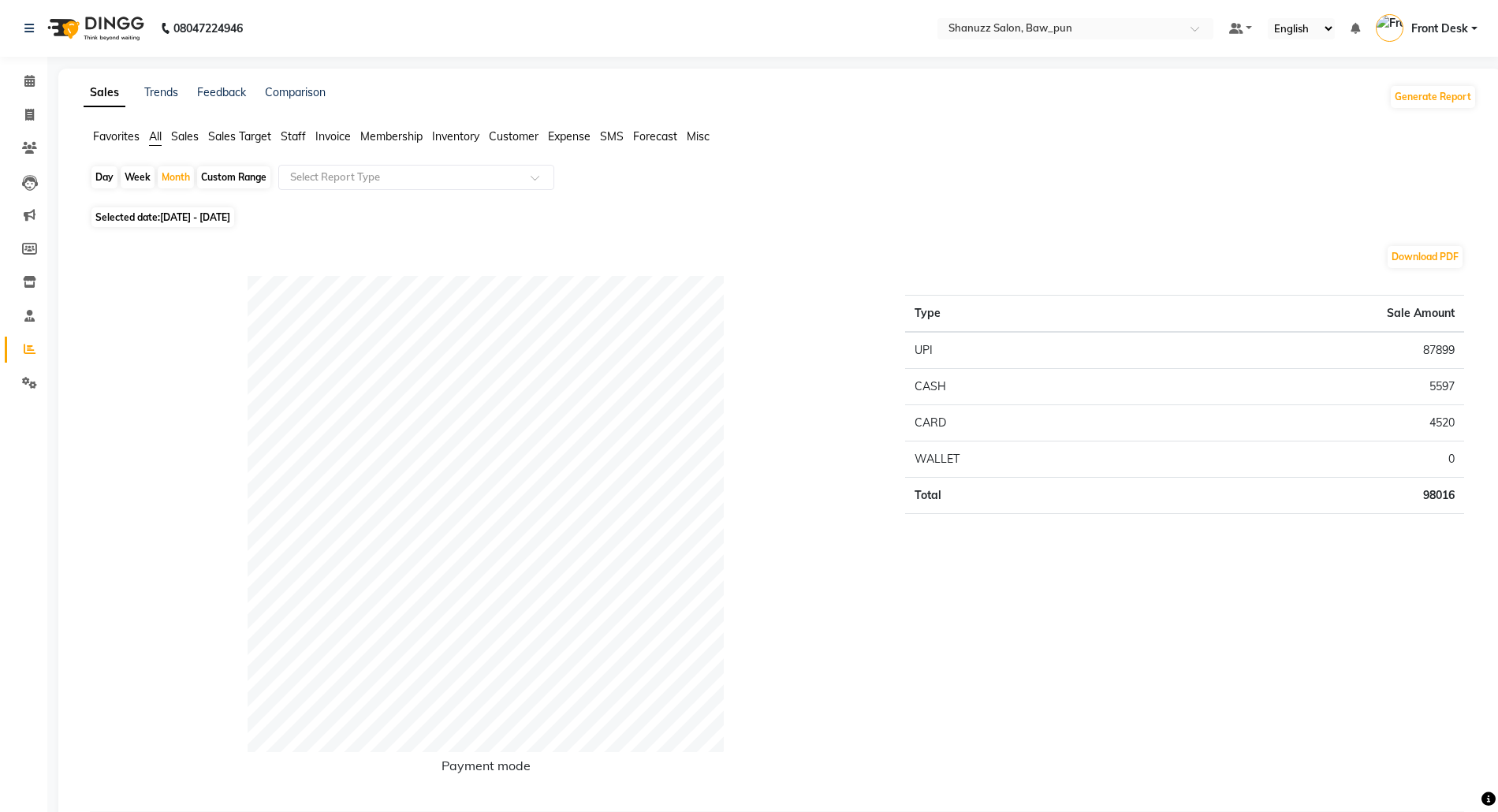
click at [107, 181] on div "Day" at bounding box center [105, 178] width 26 height 22
select select "10"
select select "2025"
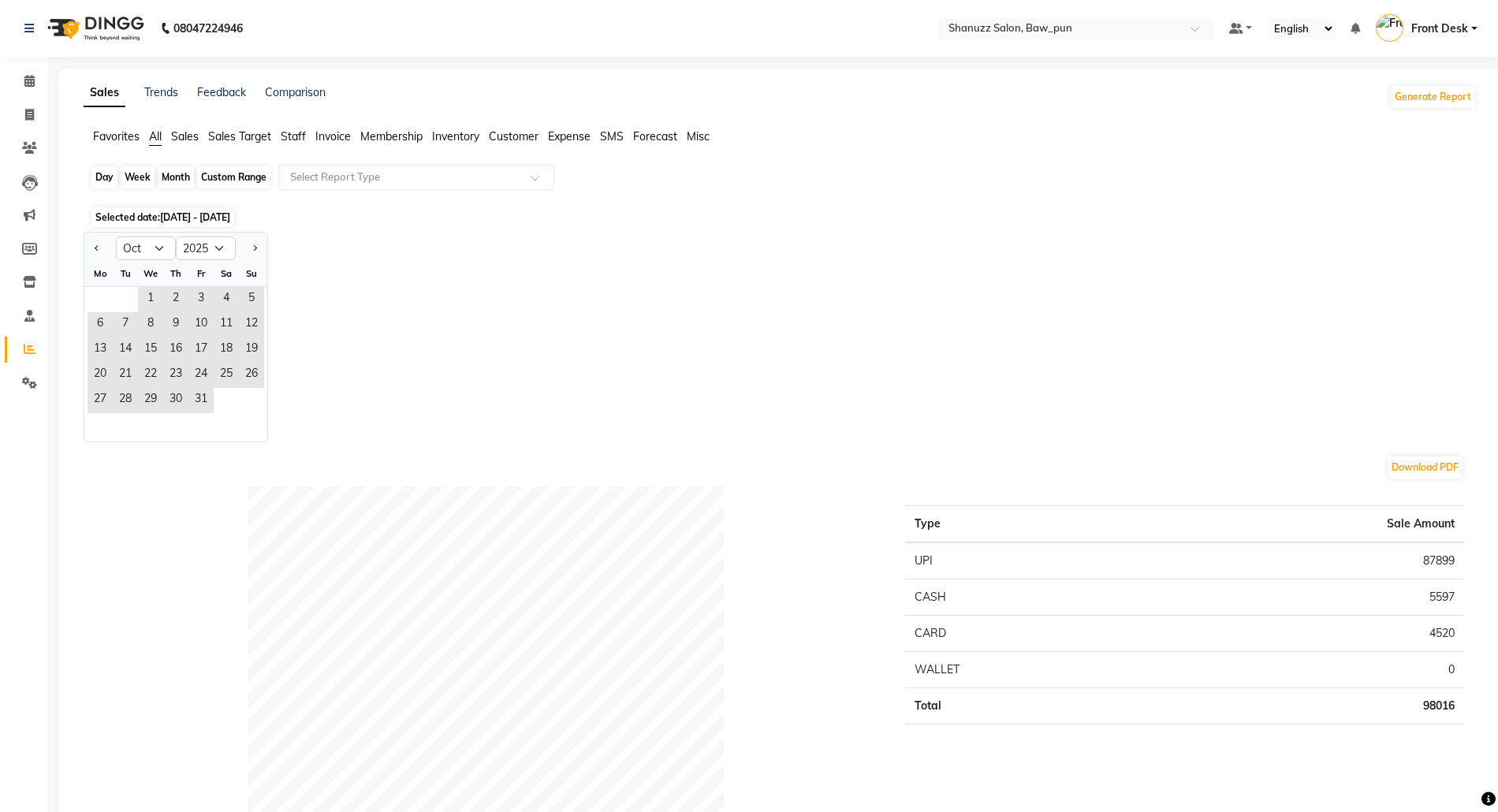
click at [101, 178] on div "Day" at bounding box center [105, 178] width 26 height 22
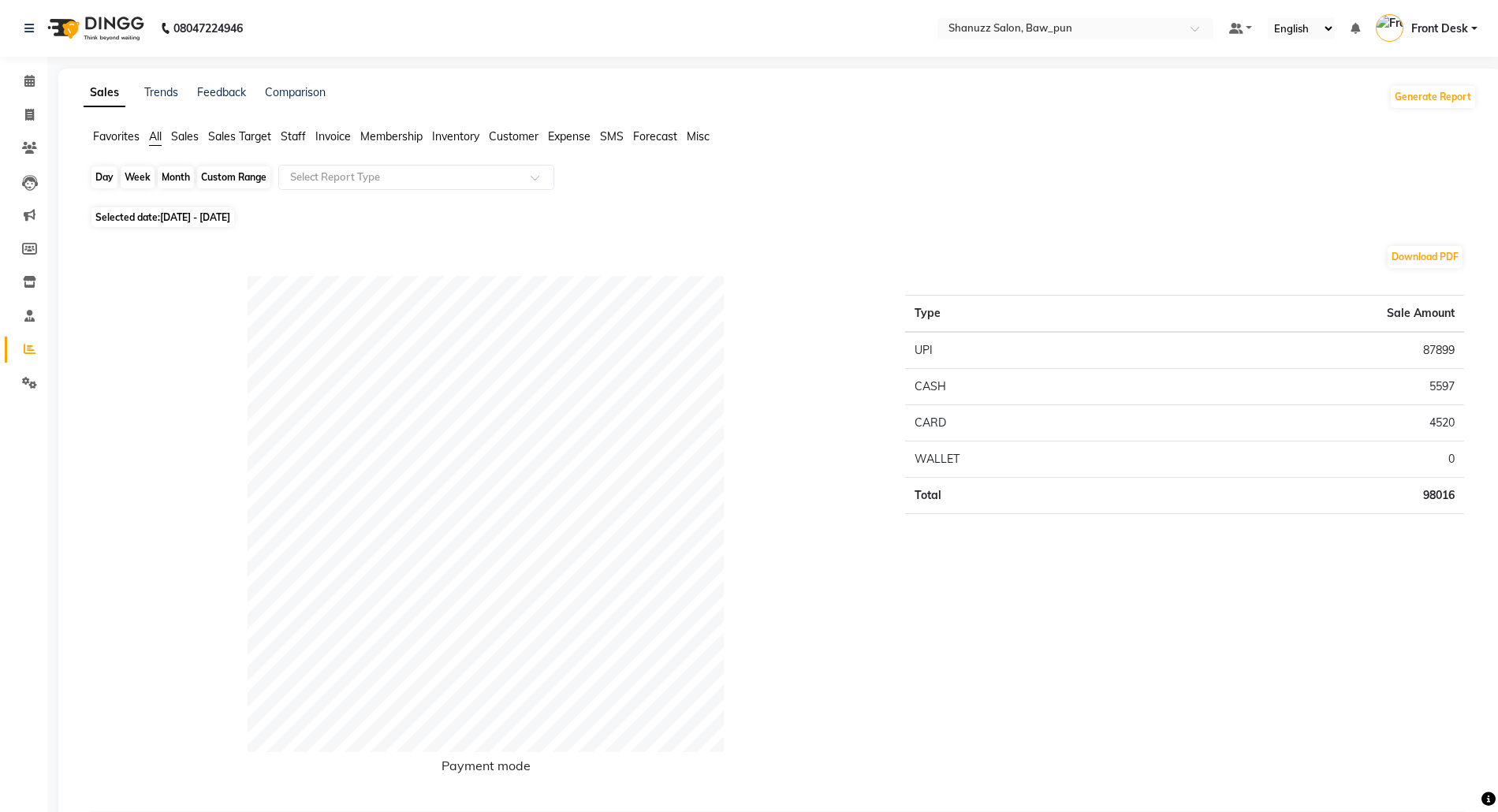
click at [102, 177] on div "Day" at bounding box center [105, 178] width 26 height 22
select select "10"
select select "2025"
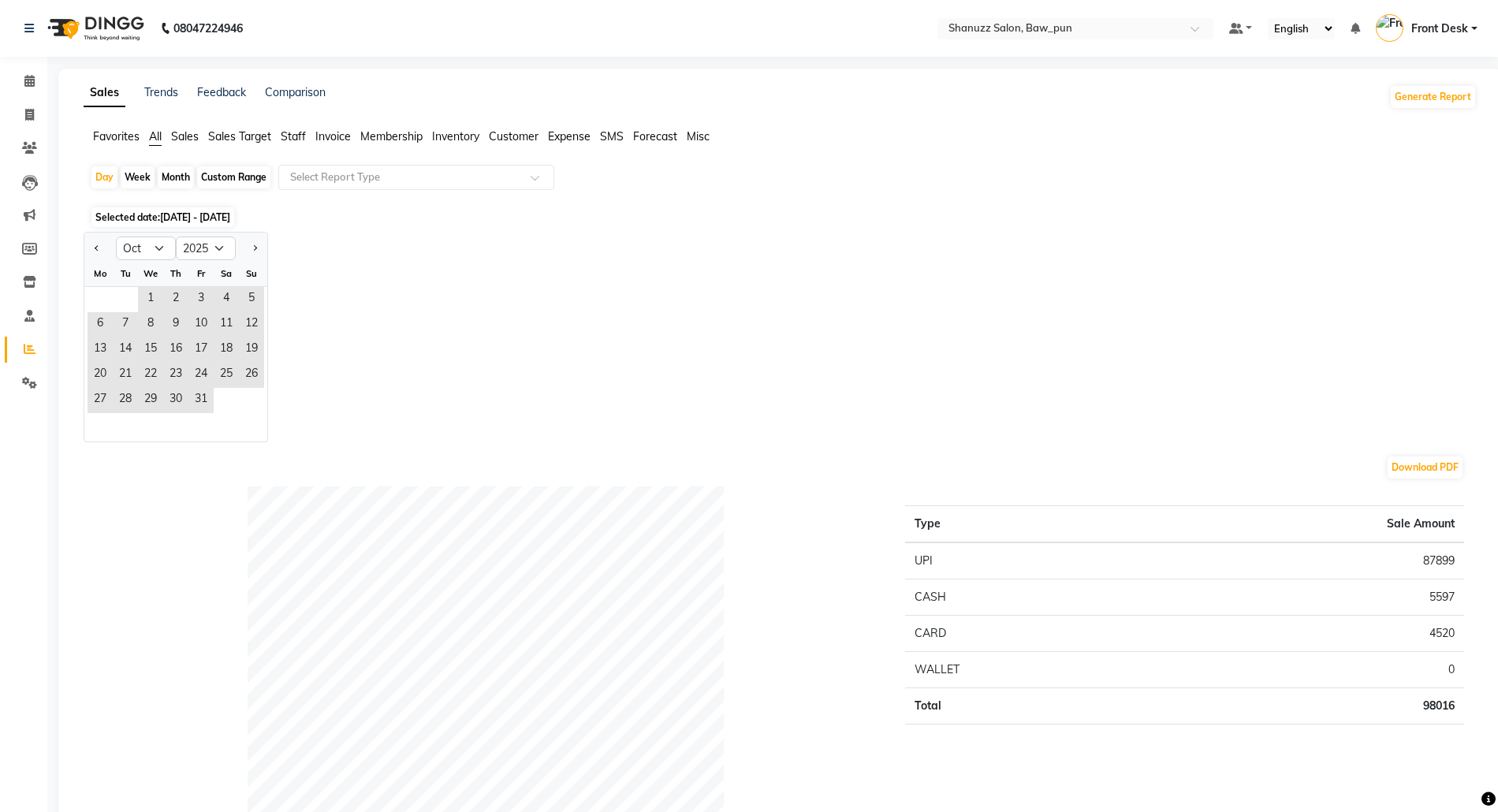
click at [187, 137] on span "Sales" at bounding box center [185, 136] width 28 height 14
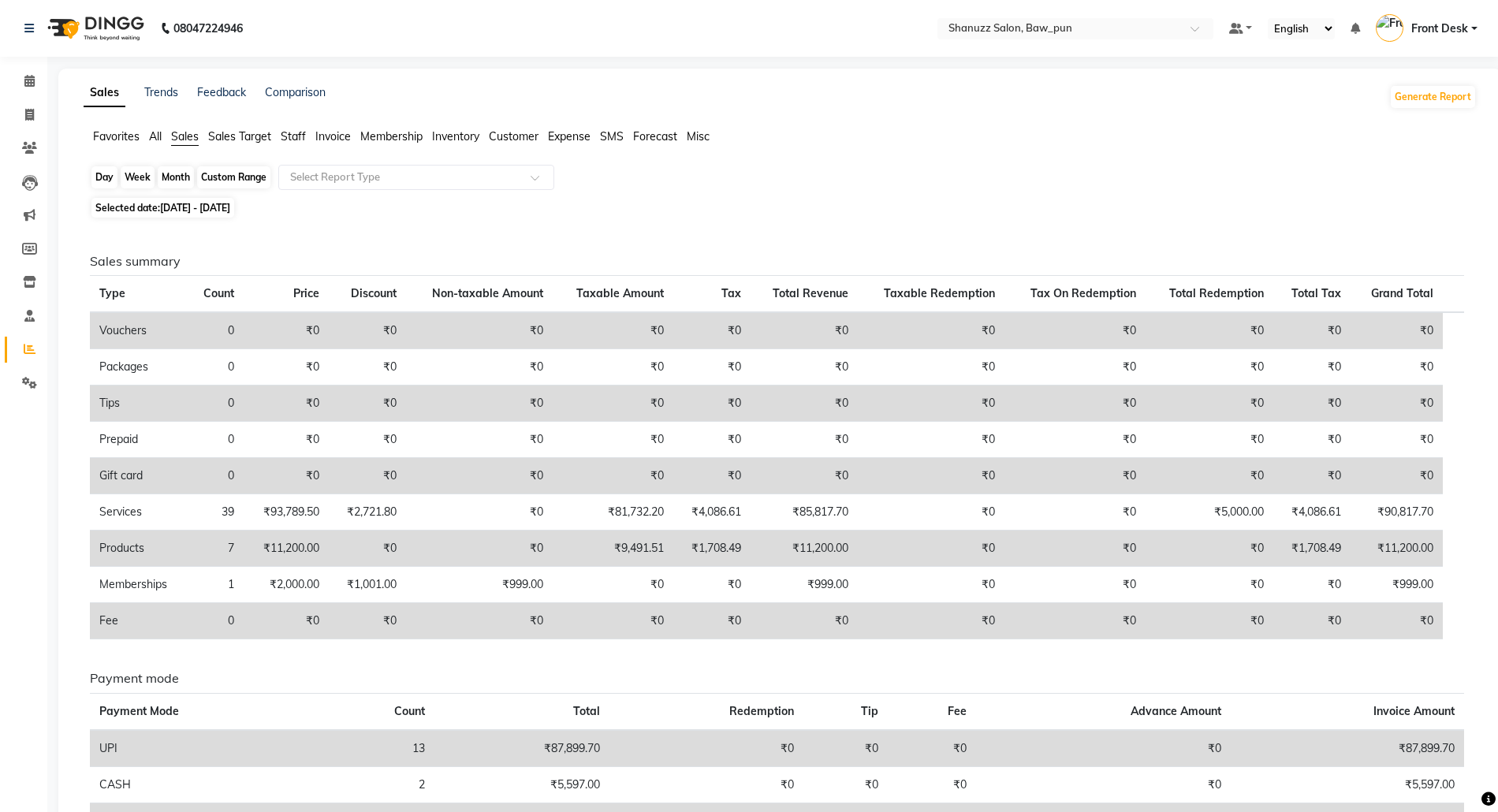
click at [109, 181] on div "Day" at bounding box center [105, 178] width 26 height 22
select select "10"
select select "2025"
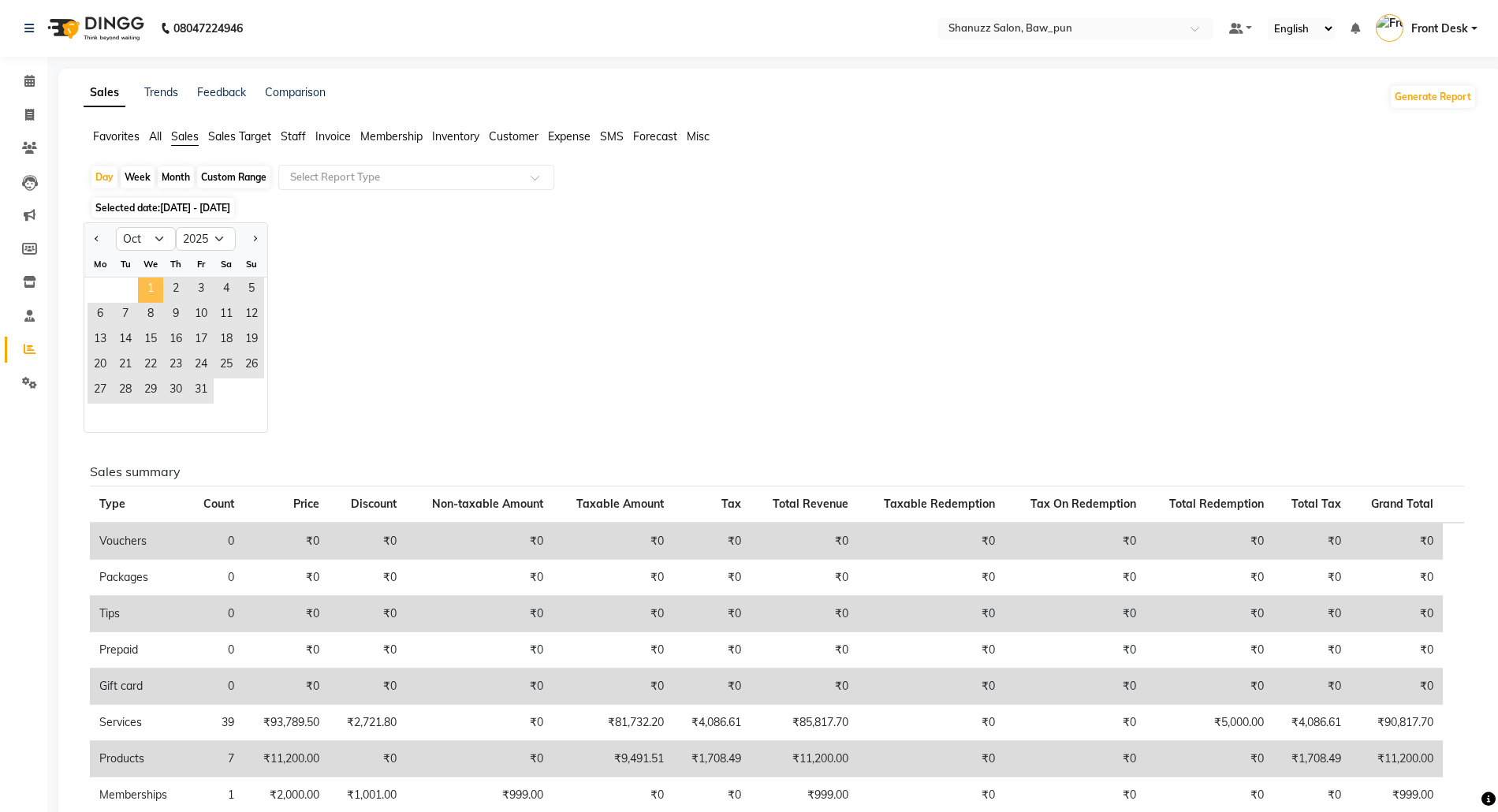
click at [156, 292] on span "1" at bounding box center [150, 289] width 25 height 25
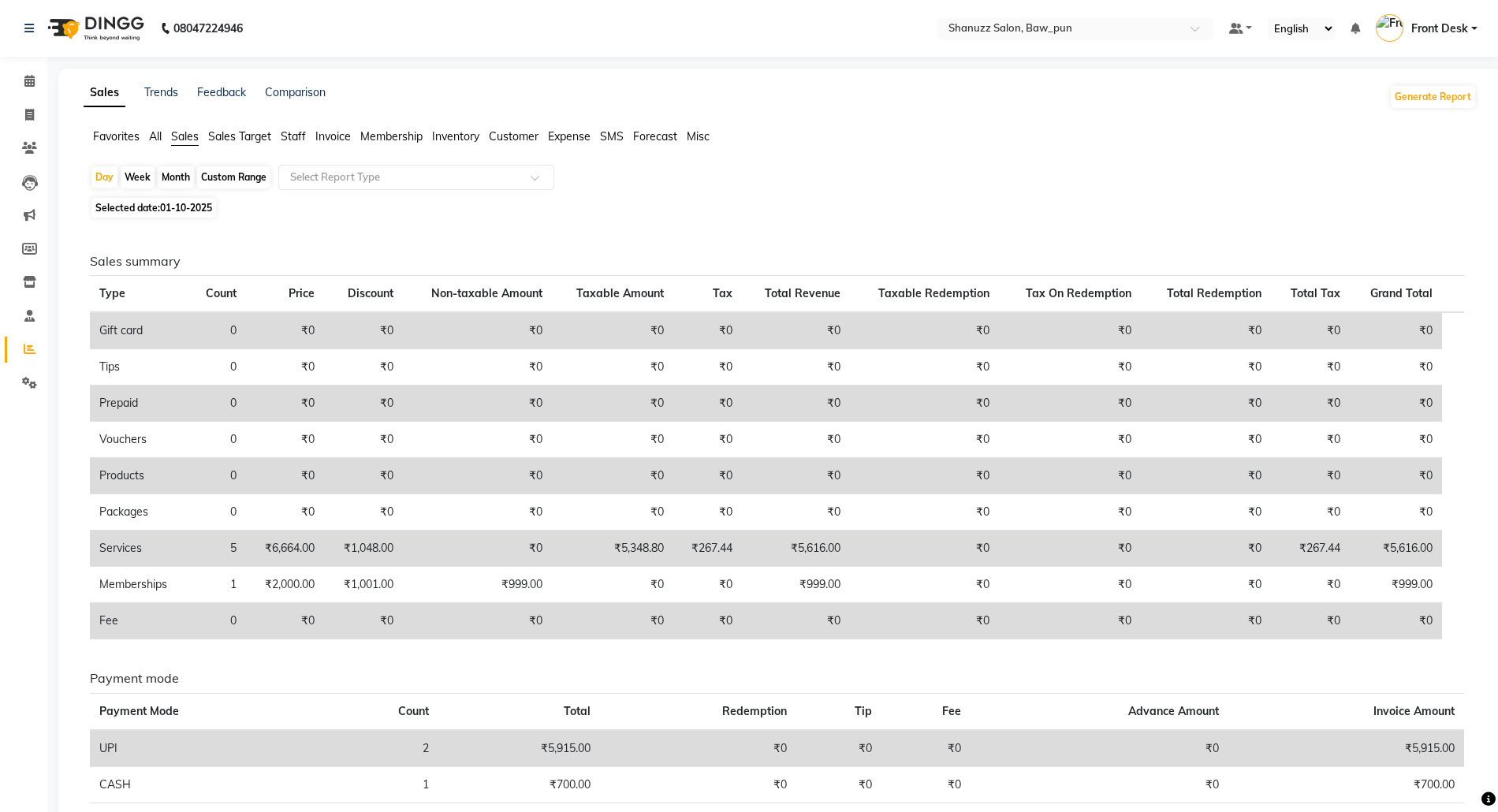
scroll to position [77, 0]
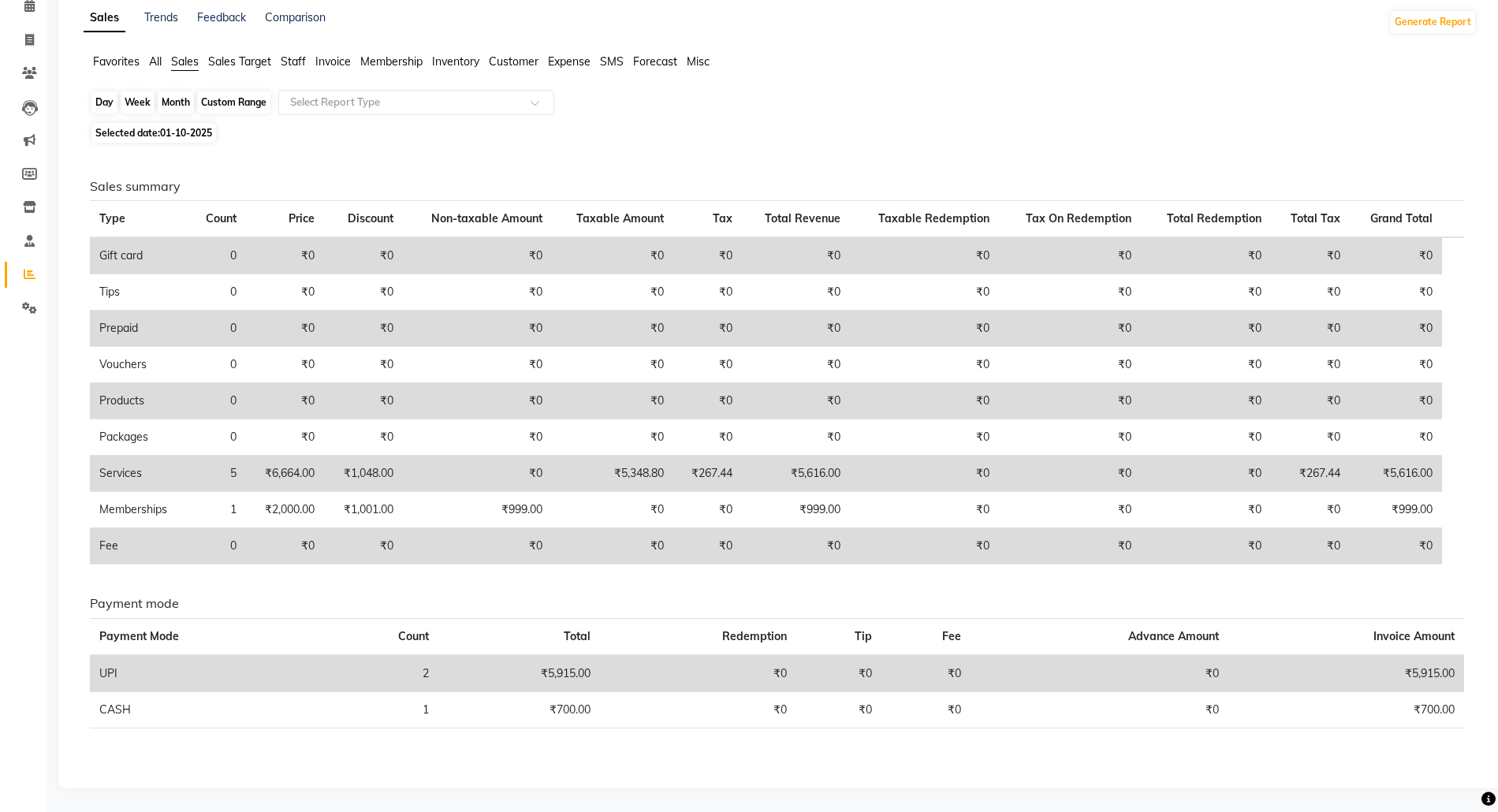
click at [99, 98] on div "Day" at bounding box center [105, 103] width 26 height 22
select select "10"
select select "2025"
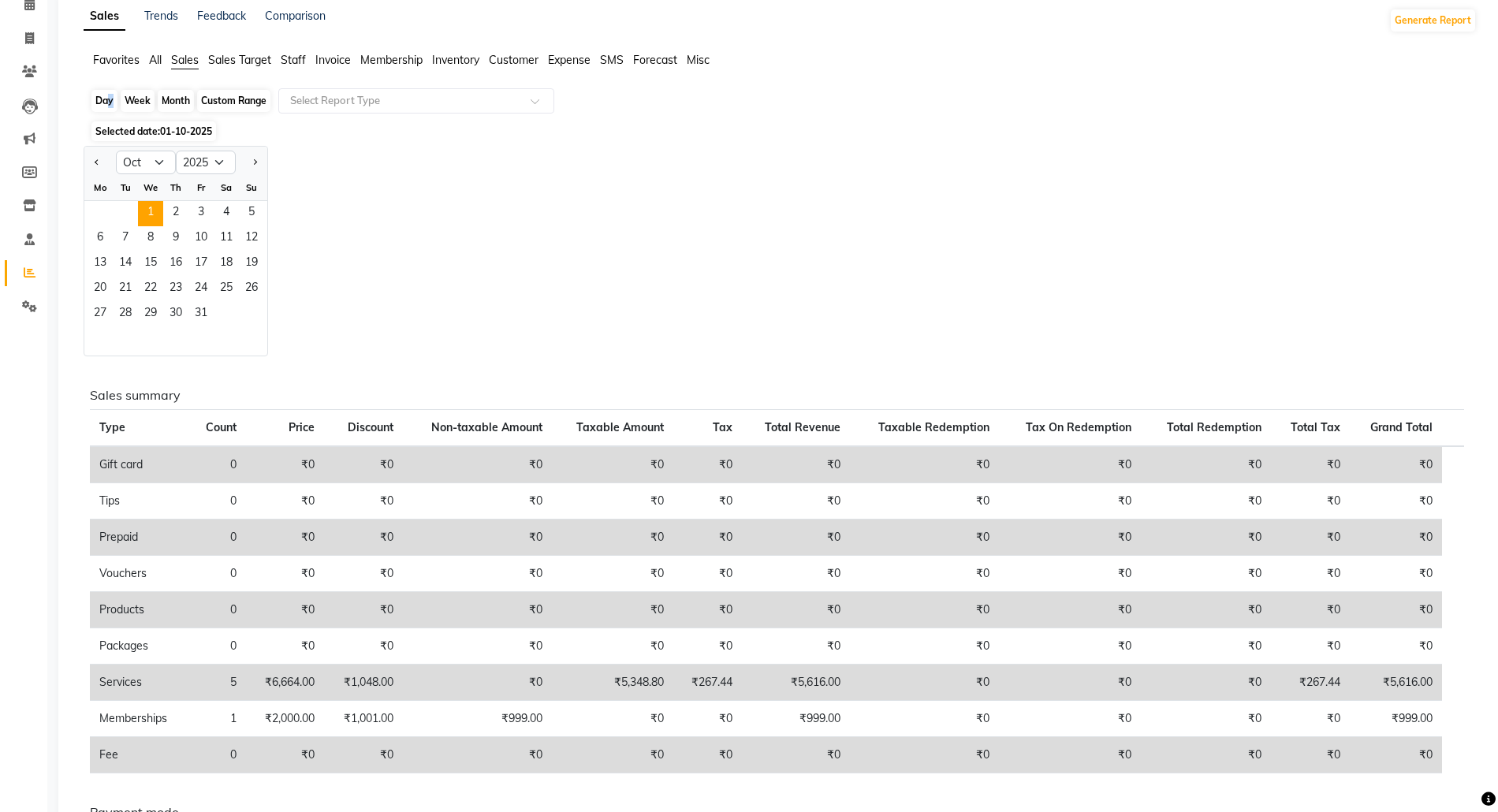
click at [105, 104] on div "Day" at bounding box center [105, 101] width 26 height 22
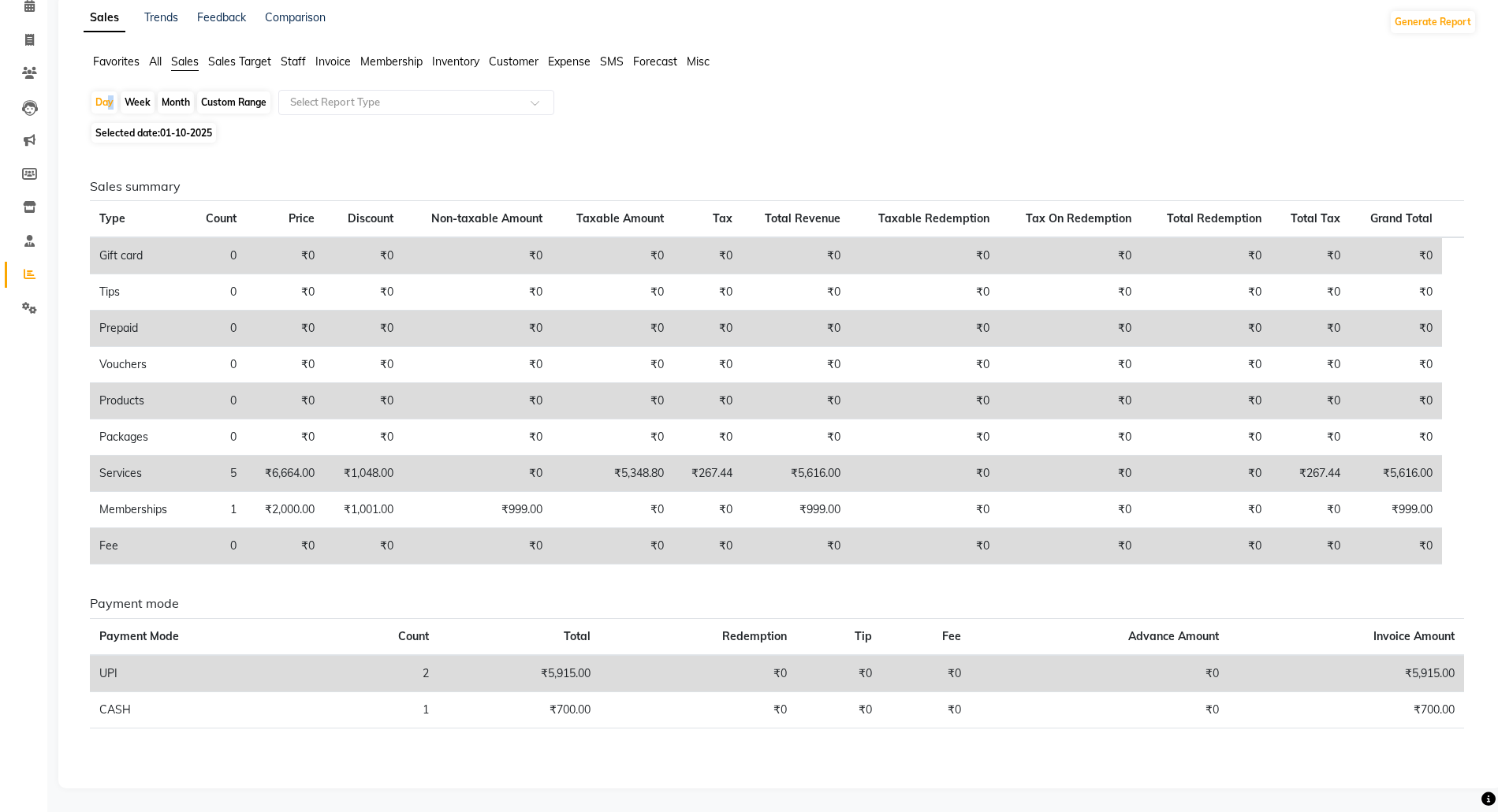
scroll to position [0, 0]
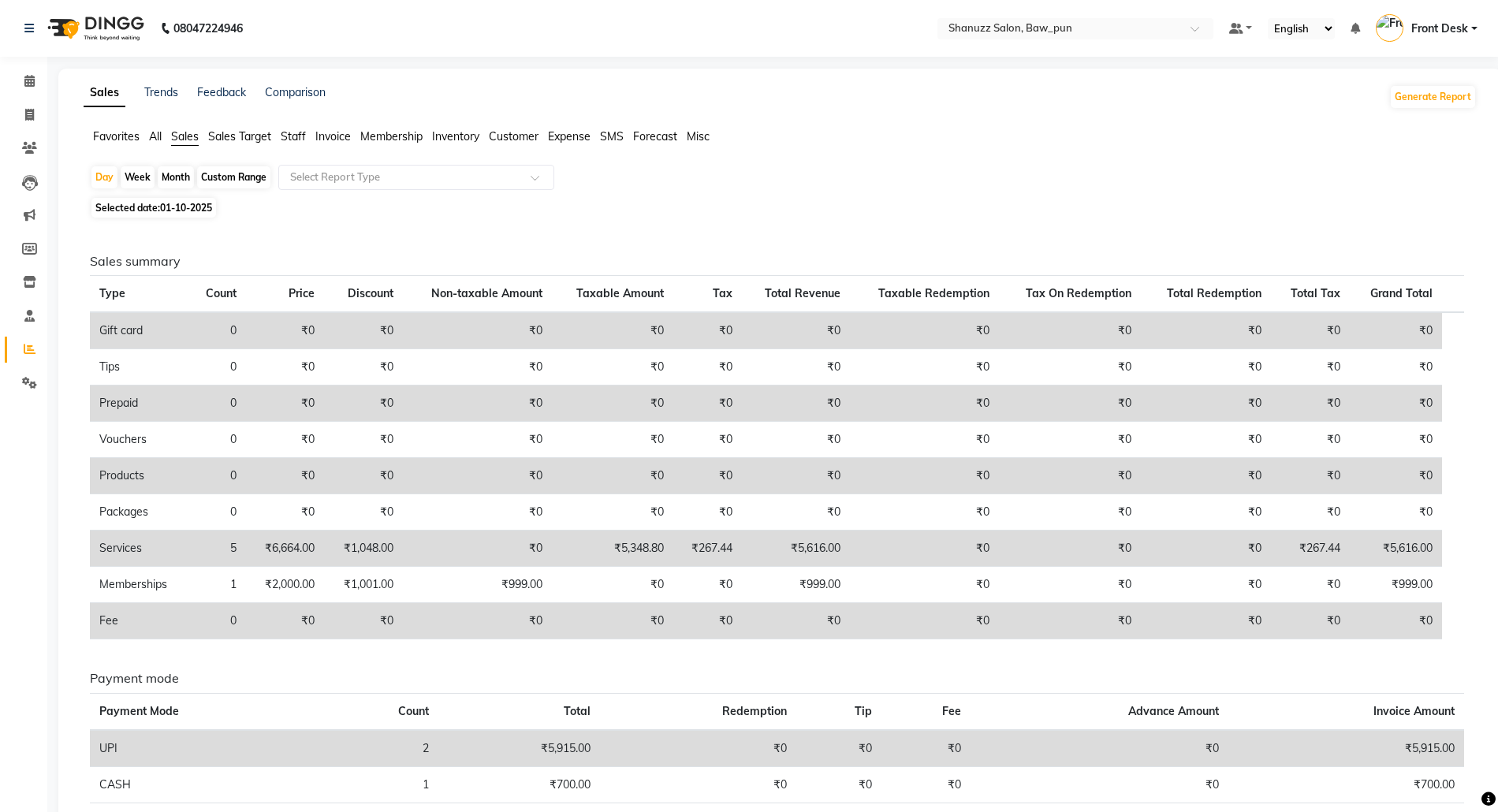
click at [297, 134] on span "Staff" at bounding box center [293, 136] width 25 height 14
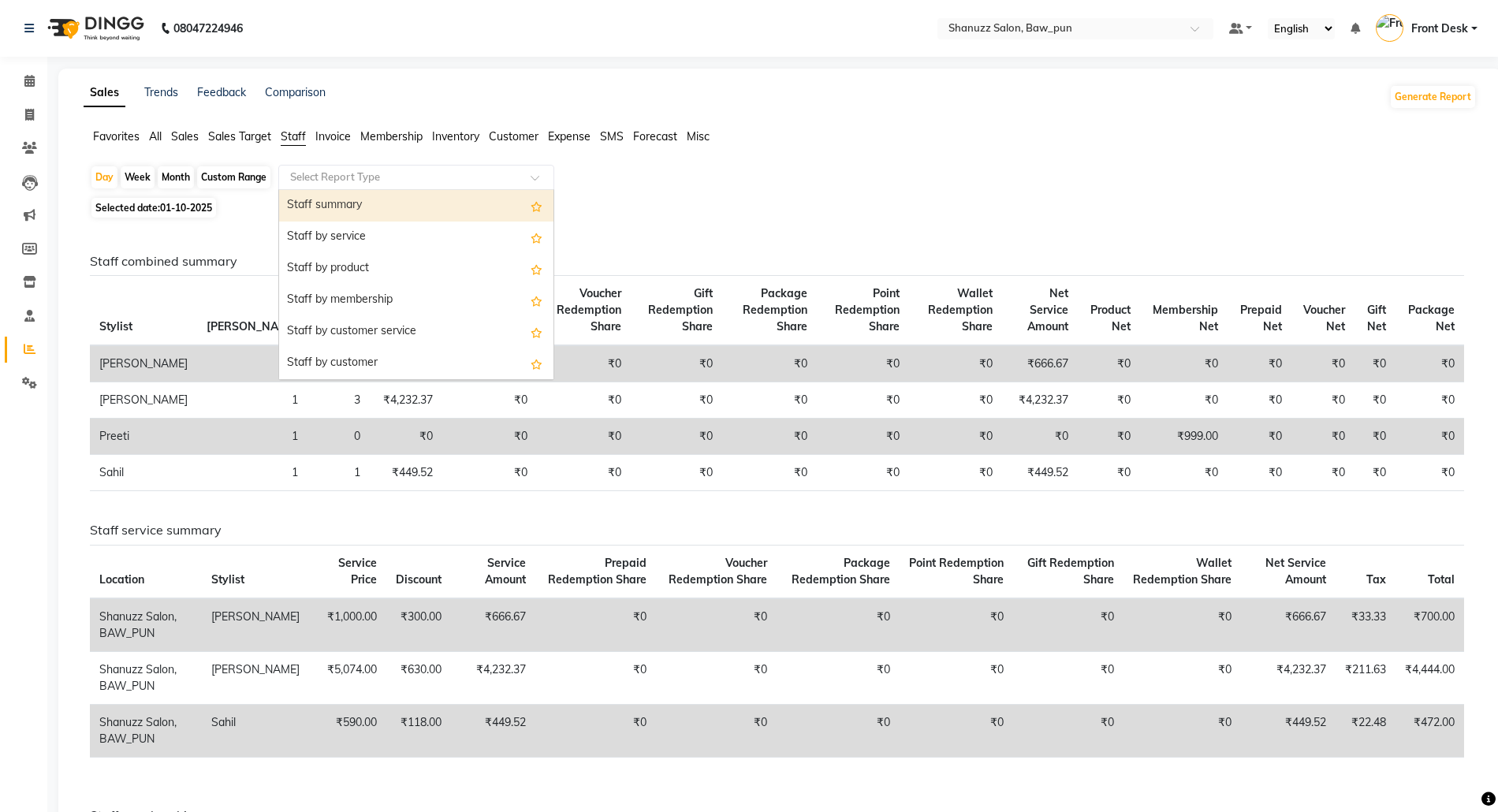
click at [336, 186] on div "Select Report Type" at bounding box center [416, 177] width 276 height 25
click at [347, 208] on div "Staff summary" at bounding box center [416, 206] width 275 height 32
select select "full_report"
select select "csv"
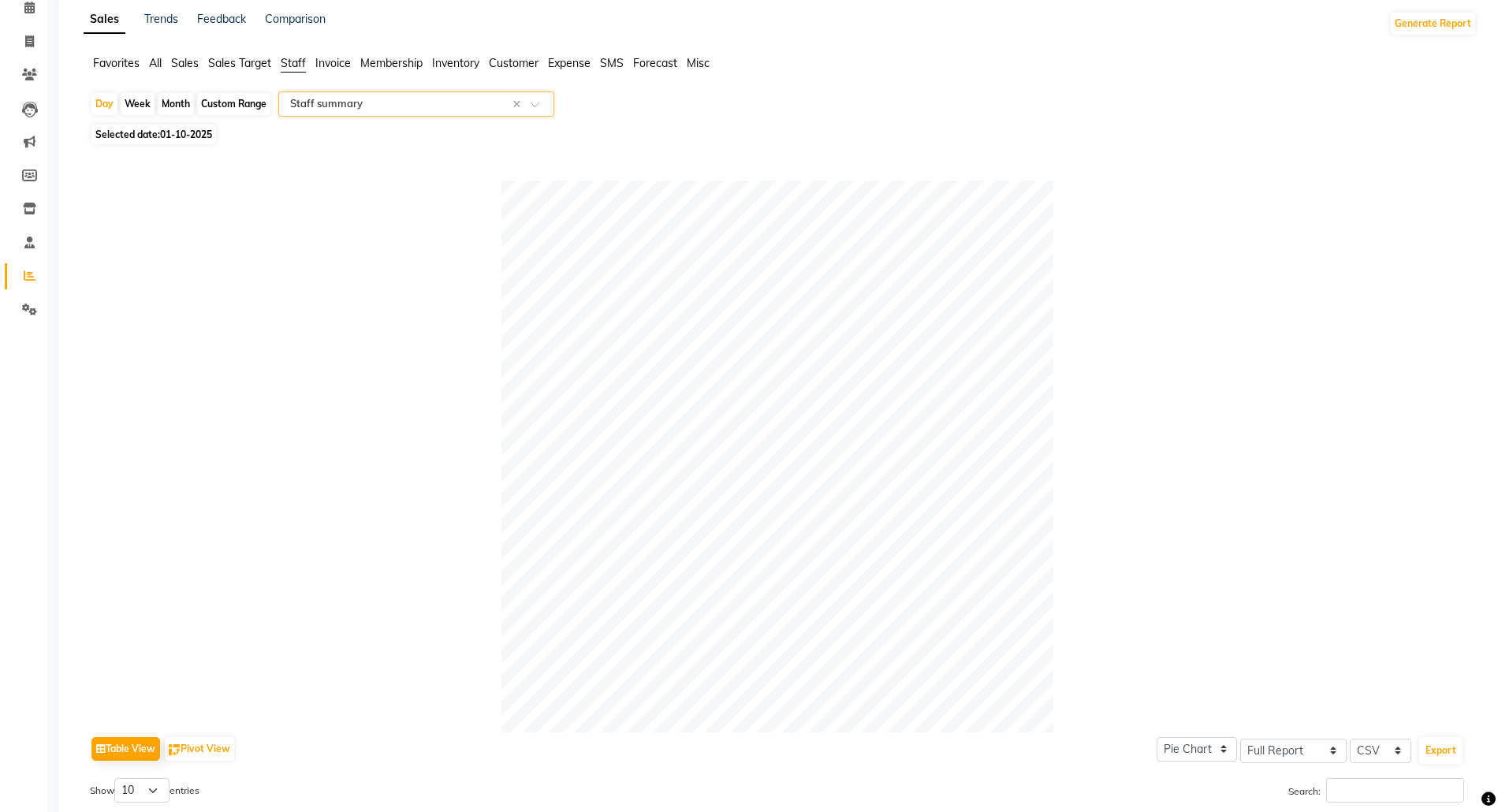
scroll to position [1, 0]
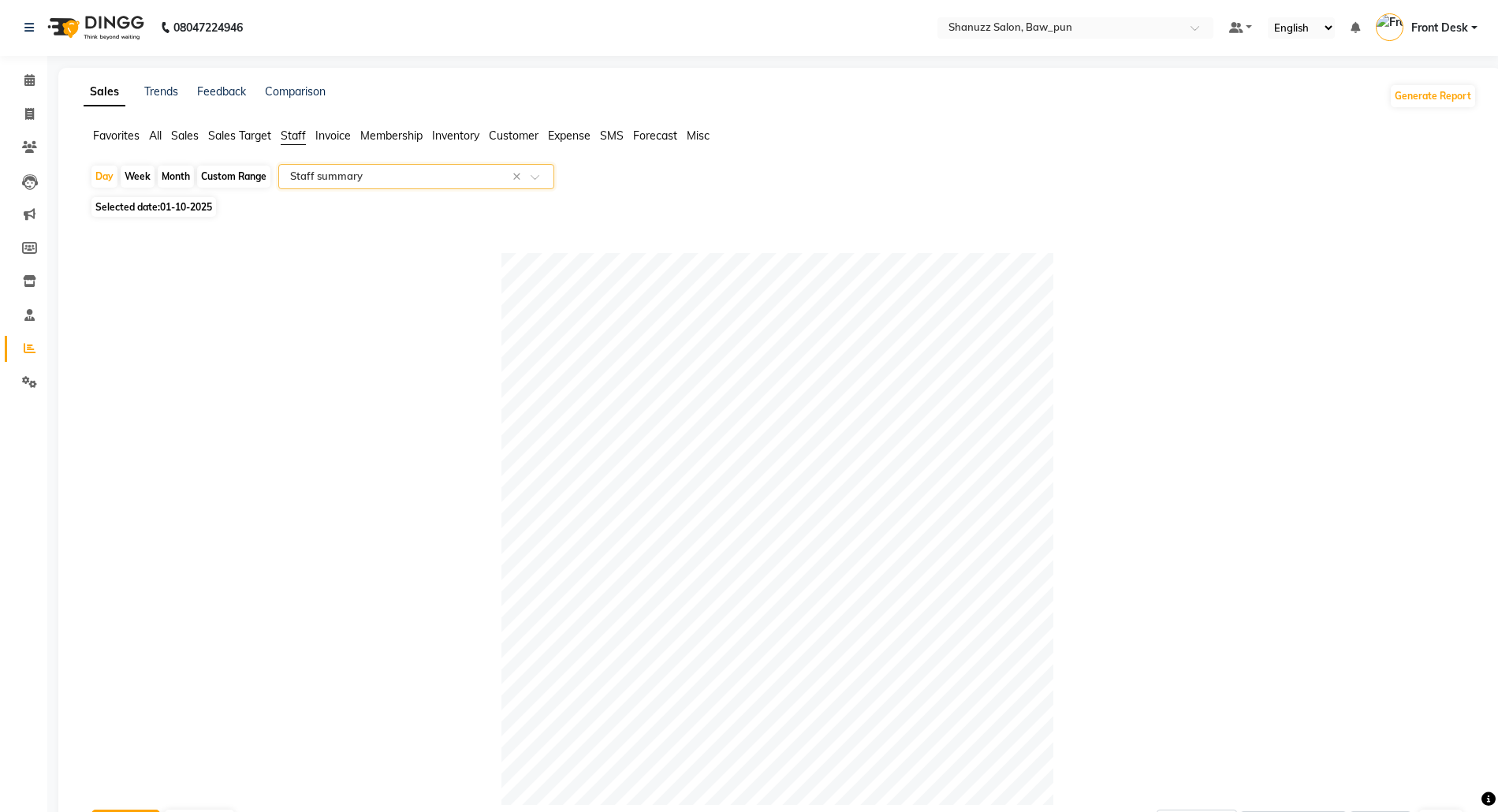
click at [202, 200] on span "Selected date: 01-10-2025" at bounding box center [154, 206] width 124 height 20
select select "10"
select select "2025"
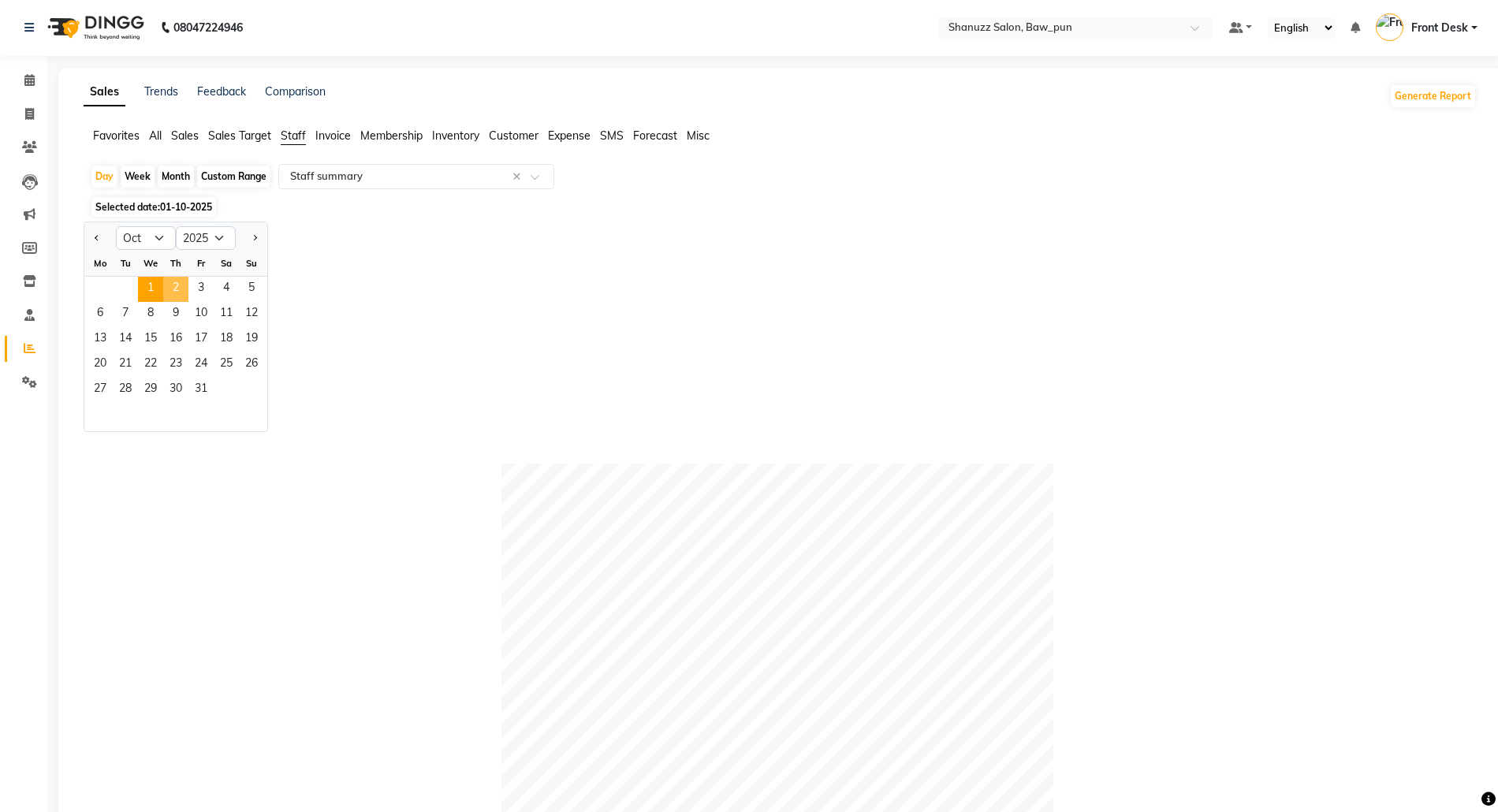
click at [175, 291] on span "2" at bounding box center [175, 289] width 25 height 25
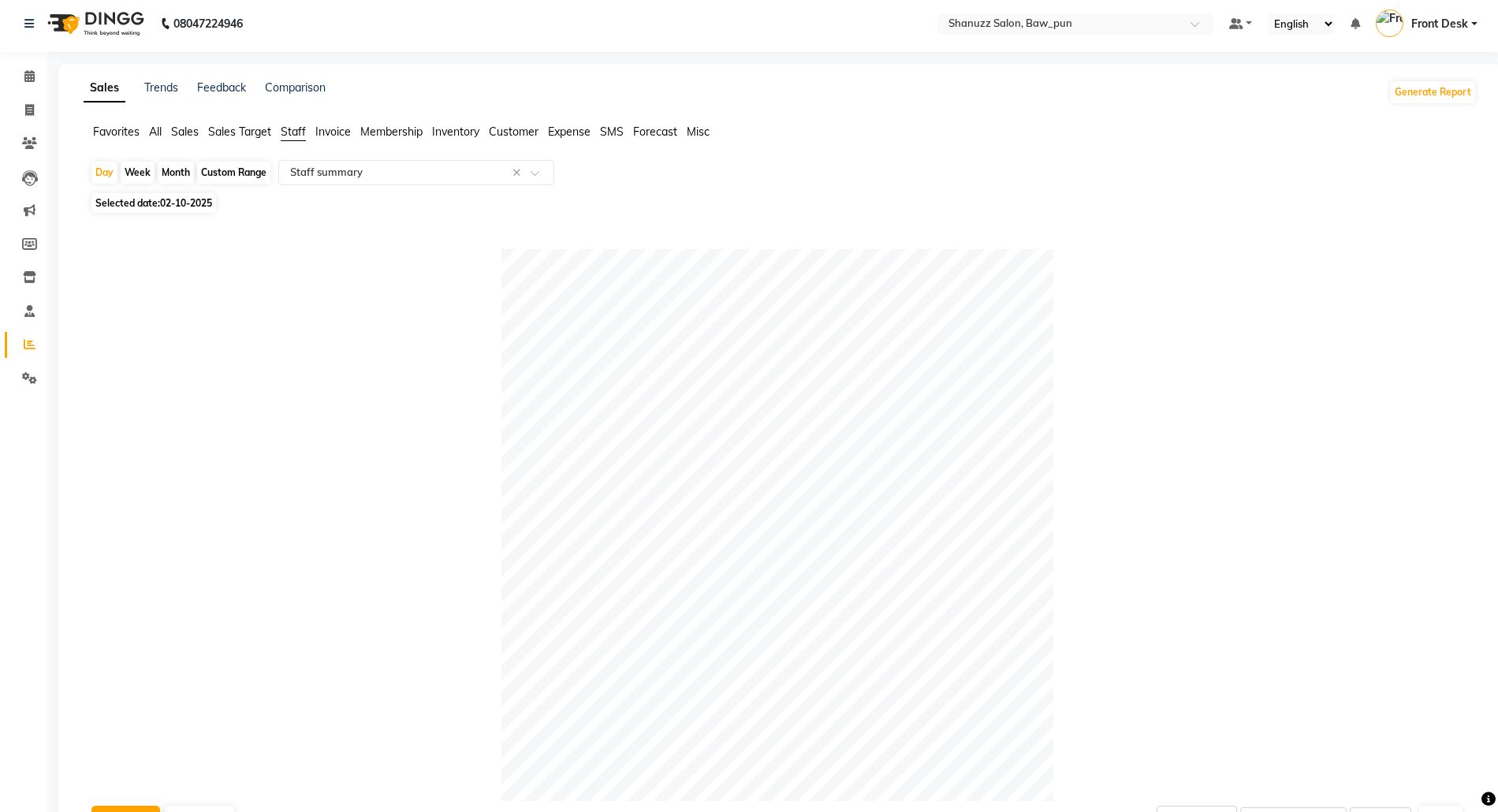
scroll to position [0, 0]
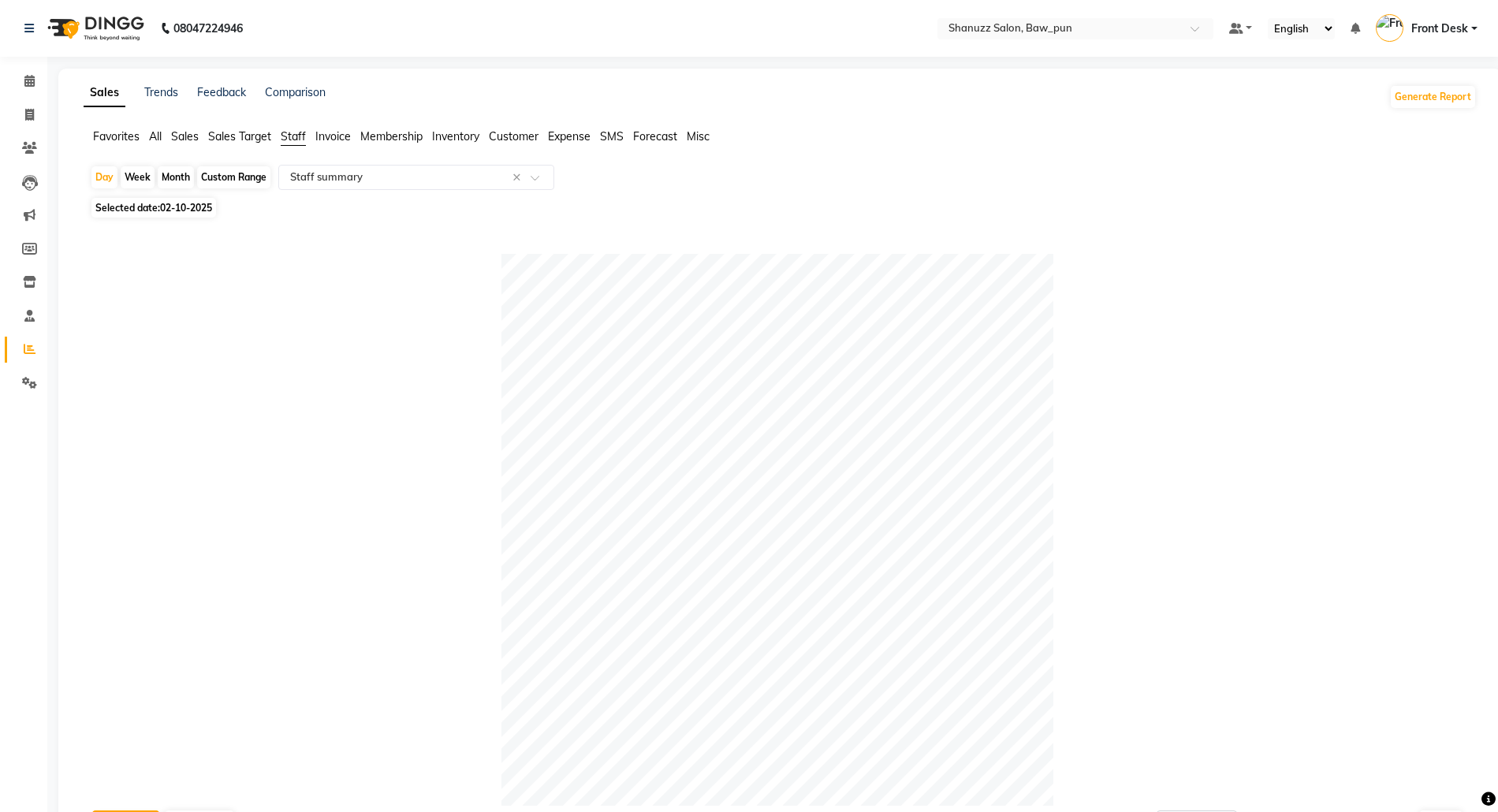
click at [304, 127] on div "Sales Trends Feedback Comparison Generate Report Favorites All Sales Sales Targ…" at bounding box center [780, 650] width 1444 height 1164
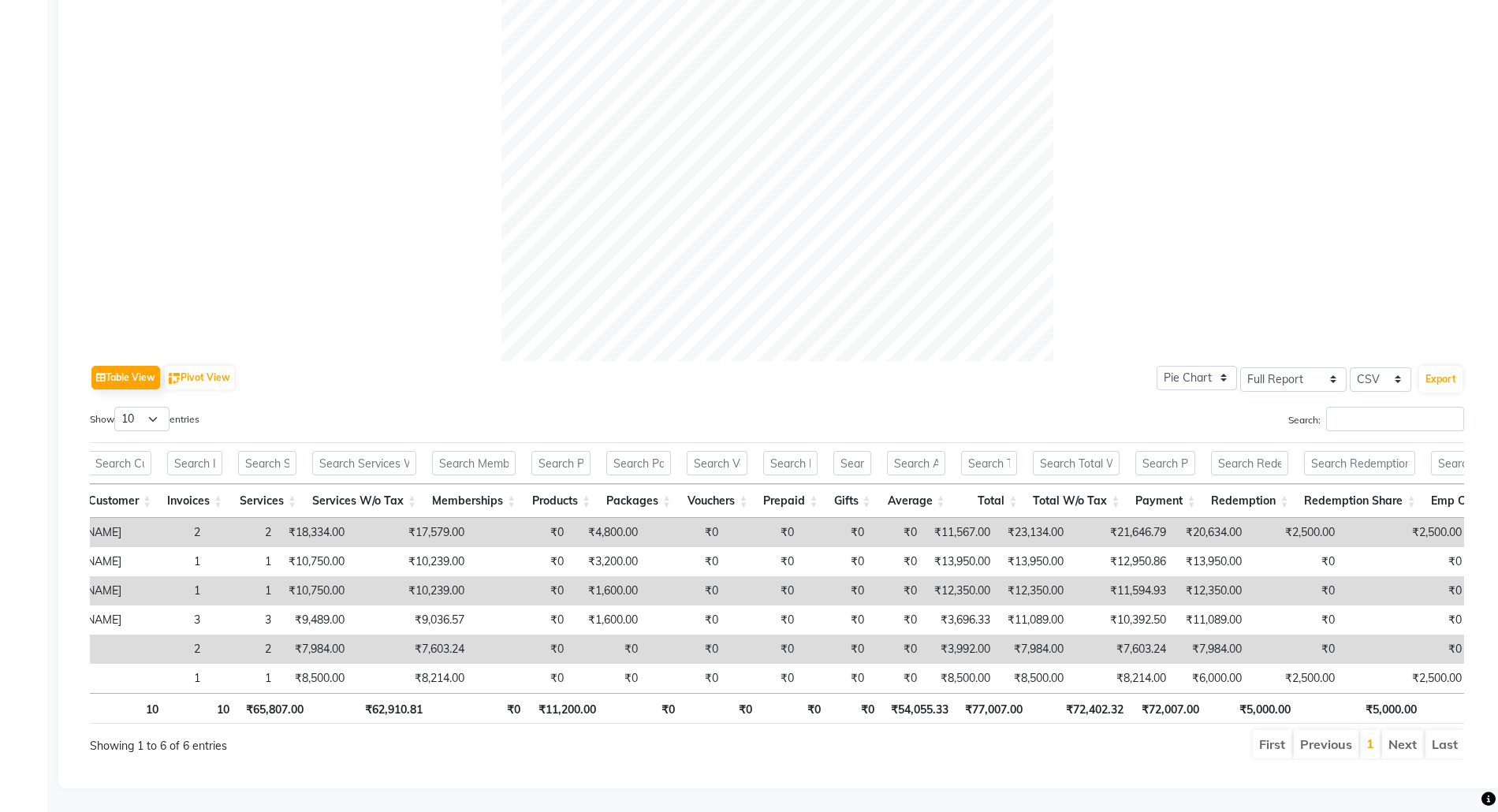
scroll to position [0, 174]
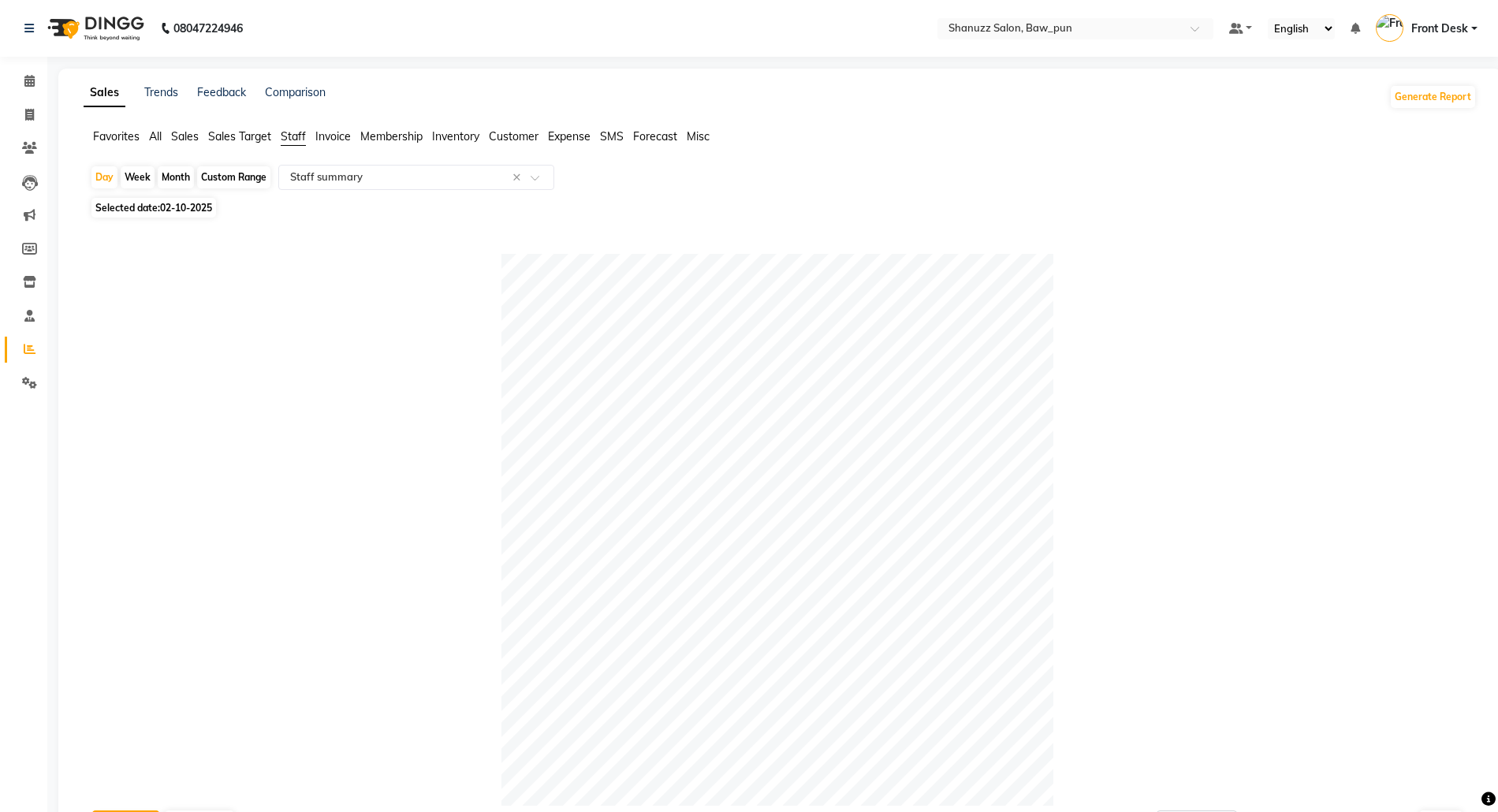
click at [167, 209] on span "02-10-2025" at bounding box center [186, 208] width 52 height 12
select select "10"
select select "2025"
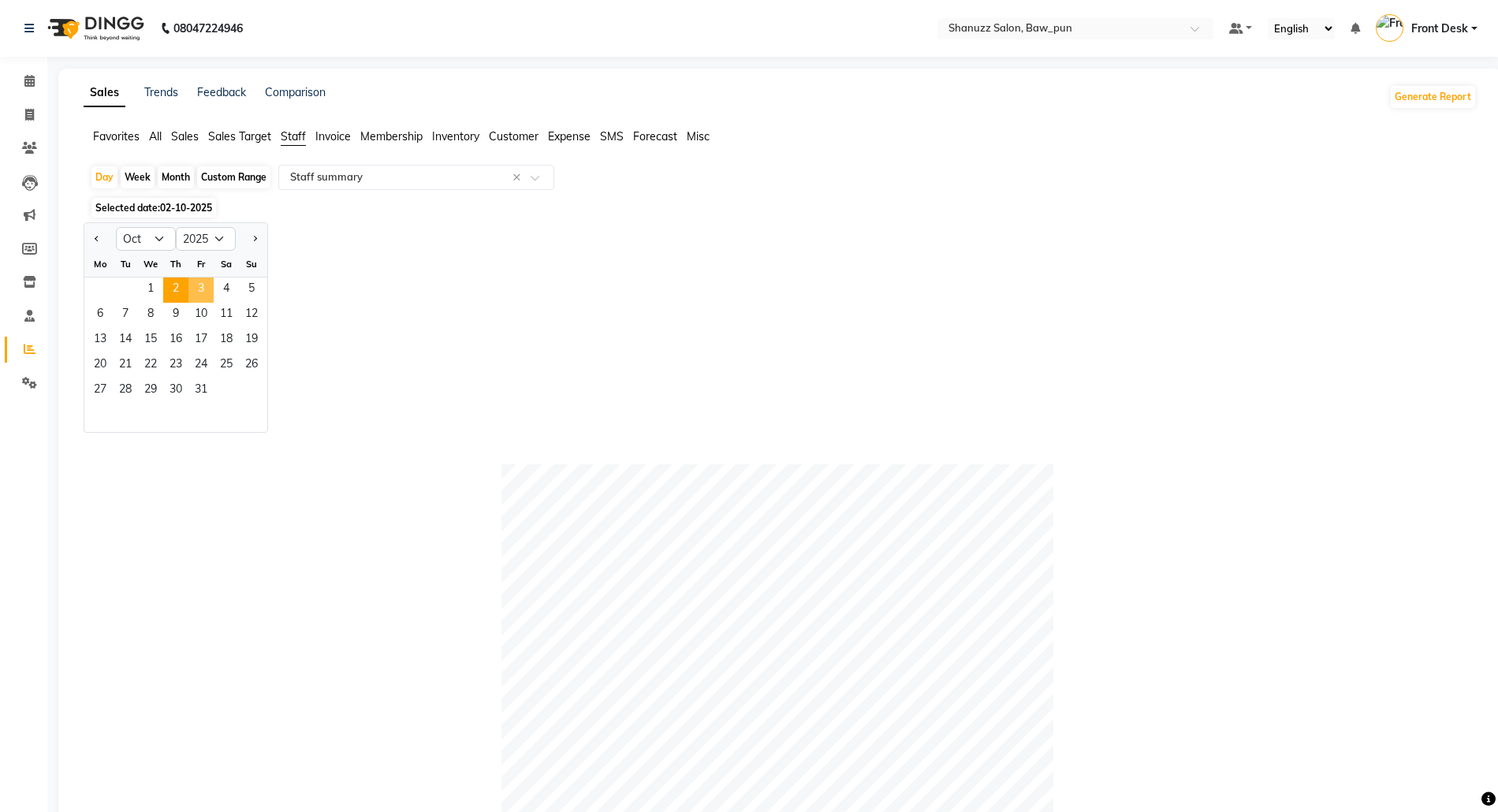
click at [200, 290] on span "3" at bounding box center [200, 289] width 25 height 25
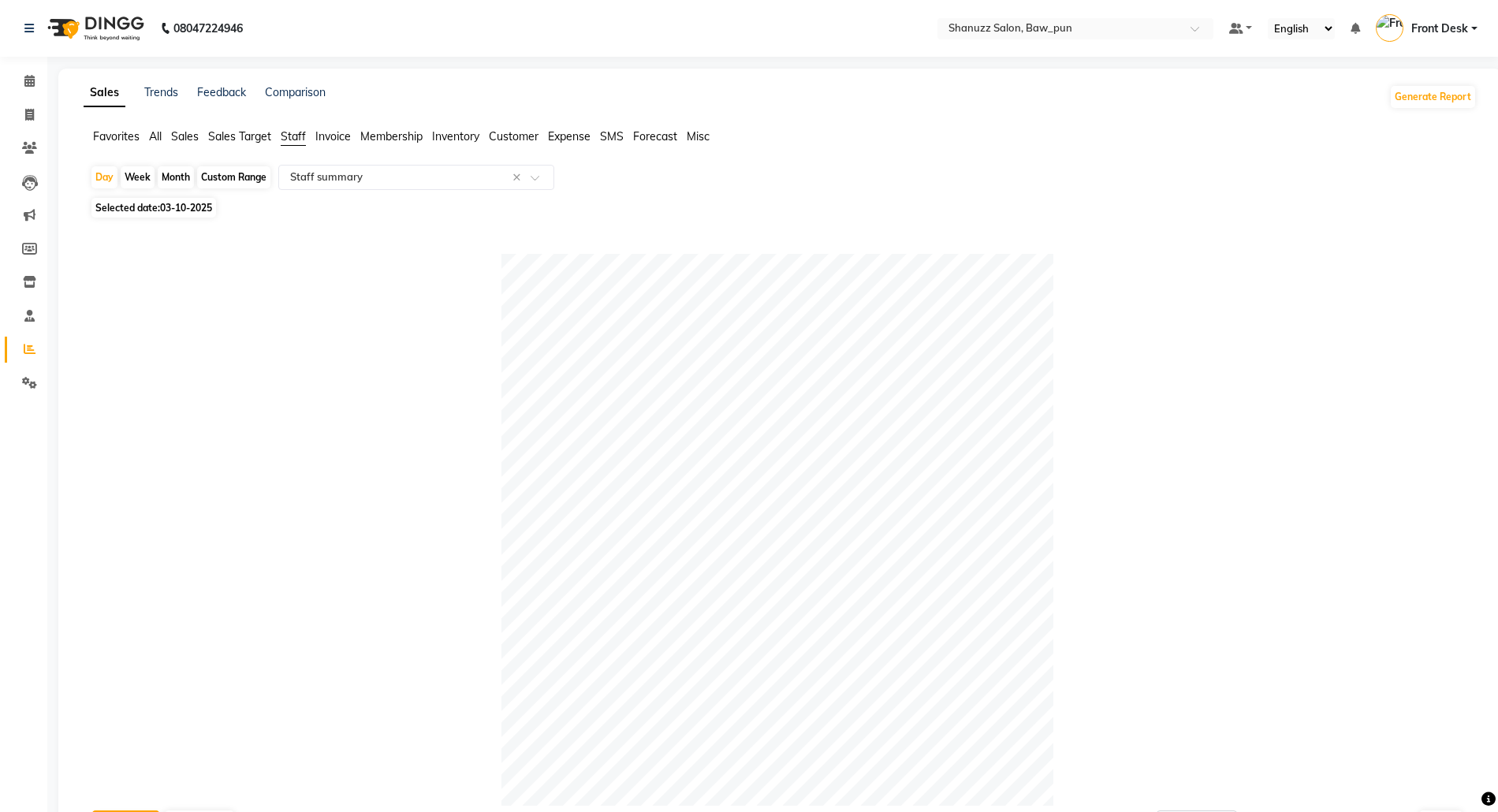
click at [143, 181] on div "Week" at bounding box center [137, 178] width 34 height 22
select select "10"
select select "2025"
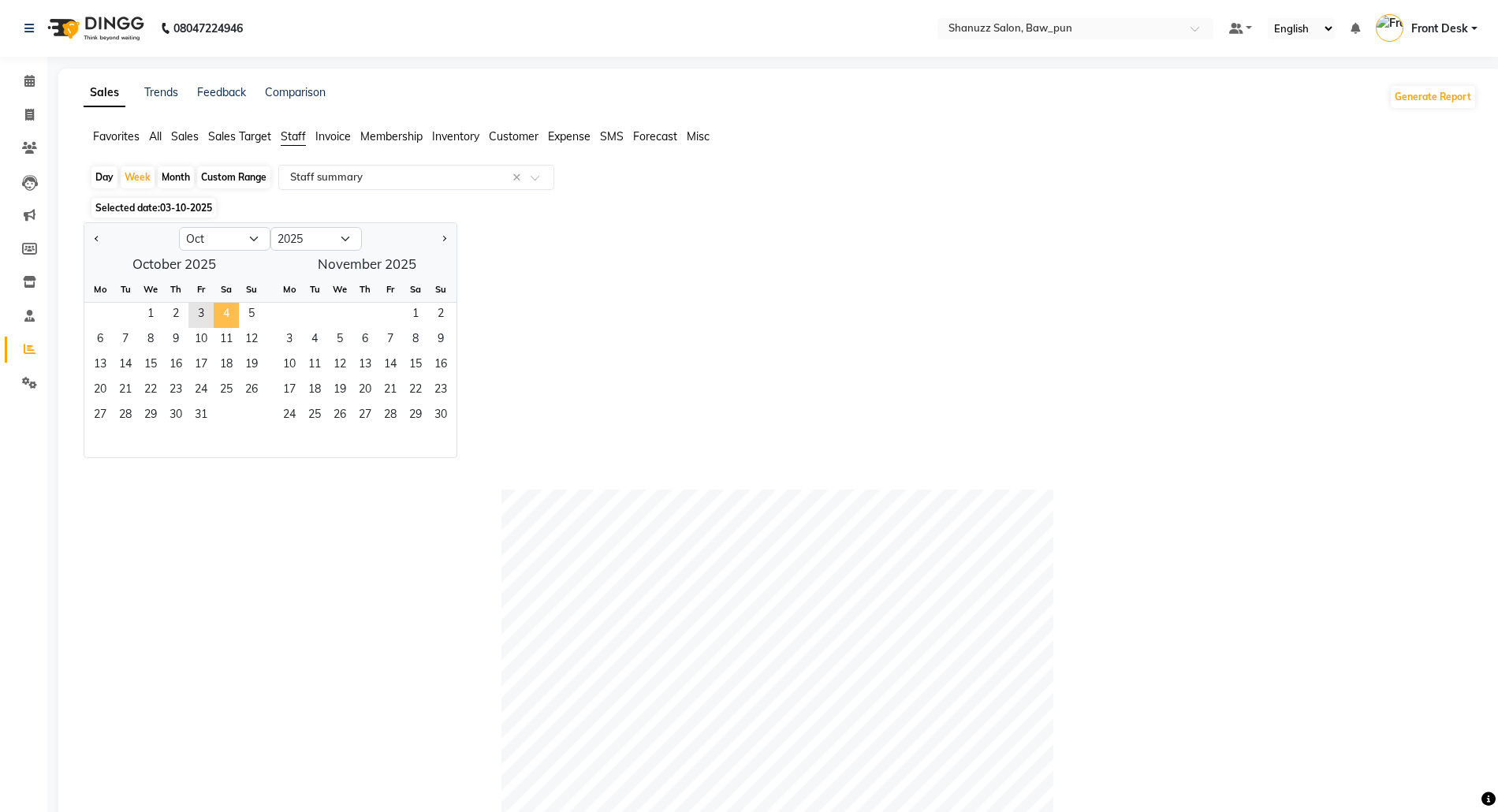
click at [221, 315] on span "4" at bounding box center [225, 314] width 25 height 25
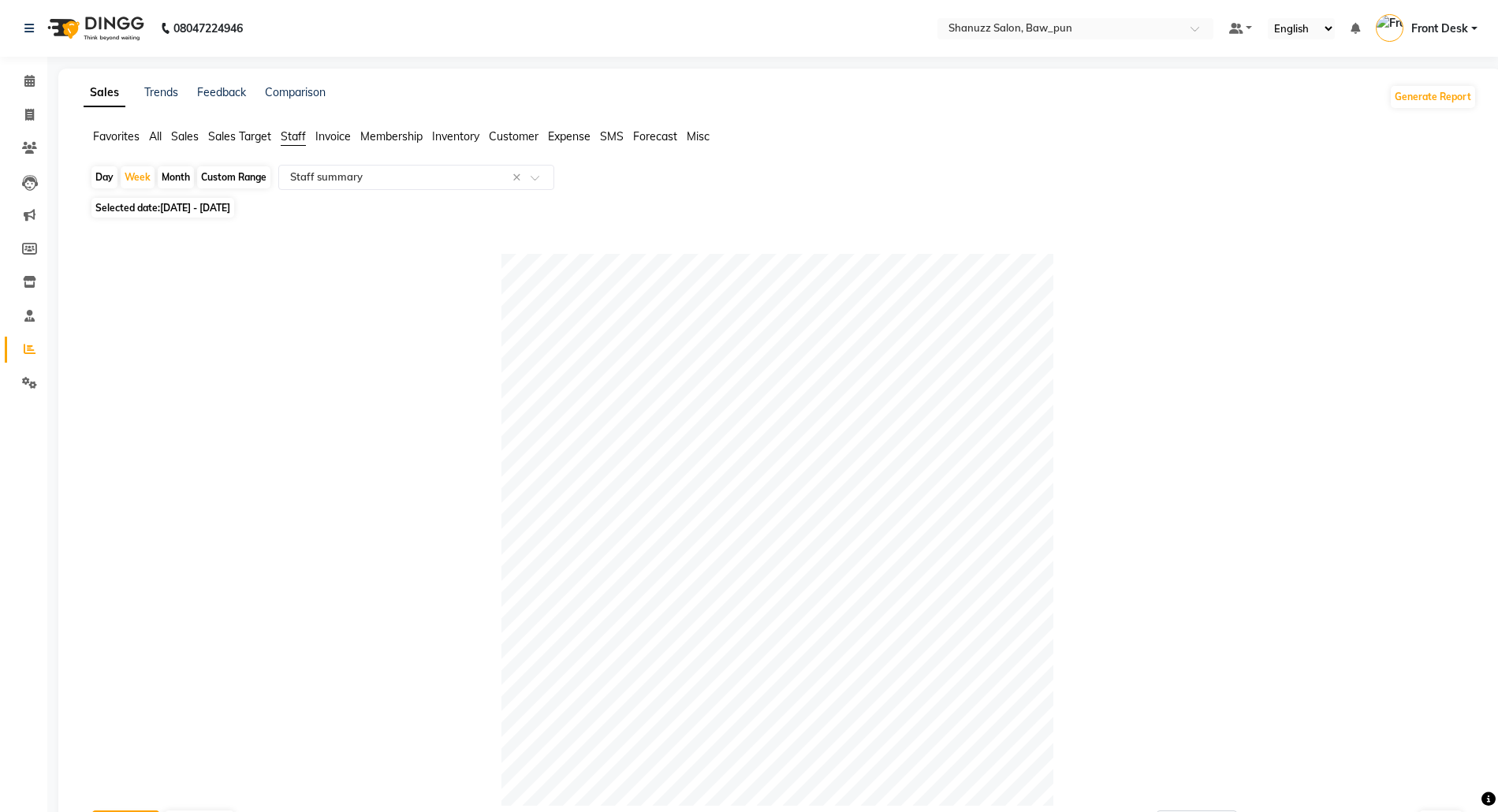
click at [99, 172] on div "Day" at bounding box center [105, 178] width 26 height 22
select select "10"
select select "2025"
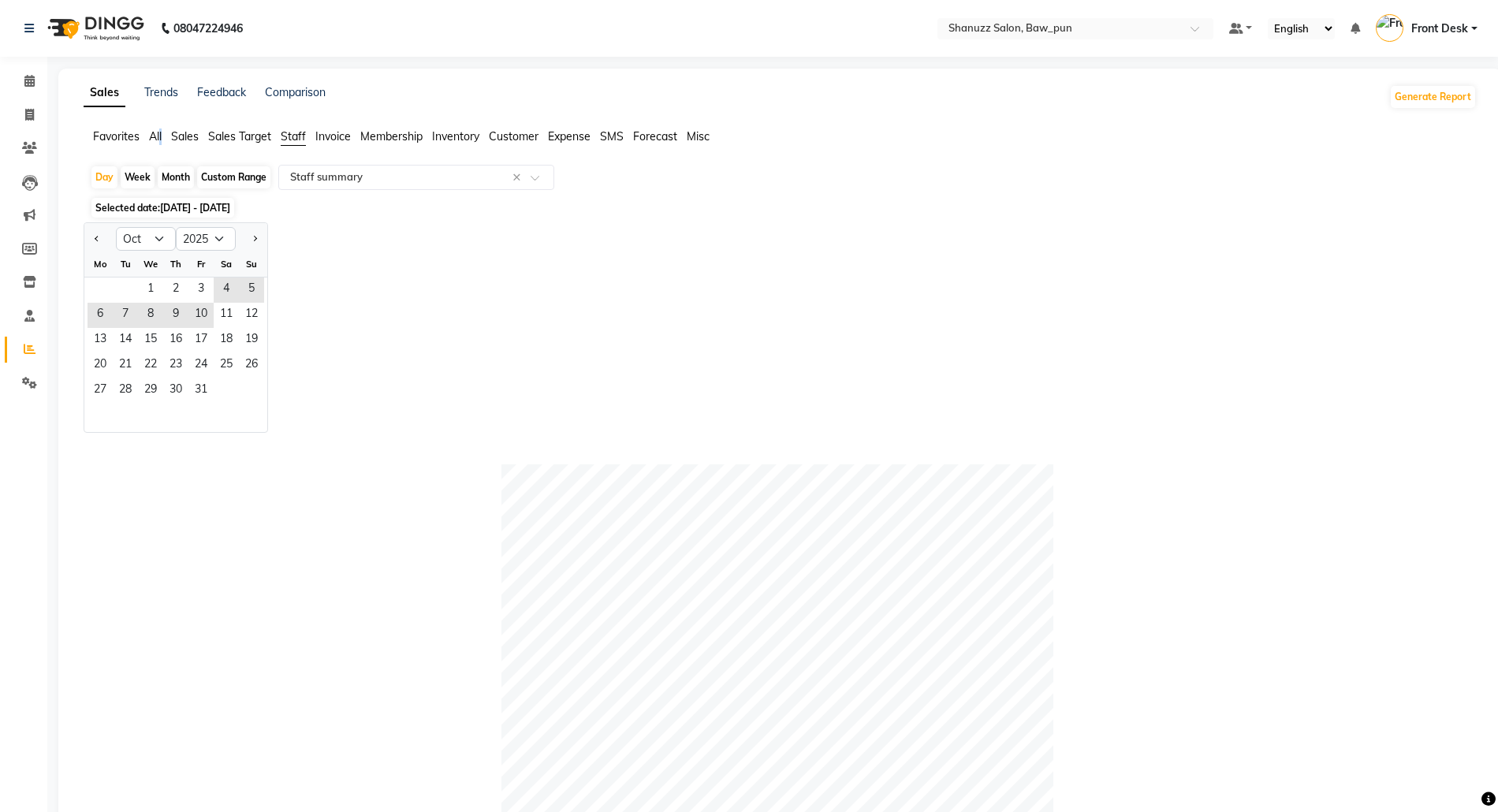
click at [161, 137] on span "All" at bounding box center [155, 136] width 13 height 14
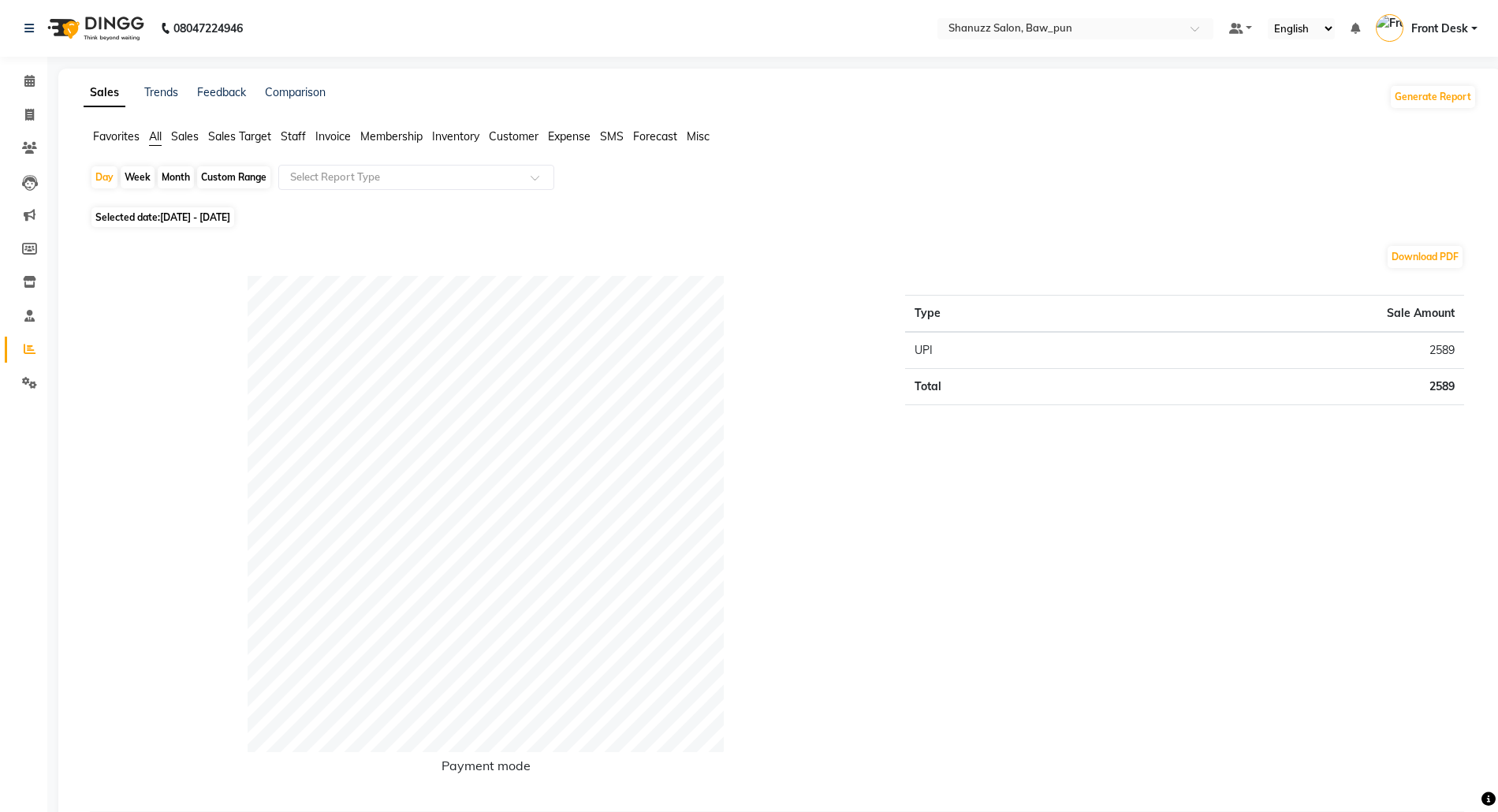
click at [158, 137] on span "All" at bounding box center [155, 136] width 13 height 14
click at [382, 178] on input "text" at bounding box center [400, 177] width 227 height 16
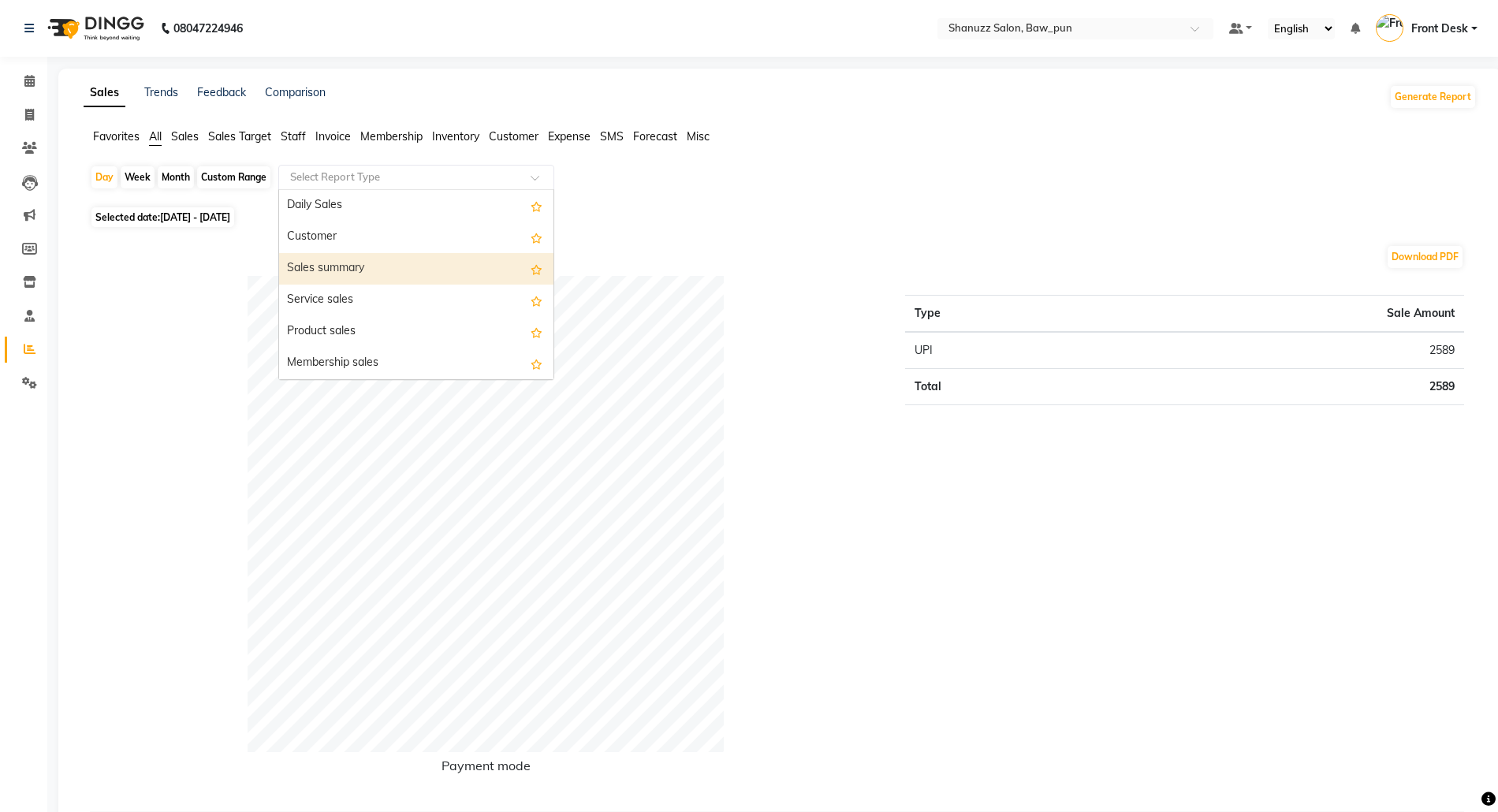
click at [329, 263] on div "Sales summary" at bounding box center [416, 269] width 275 height 32
select select "full_report"
select select "csv"
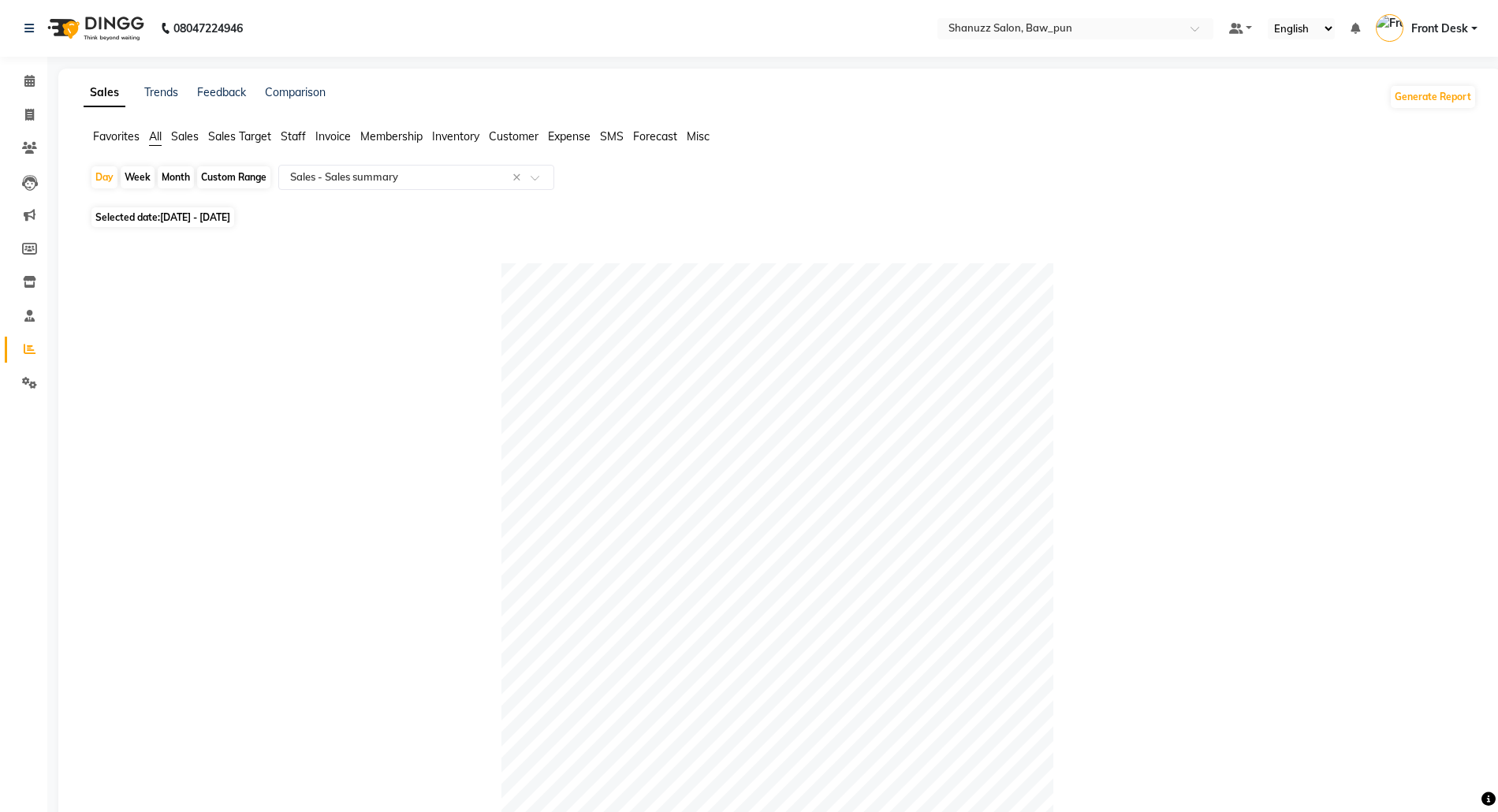
click at [176, 218] on span "[DATE] - [DATE]" at bounding box center [194, 218] width 70 height 12
select select "10"
select select "2025"
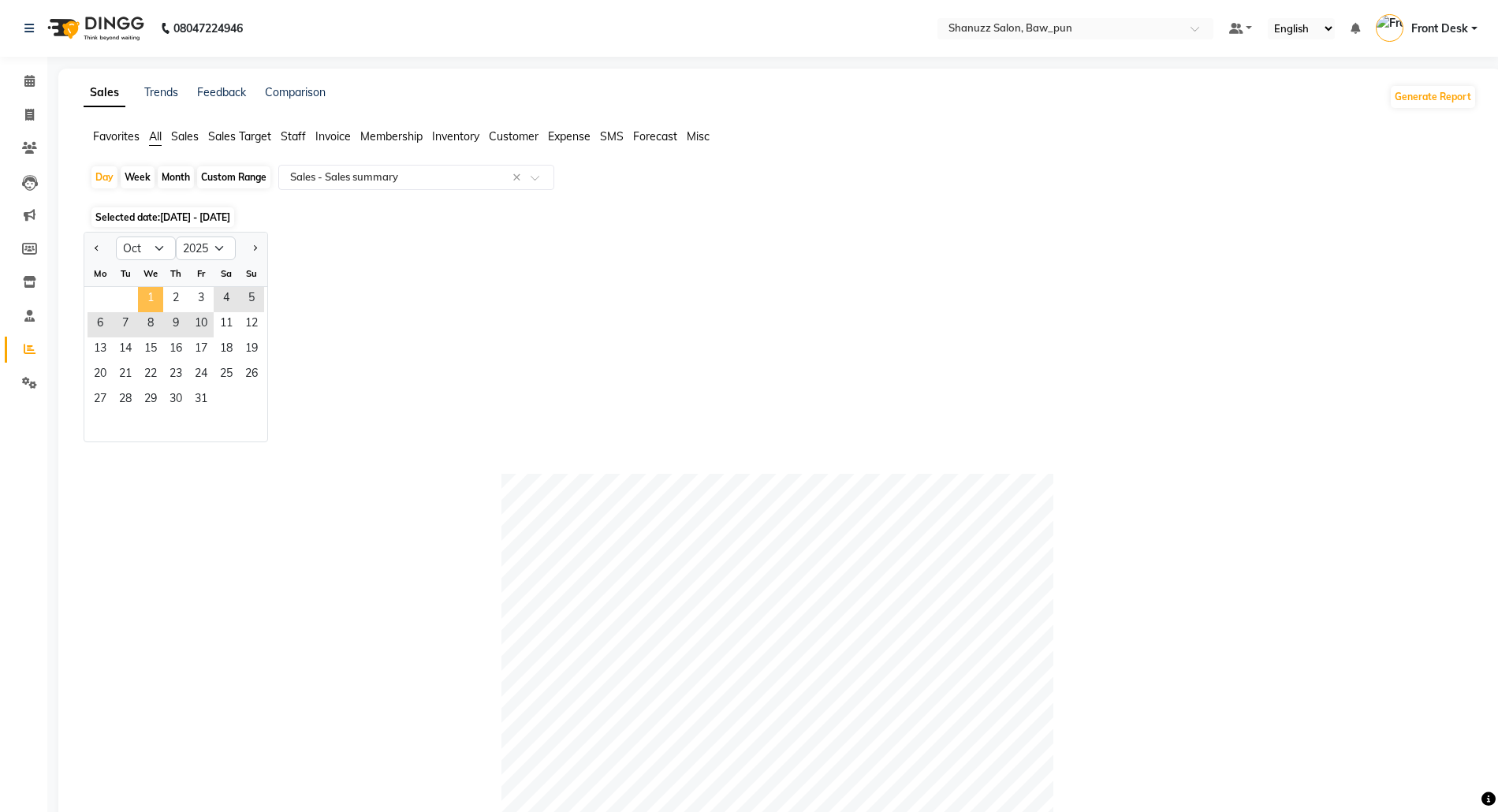
click at [149, 301] on span "1" at bounding box center [150, 299] width 25 height 25
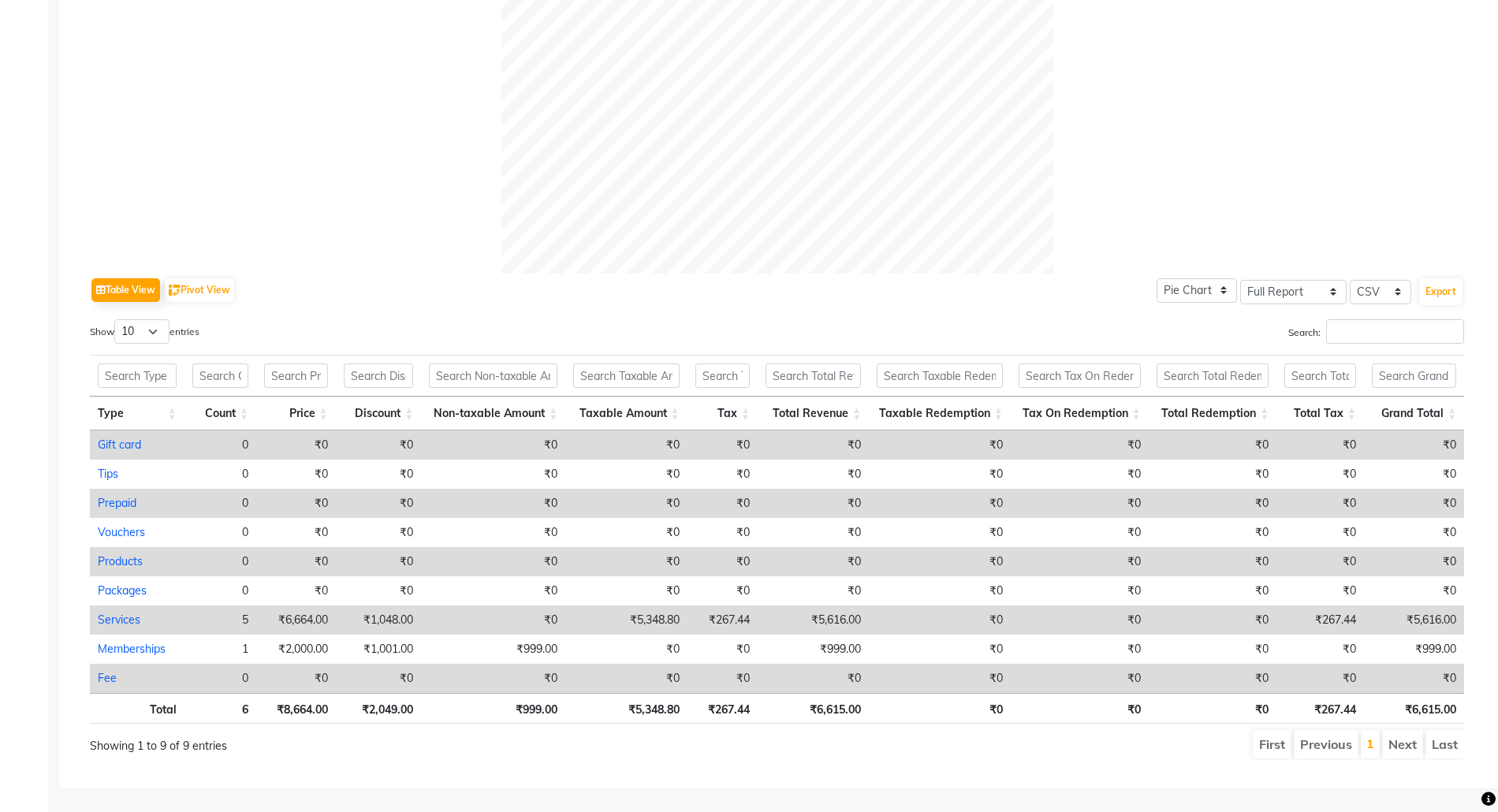
scroll to position [0, 0]
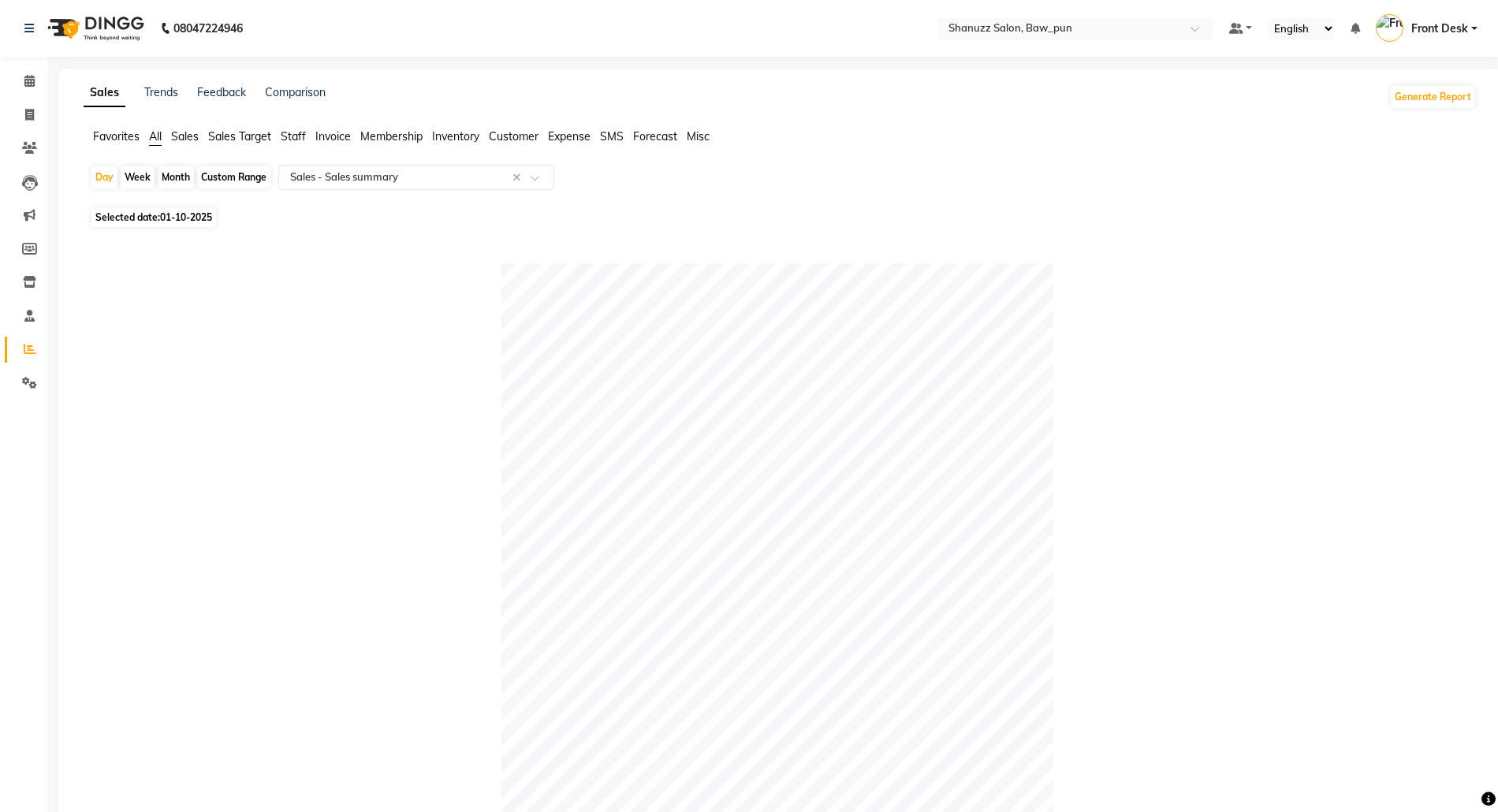
click at [155, 139] on span "All" at bounding box center [155, 136] width 13 height 14
click at [247, 175] on div "Custom Range" at bounding box center [233, 178] width 73 height 22
select select "10"
select select "2025"
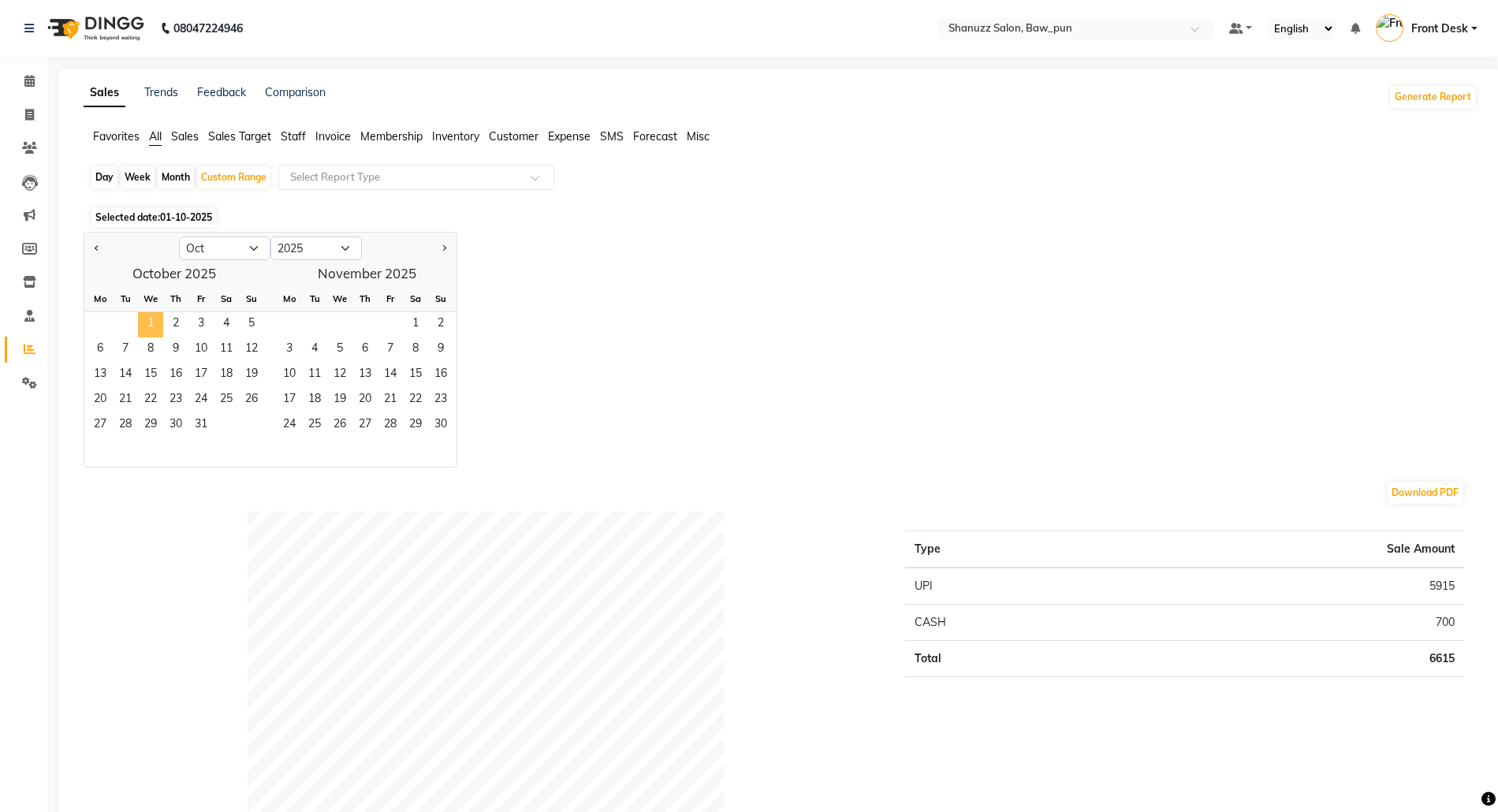
click at [143, 315] on span "1" at bounding box center [150, 324] width 25 height 25
click at [229, 323] on span "4" at bounding box center [225, 324] width 25 height 25
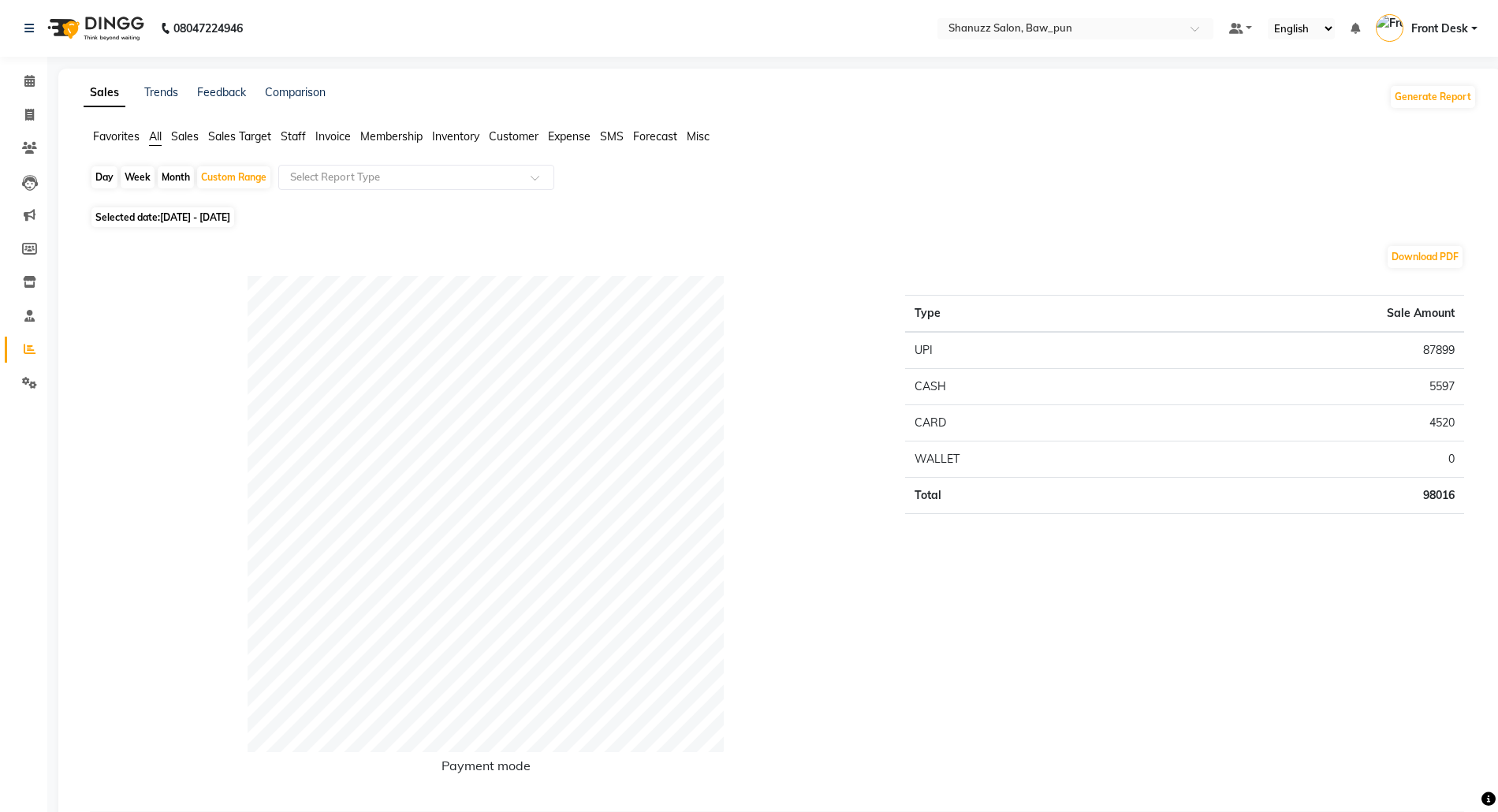
click at [162, 140] on span "All" at bounding box center [155, 136] width 13 height 14
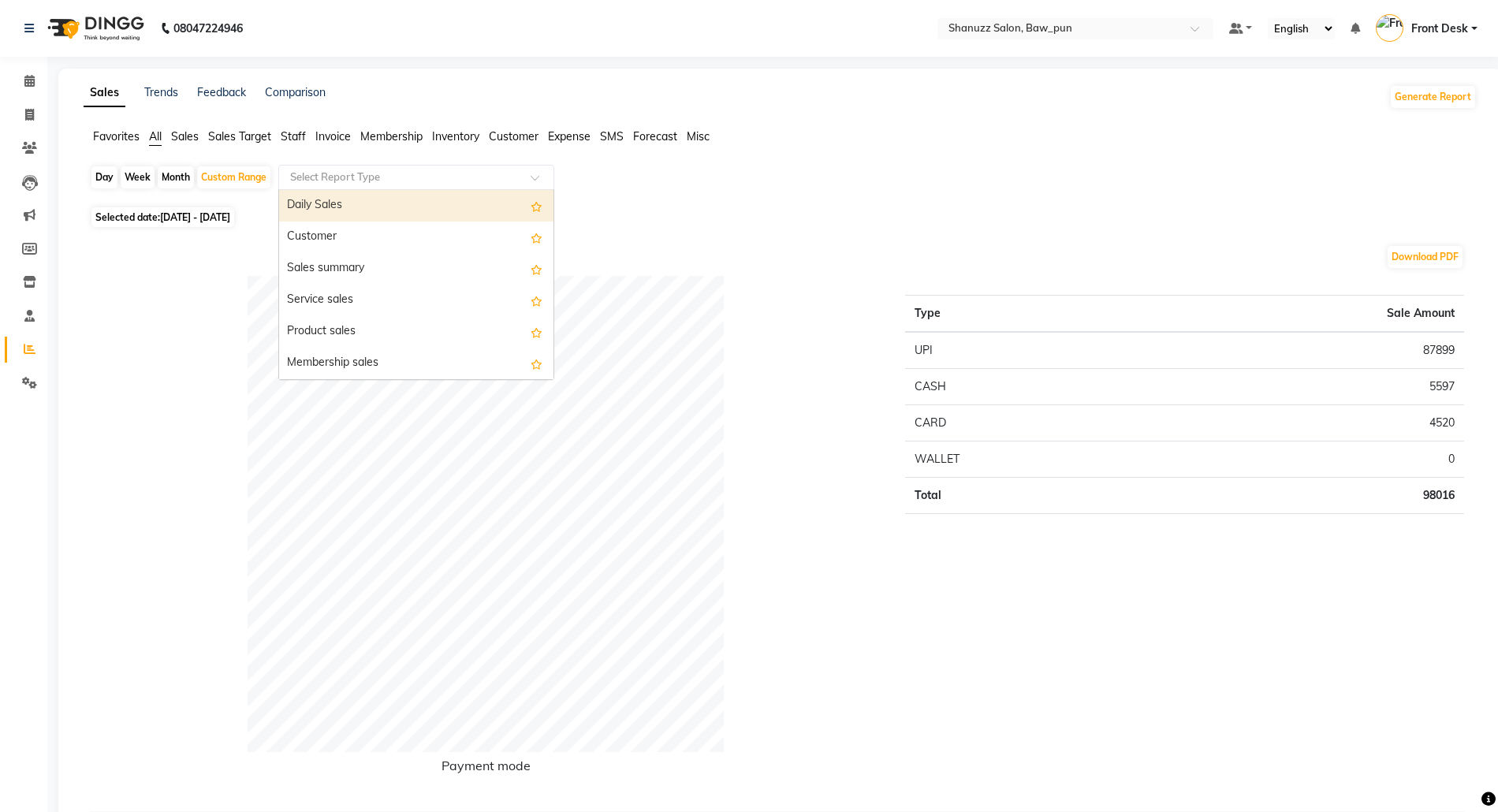
click at [383, 181] on input "text" at bounding box center [400, 177] width 227 height 16
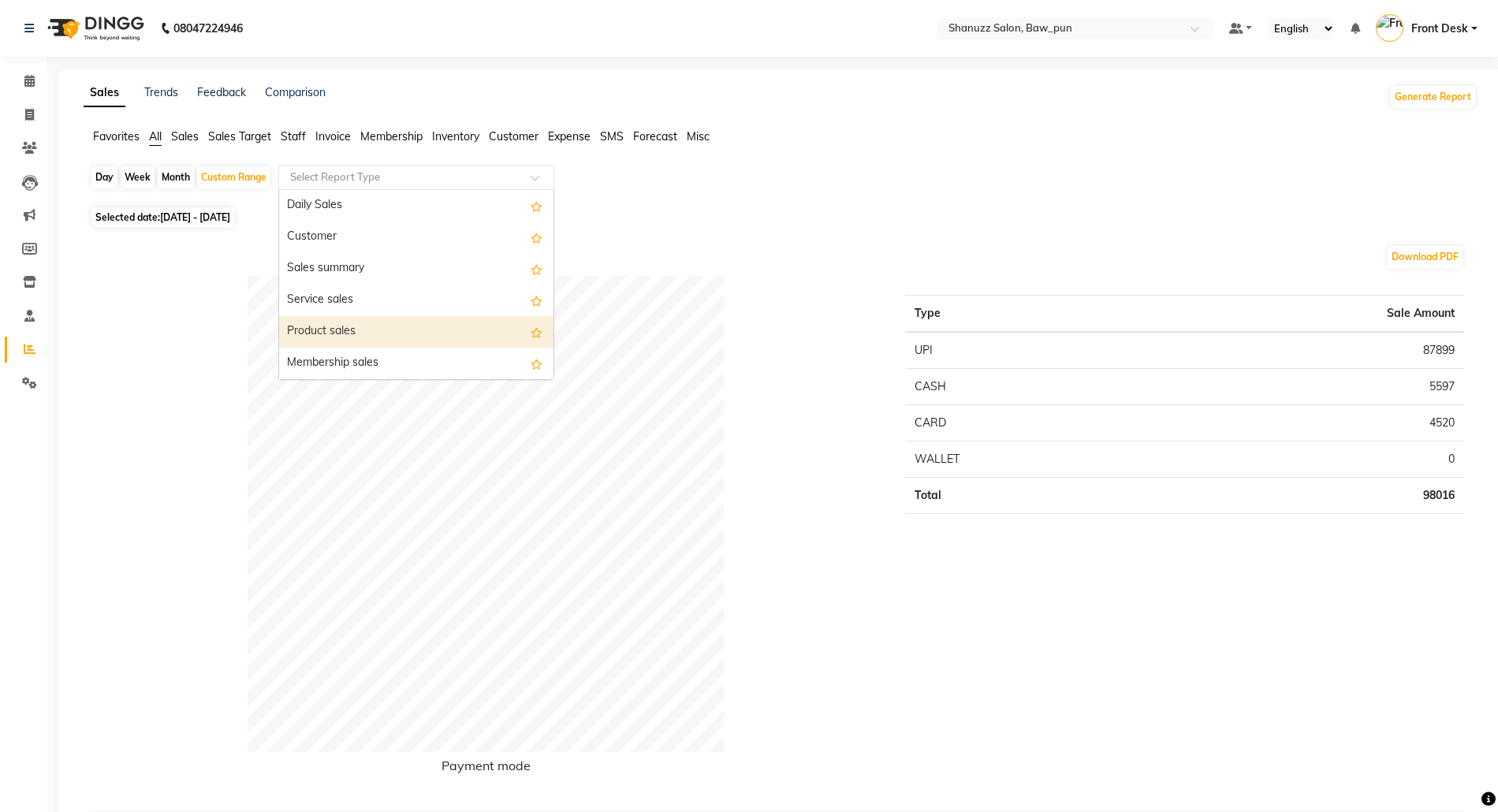
click at [350, 332] on div "Product sales" at bounding box center [416, 332] width 275 height 32
select select "full_report"
select select "csv"
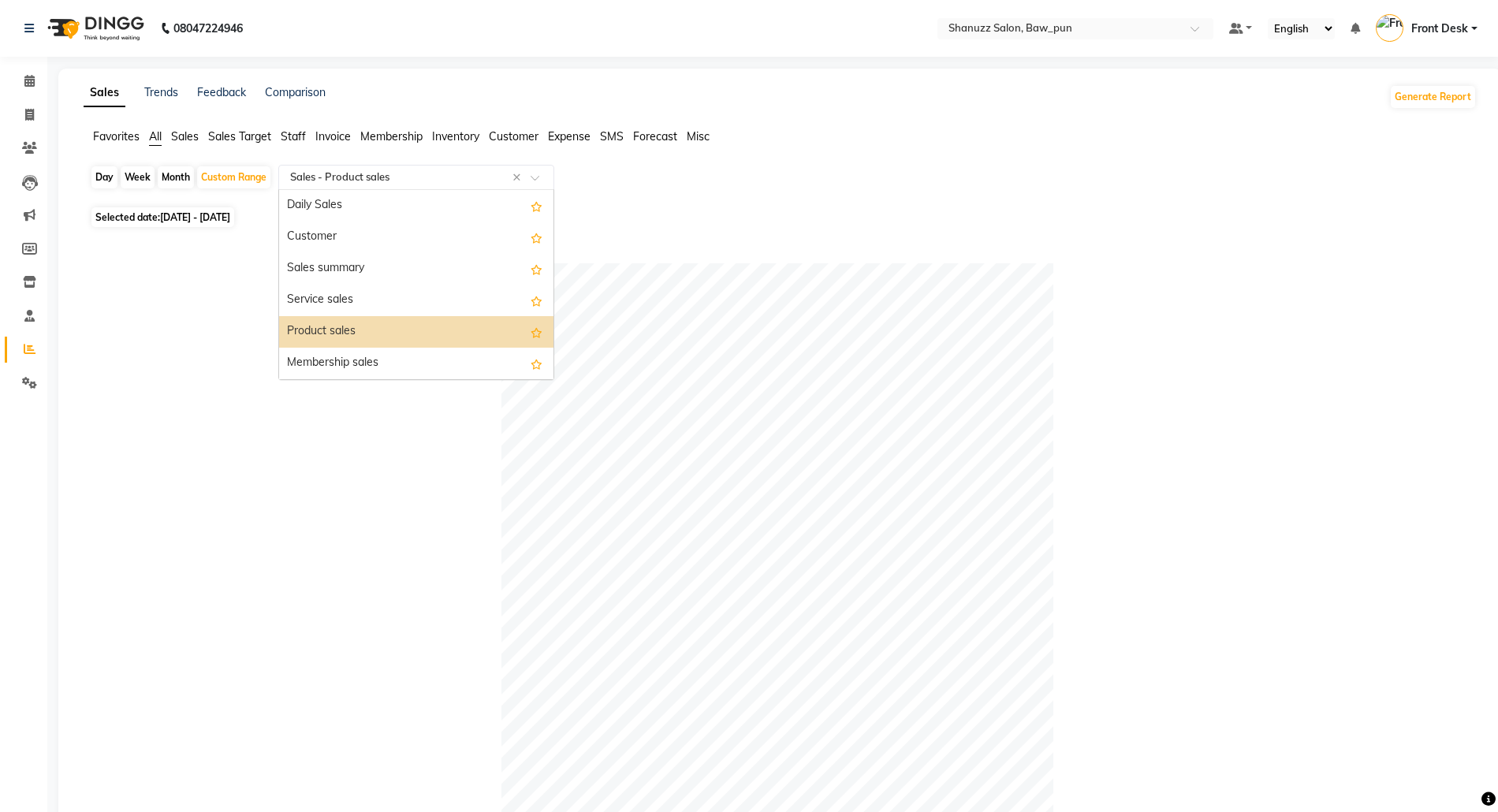
click at [433, 178] on input "text" at bounding box center [400, 177] width 227 height 16
click at [358, 332] on div "Product sales" at bounding box center [416, 332] width 275 height 32
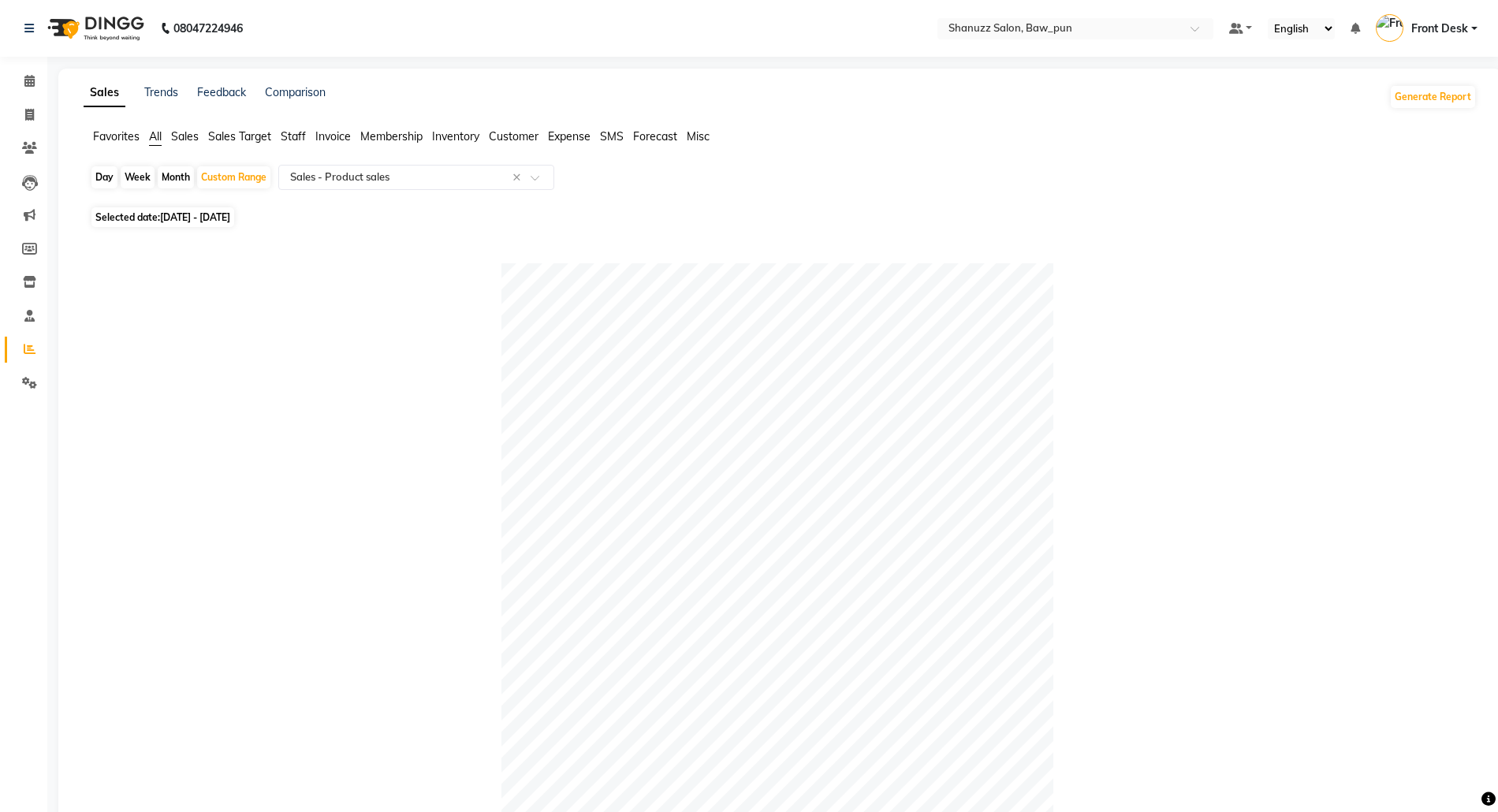
click at [302, 139] on span "Staff" at bounding box center [293, 136] width 25 height 14
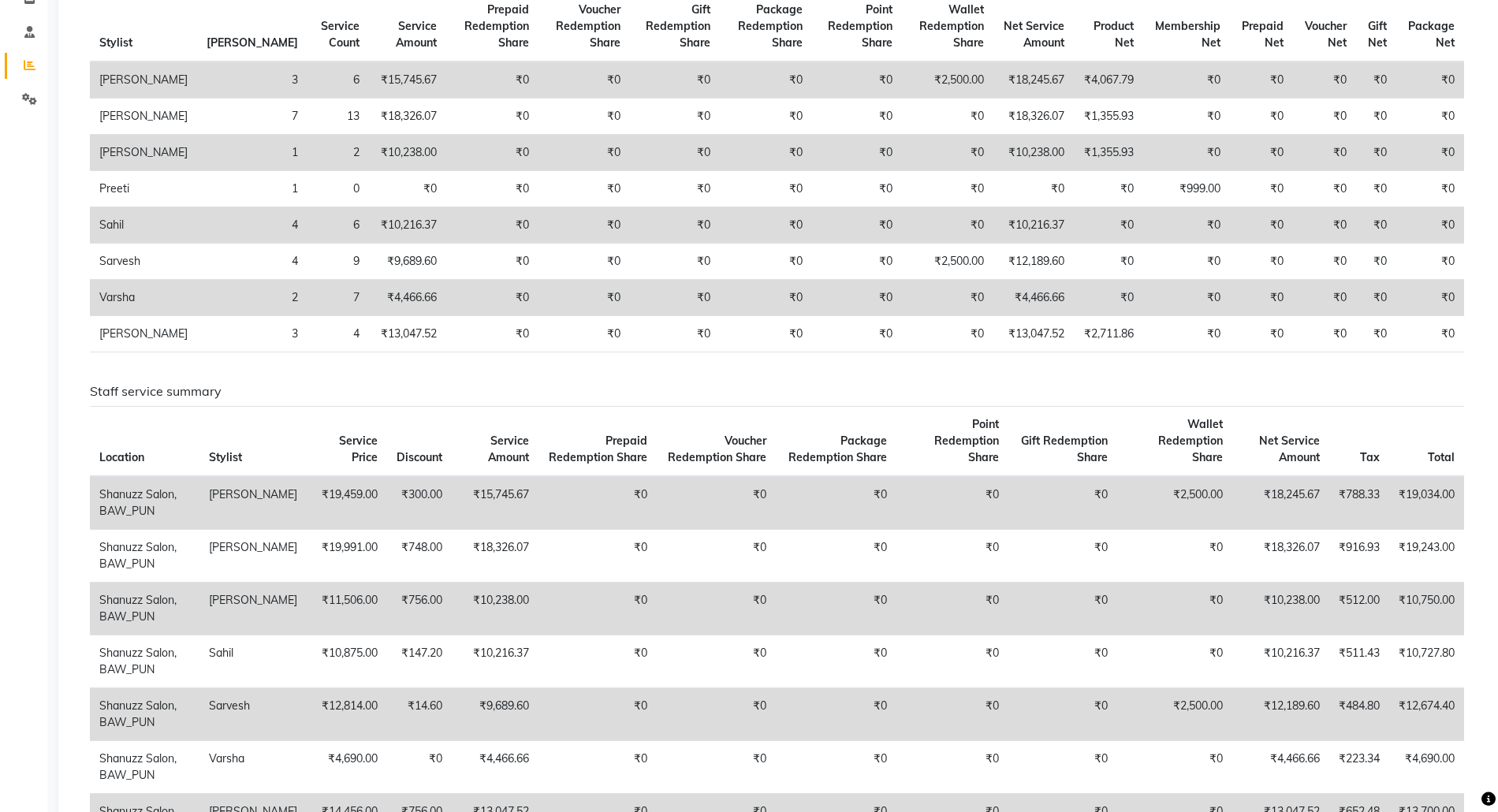
scroll to position [704, 0]
